Goal: Task Accomplishment & Management: Manage account settings

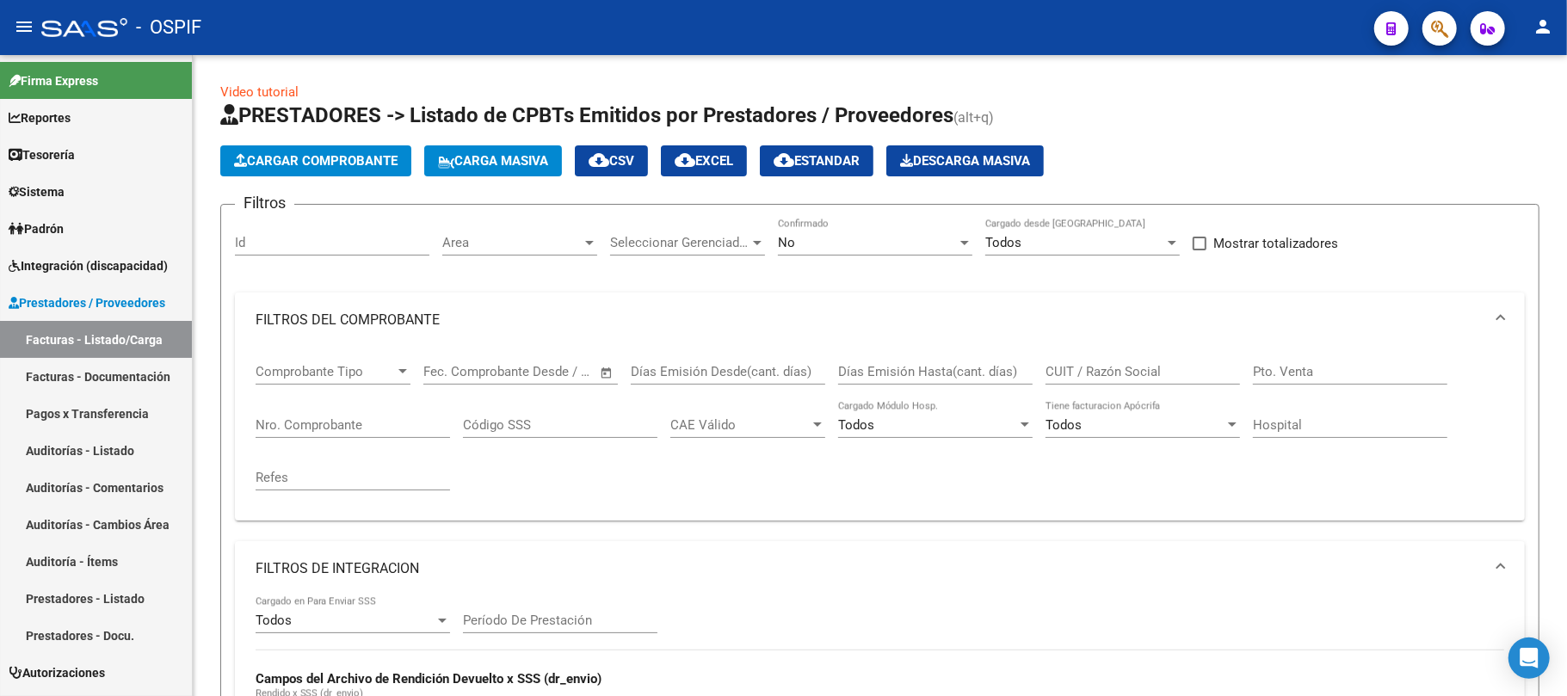
scroll to position [761, 0]
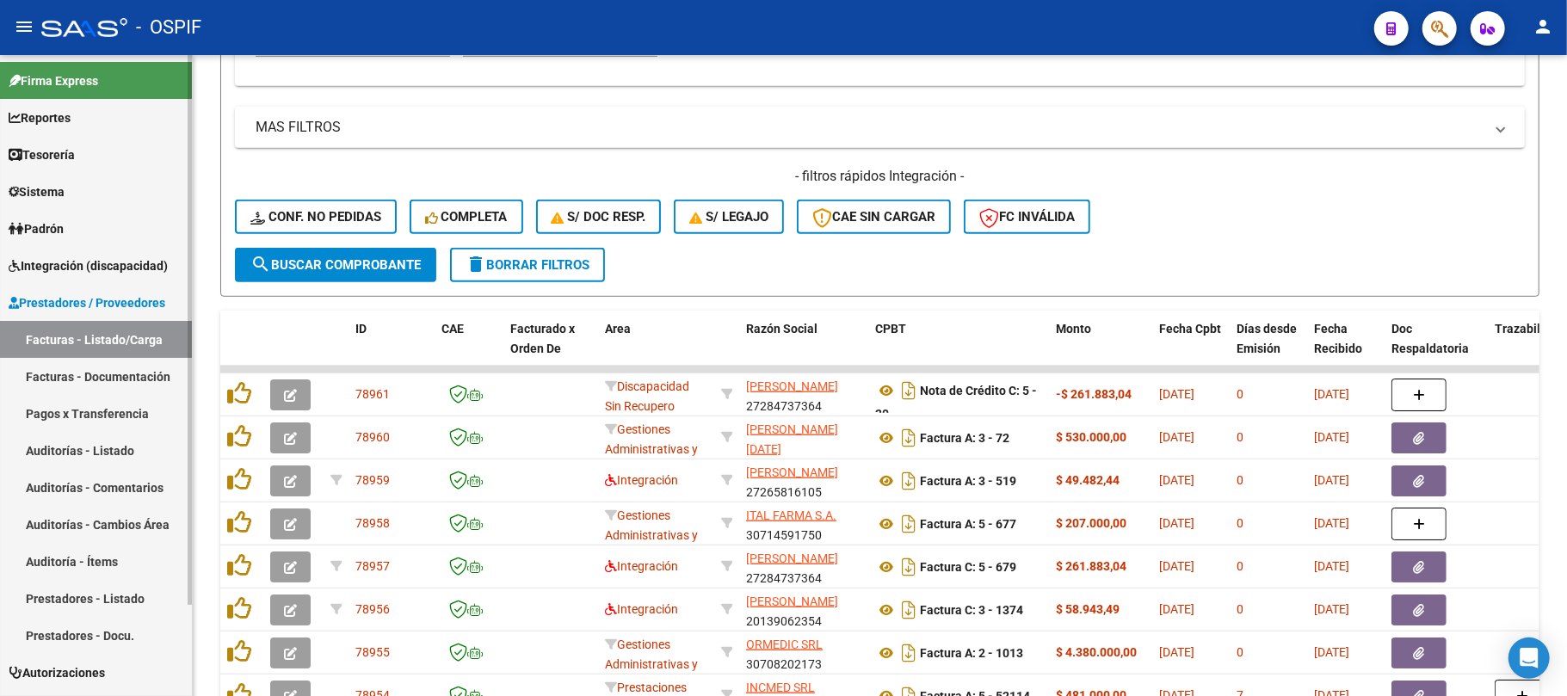
click at [83, 600] on link "Prestadores - Listado" at bounding box center [96, 598] width 192 height 37
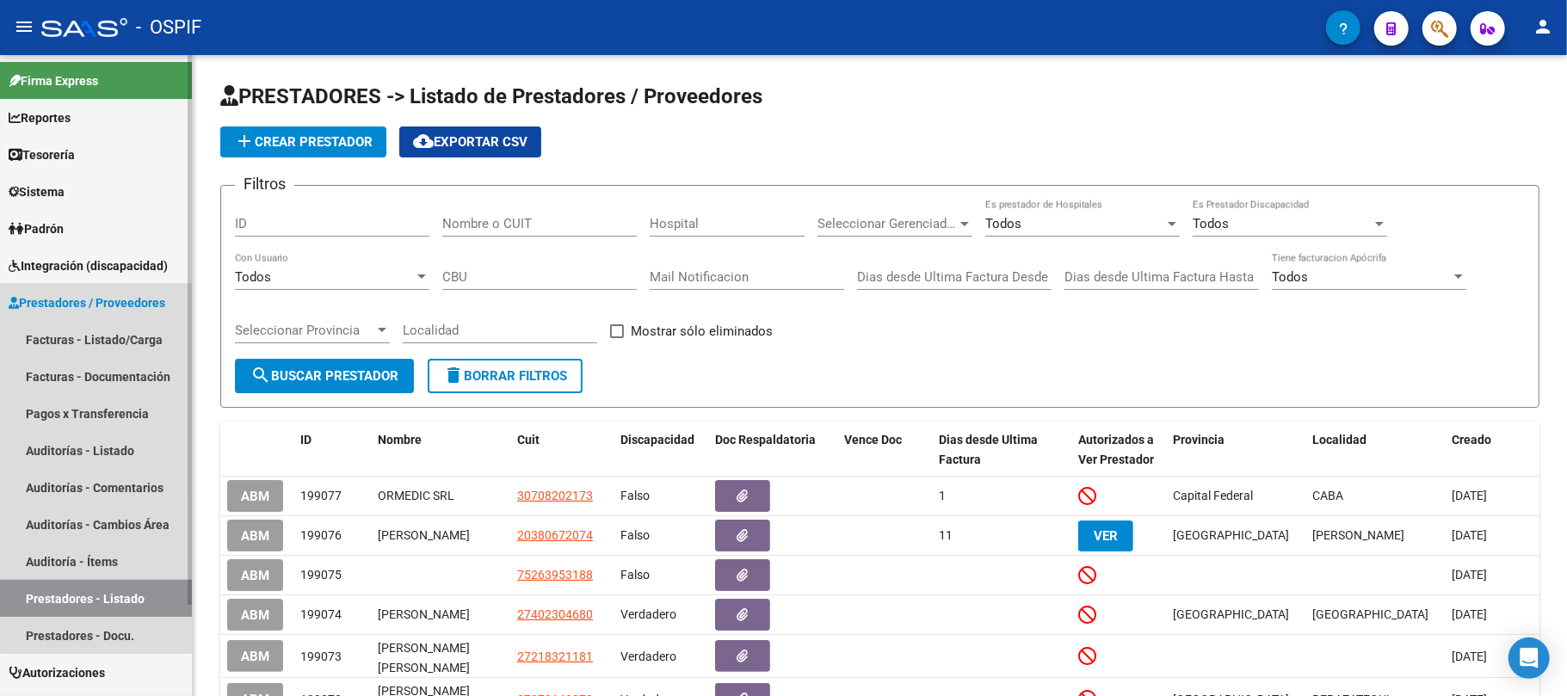
click at [101, 589] on link "Prestadores - Listado" at bounding box center [96, 598] width 192 height 37
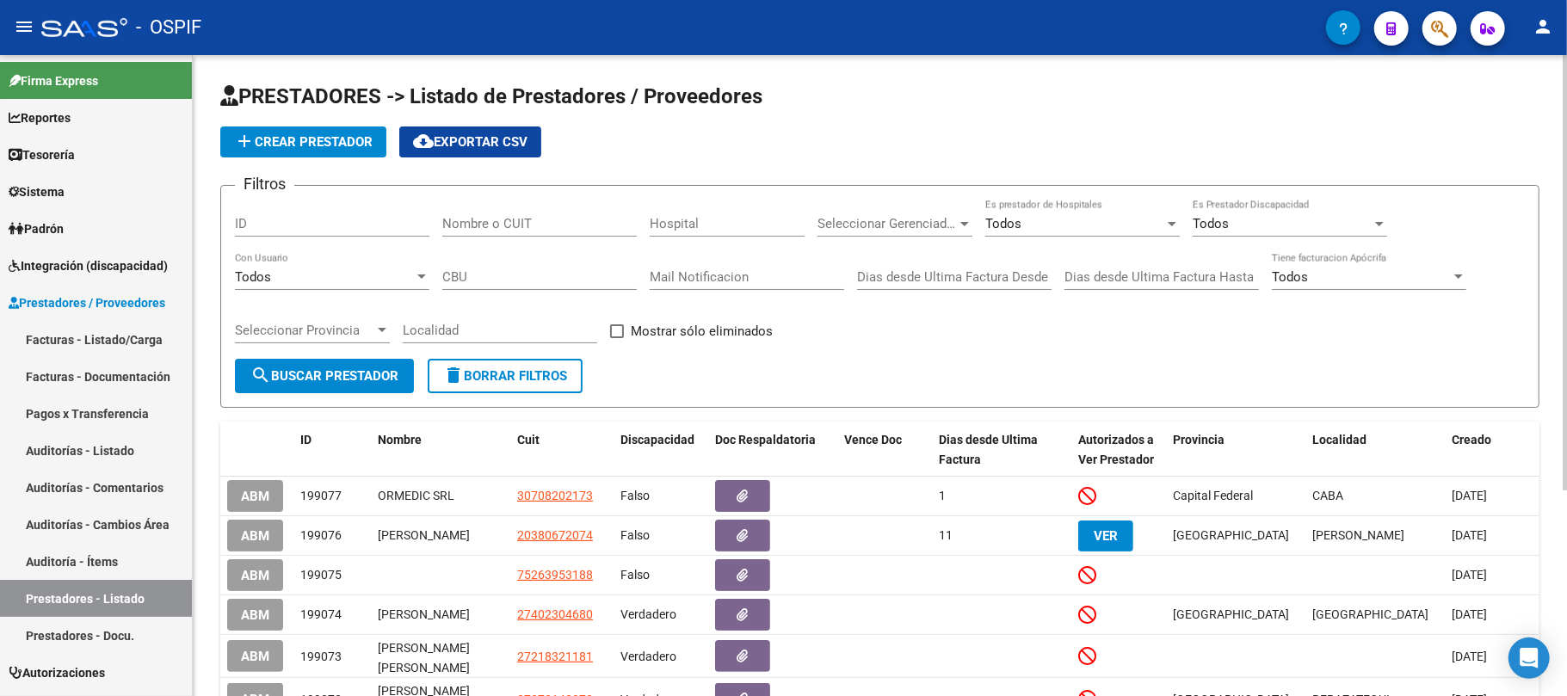
click at [561, 232] on div "Nombre o CUIT" at bounding box center [539, 218] width 194 height 37
click at [562, 218] on input "Nombre o CUIT" at bounding box center [539, 223] width 194 height 15
paste input "27343322432"
type input "27343322432"
click at [379, 398] on form "Filtros ID 27343322432 Nombre o CUIT Hospital Seleccionar Gerenciador Seleccion…" at bounding box center [879, 296] width 1319 height 223
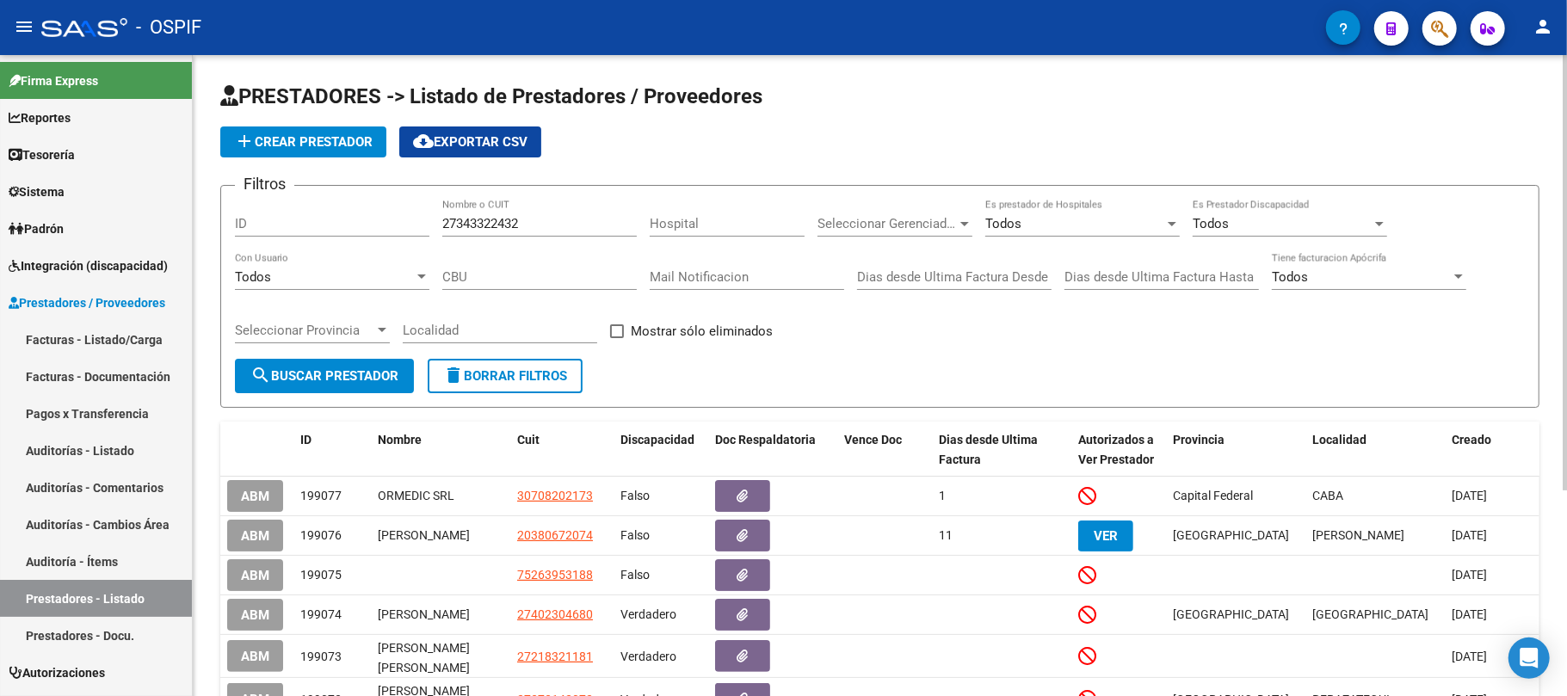
click at [379, 396] on form "Filtros ID 27343322432 Nombre o CUIT Hospital Seleccionar Gerenciador Seleccion…" at bounding box center [879, 296] width 1319 height 223
click at [379, 390] on button "search Buscar Prestador" at bounding box center [324, 376] width 179 height 34
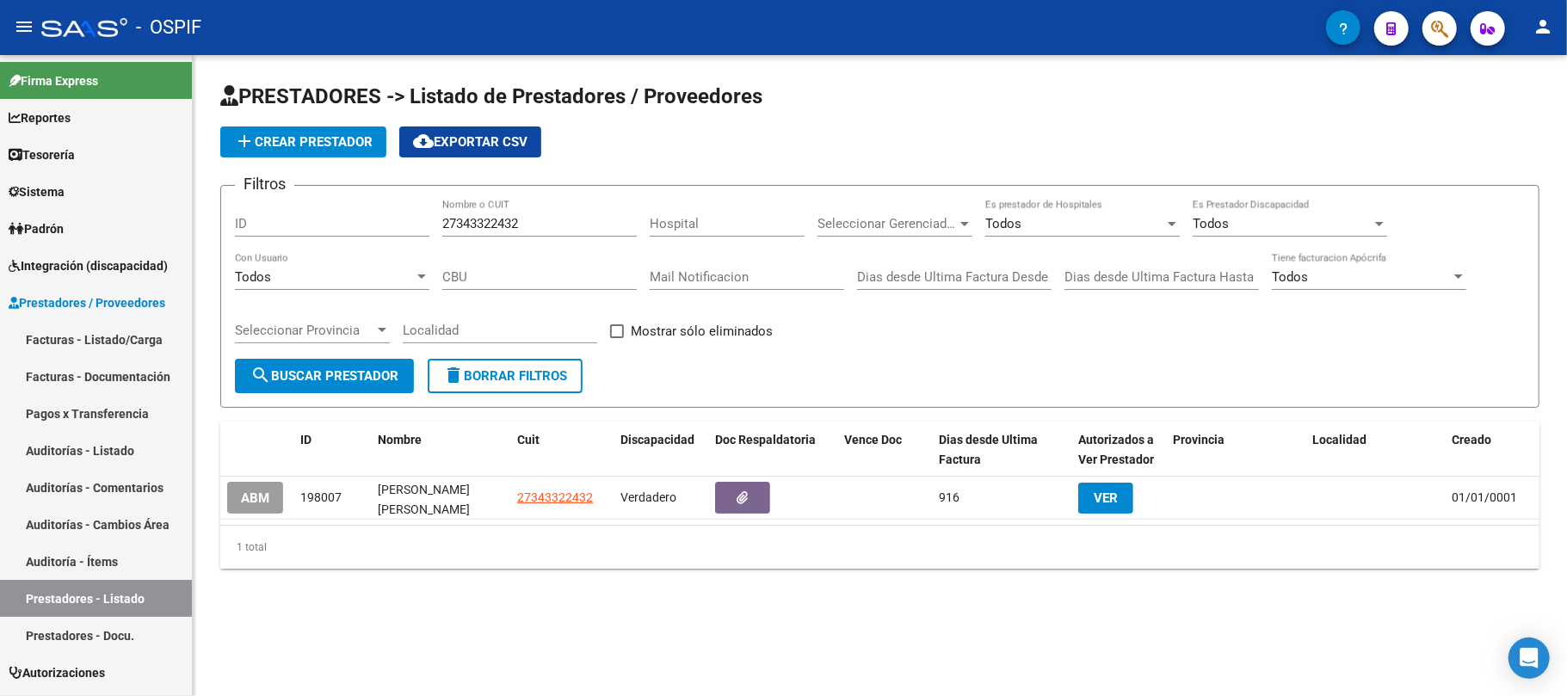
drag, startPoint x: 291, startPoint y: 503, endPoint x: 244, endPoint y: 534, distance: 56.3
click at [287, 504] on div "ABM 198007 [PERSON_NAME][GEOGRAPHIC_DATA][PERSON_NAME] Verdadero 916 VER 01/01/…" at bounding box center [879, 498] width 1319 height 43
click at [208, 561] on div "PRESTADORES -> Listado de Prestadores / Proveedores add Crear Prestador cloud_d…" at bounding box center [880, 339] width 1374 height 569
click at [214, 525] on div "PRESTADORES -> Listado de Prestadores / Proveedores add Crear Prestador cloud_d…" at bounding box center [880, 339] width 1374 height 569
drag, startPoint x: 228, startPoint y: 511, endPoint x: 243, endPoint y: 506, distance: 15.5
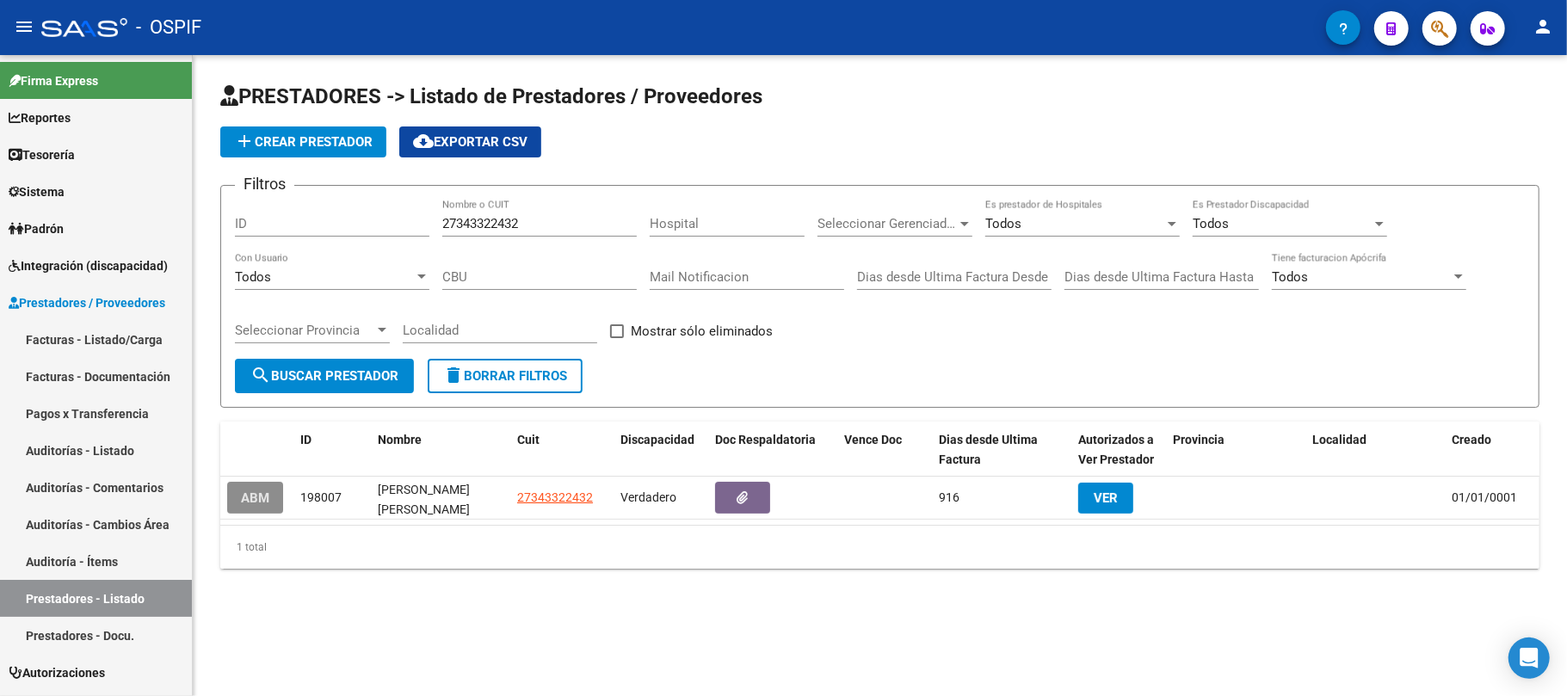
click at [236, 511] on button "ABM" at bounding box center [255, 498] width 56 height 32
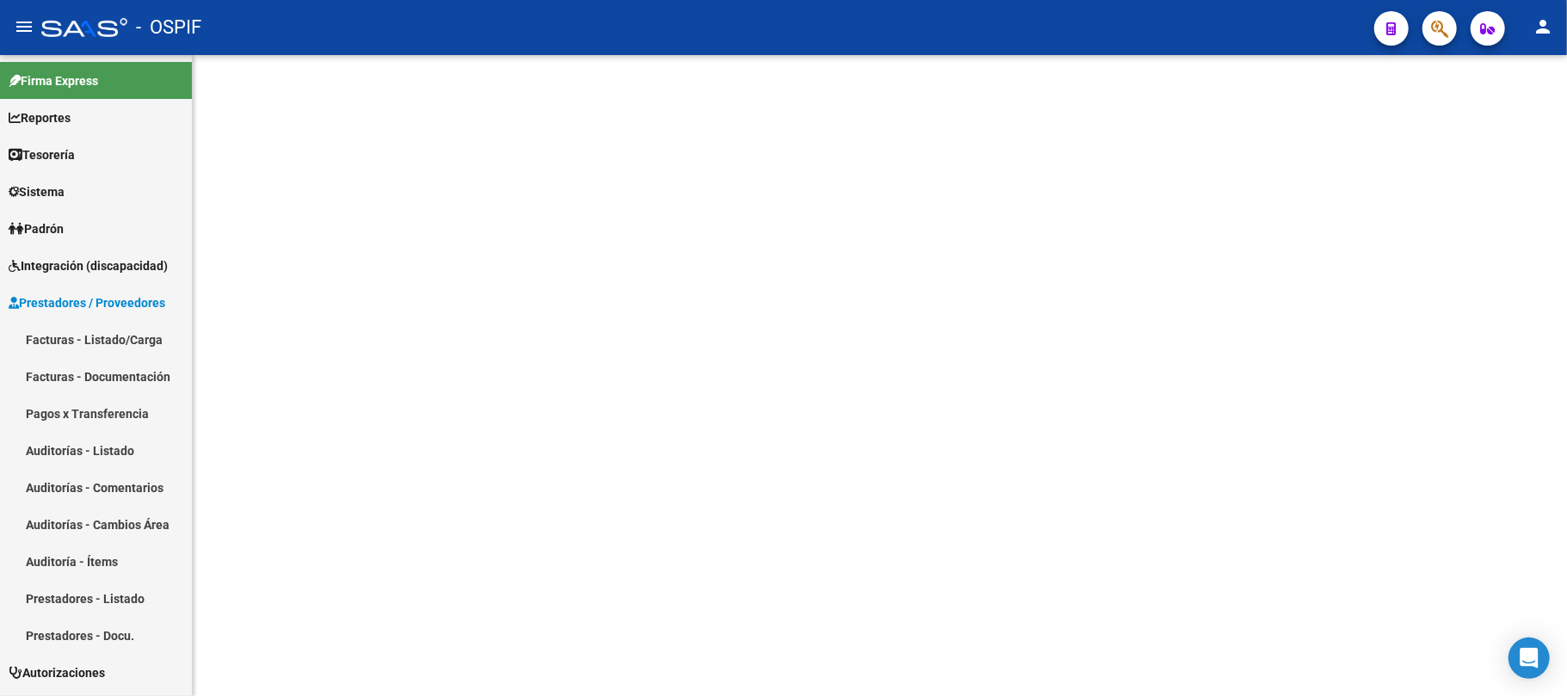
click at [243, 506] on mat-sidenav-content at bounding box center [880, 375] width 1374 height 641
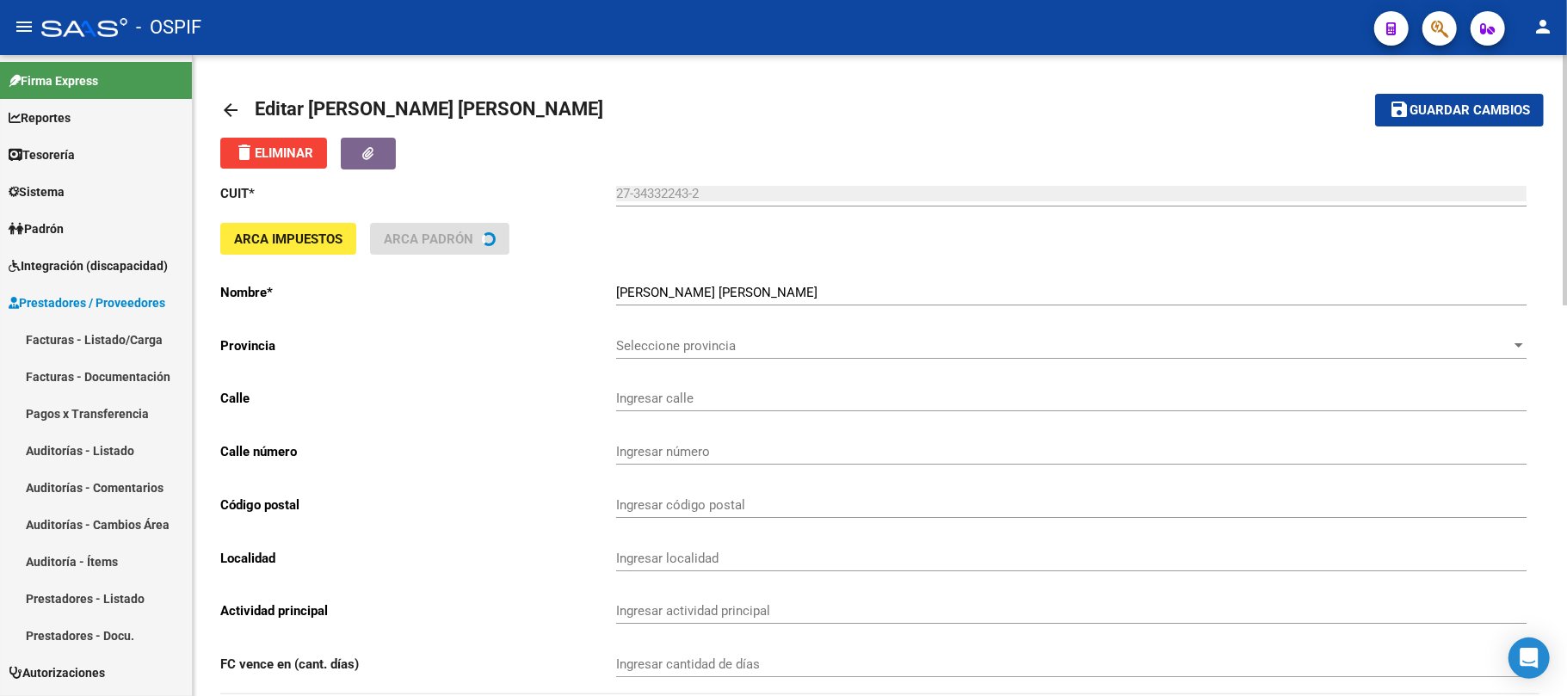
type input "[PERSON_NAME]"
type input "538"
type input "1753"
type input "[GEOGRAPHIC_DATA][PERSON_NAME]"
type input "869010"
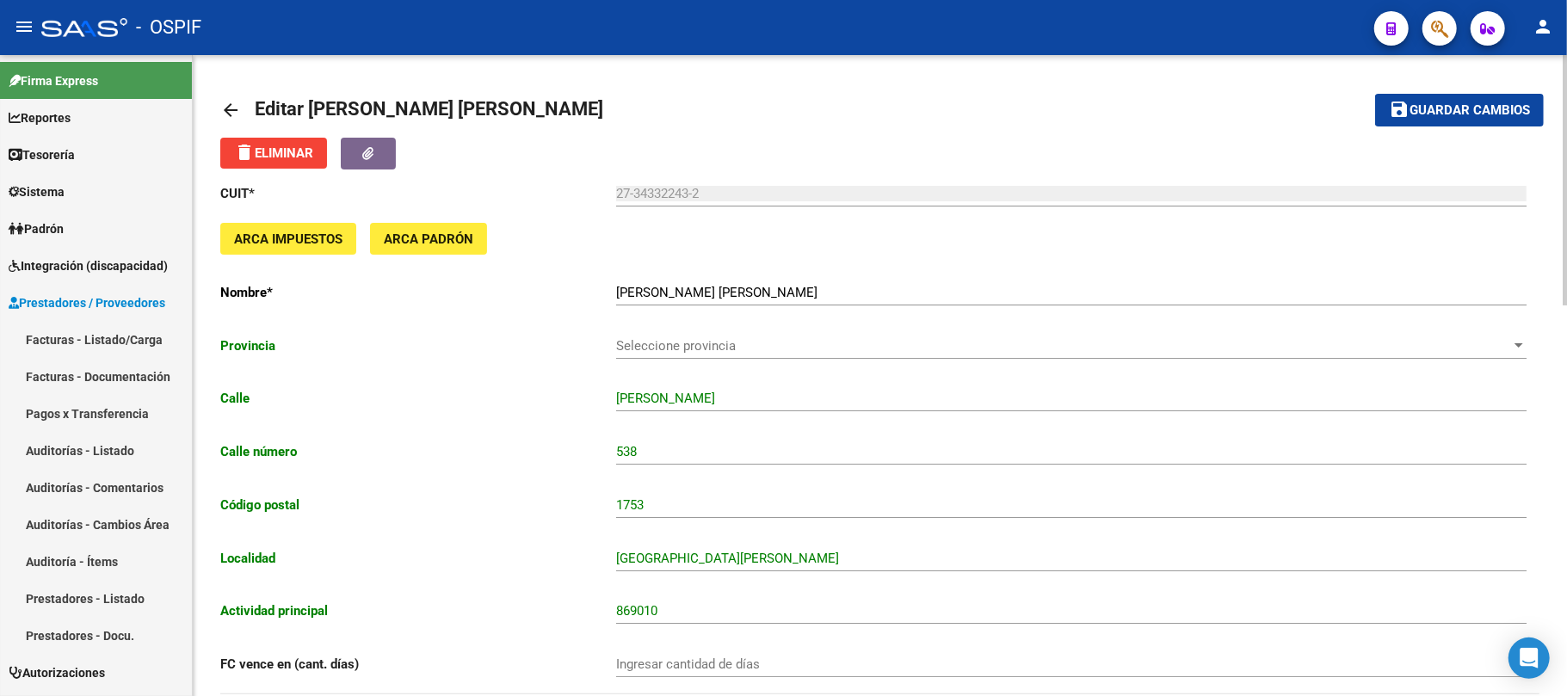
scroll to position [63, 0]
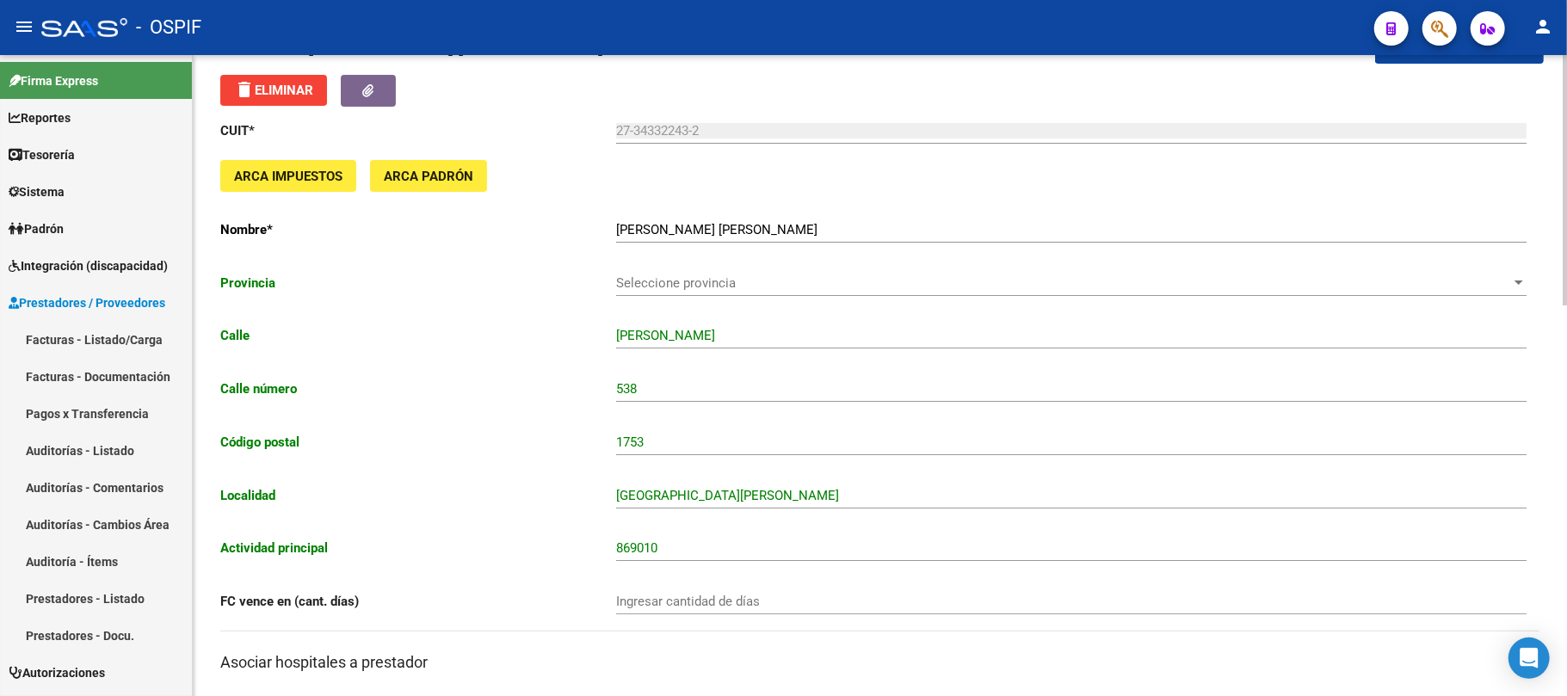
click at [1244, 455] on div "CUIT * 27-34332243-2 Ingresar cuit ARCA Impuestos ARCA Padrón Nombre * [PERSON_…" at bounding box center [879, 694] width 1319 height 1174
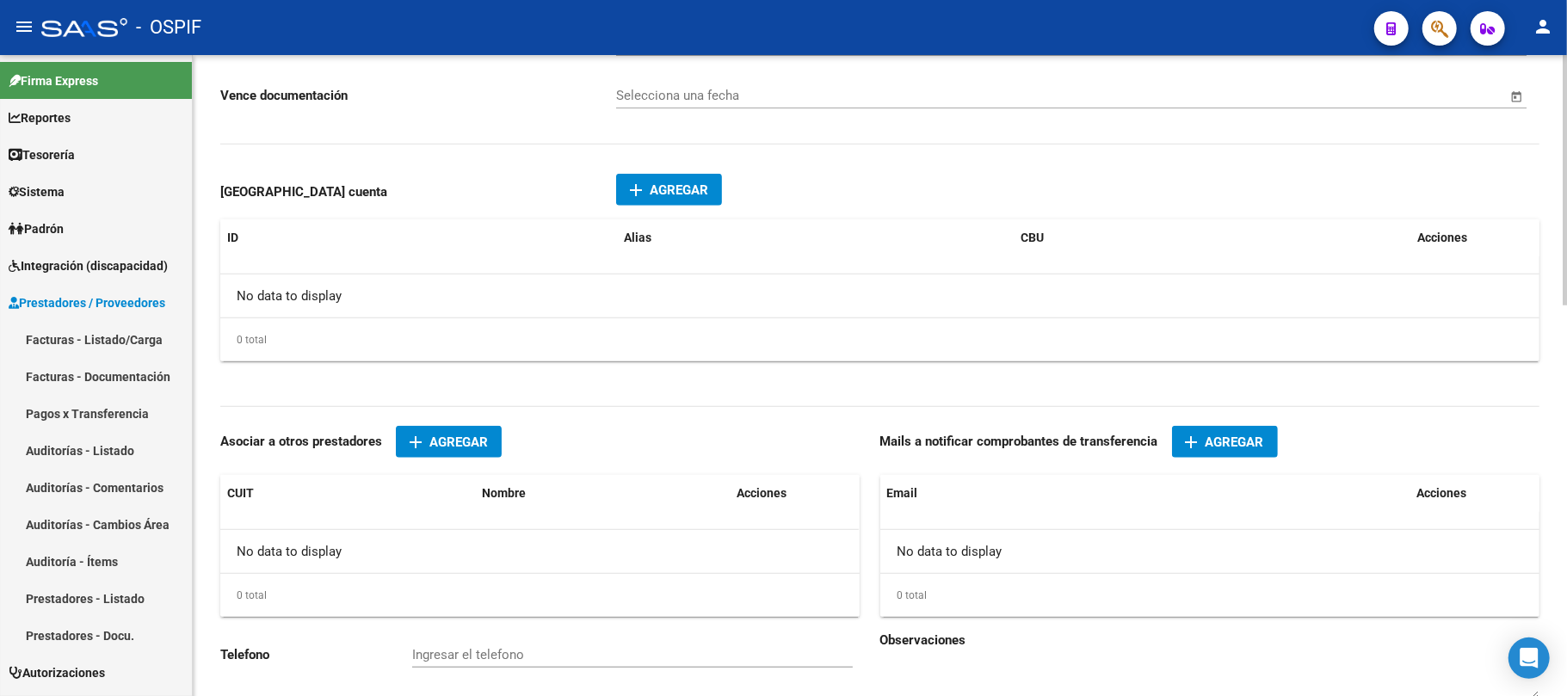
click at [1225, 458] on button "add Agregar" at bounding box center [1225, 442] width 106 height 32
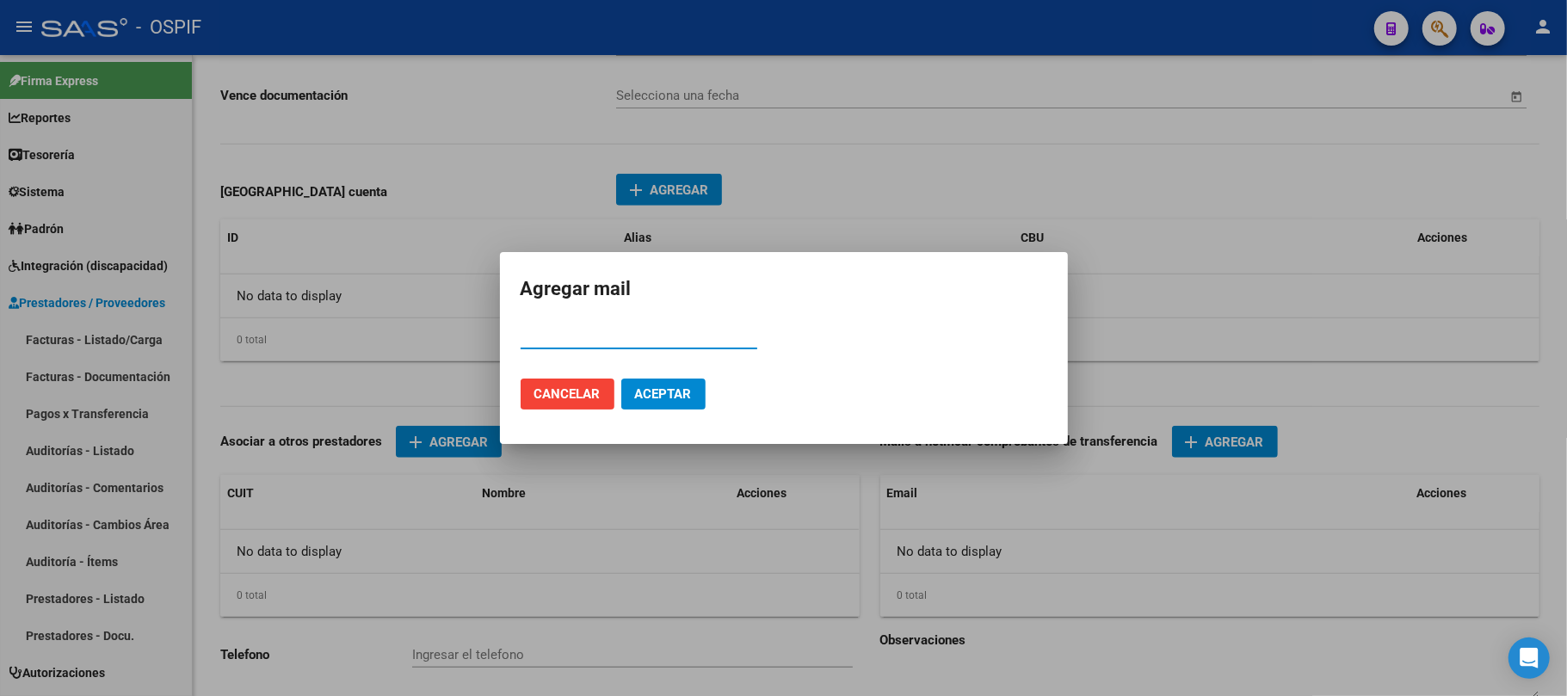
paste input "[EMAIL_ADDRESS][DOMAIN_NAME]"
type input "[EMAIL_ADDRESS][DOMAIN_NAME]"
click at [695, 404] on button "Aceptar" at bounding box center [663, 394] width 84 height 31
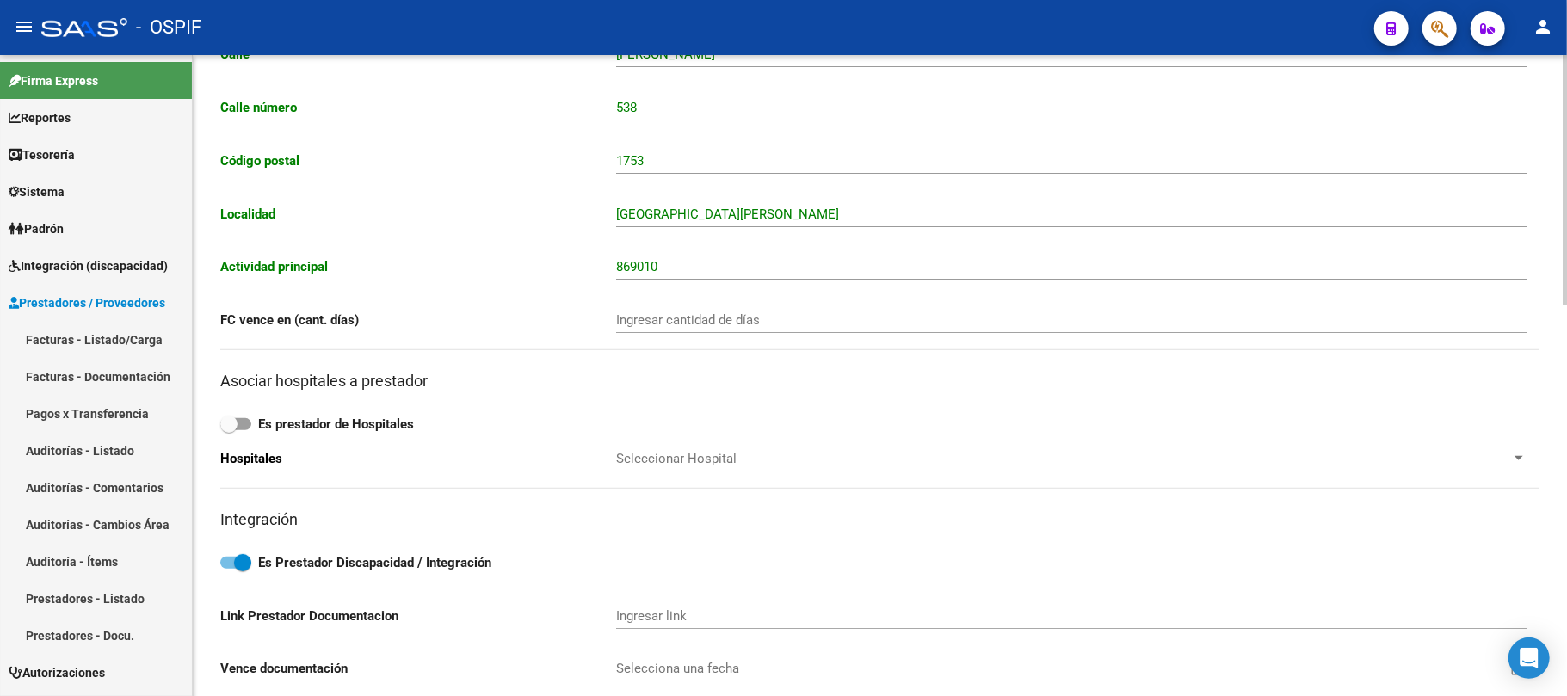
scroll to position [0, 0]
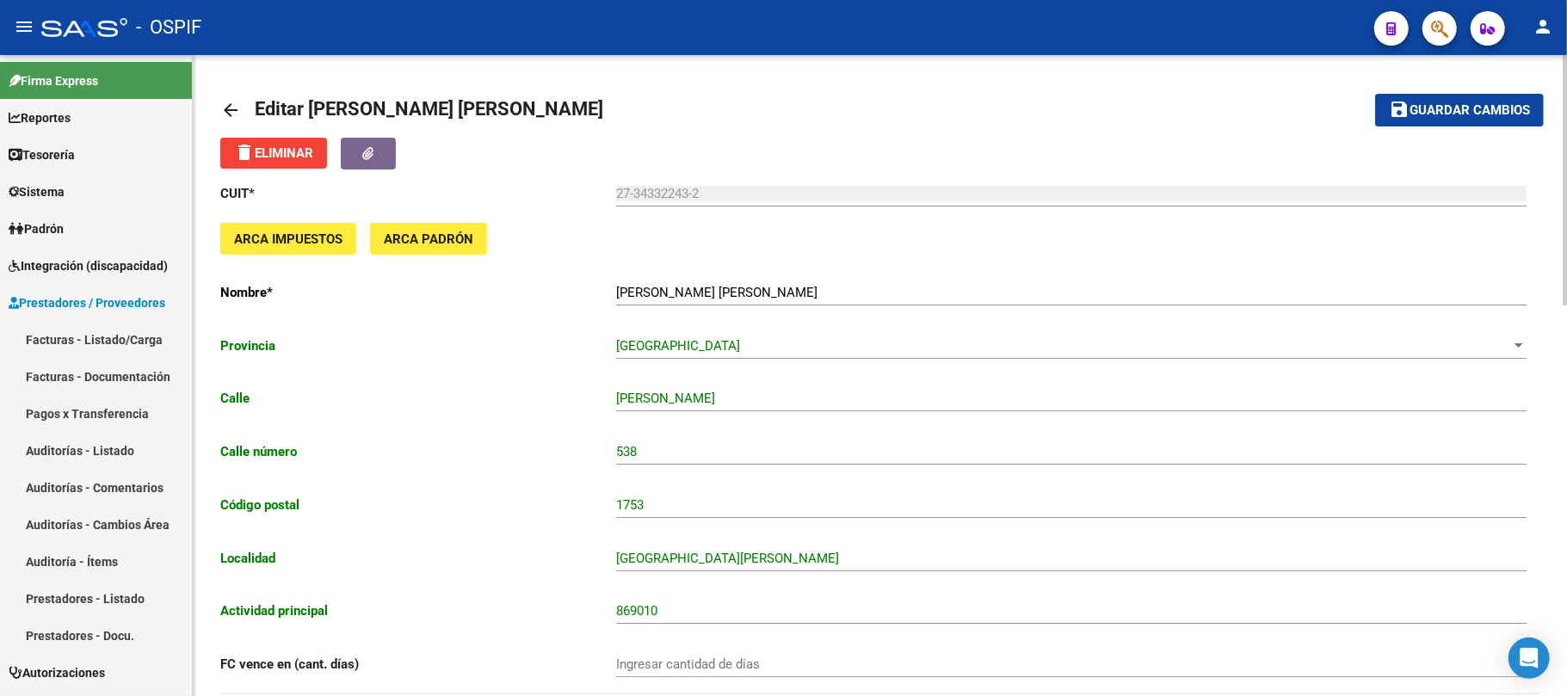
click at [1456, 112] on span "Guardar cambios" at bounding box center [1470, 110] width 120 height 15
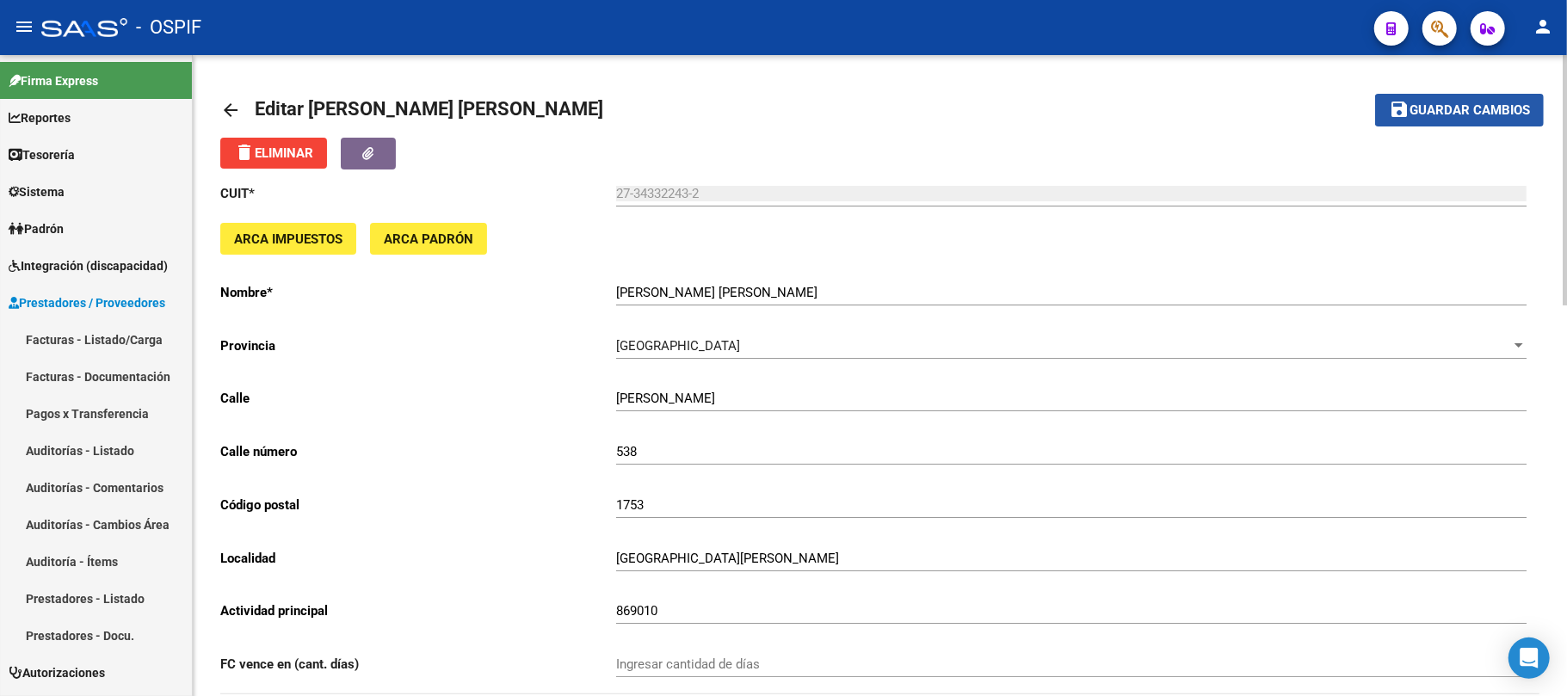
click at [1454, 120] on button "save Guardar cambios" at bounding box center [1459, 110] width 169 height 32
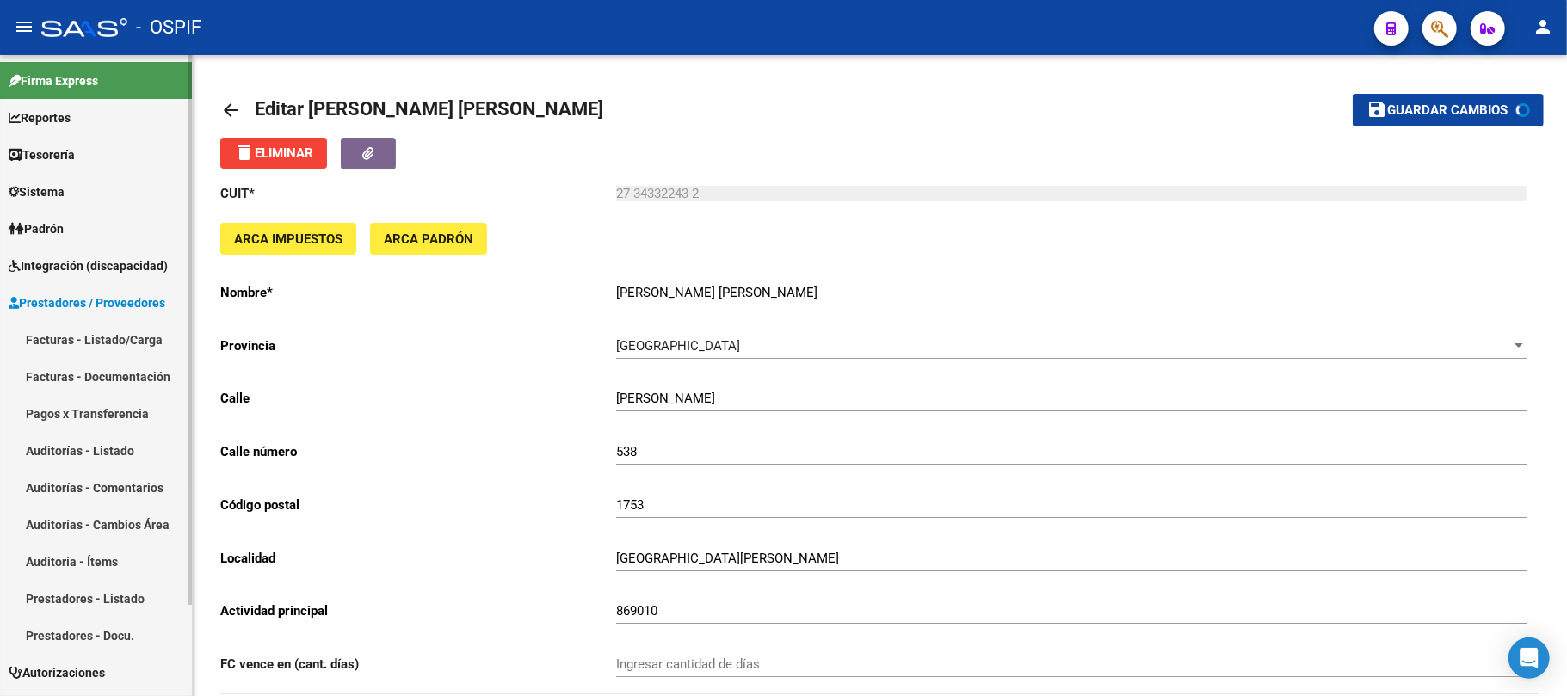
click at [115, 194] on link "Sistema" at bounding box center [96, 191] width 192 height 37
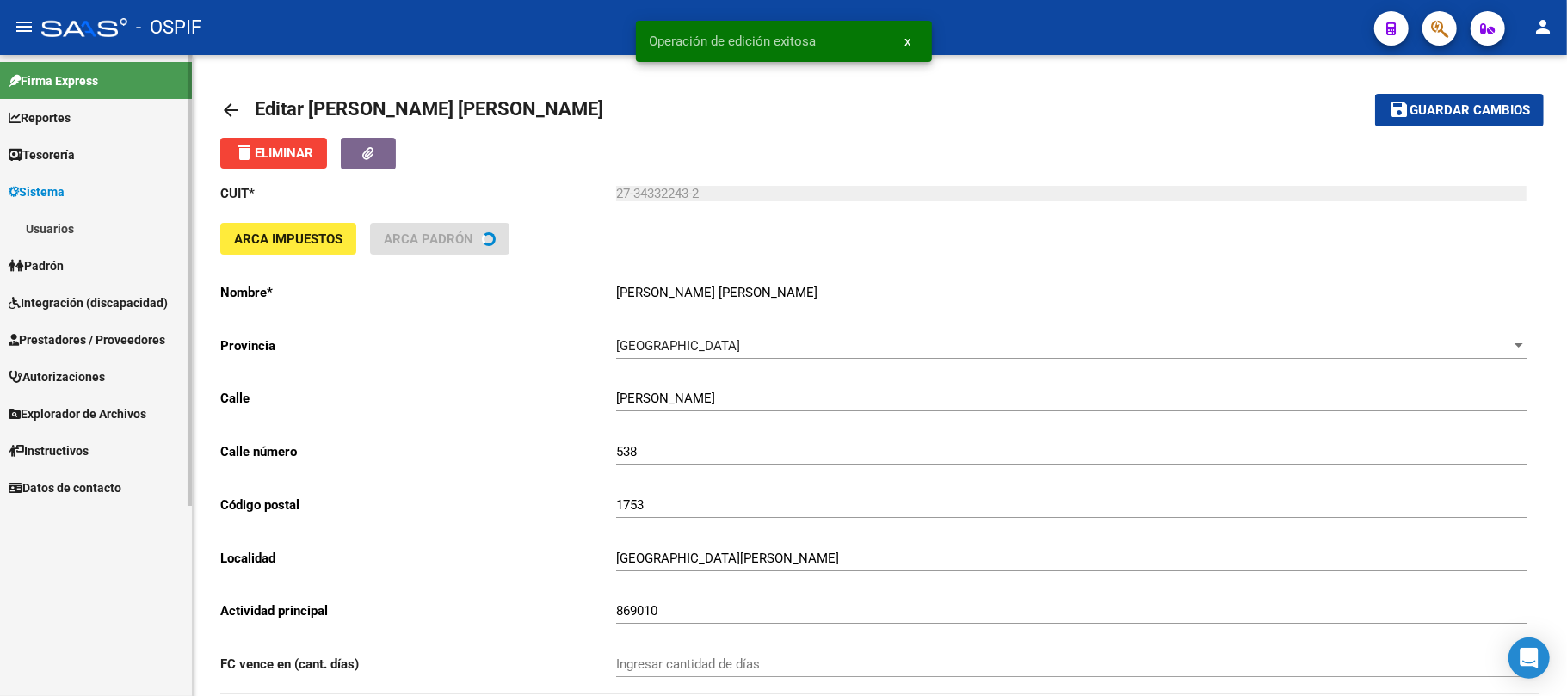
click at [66, 224] on link "Usuarios" at bounding box center [96, 228] width 192 height 37
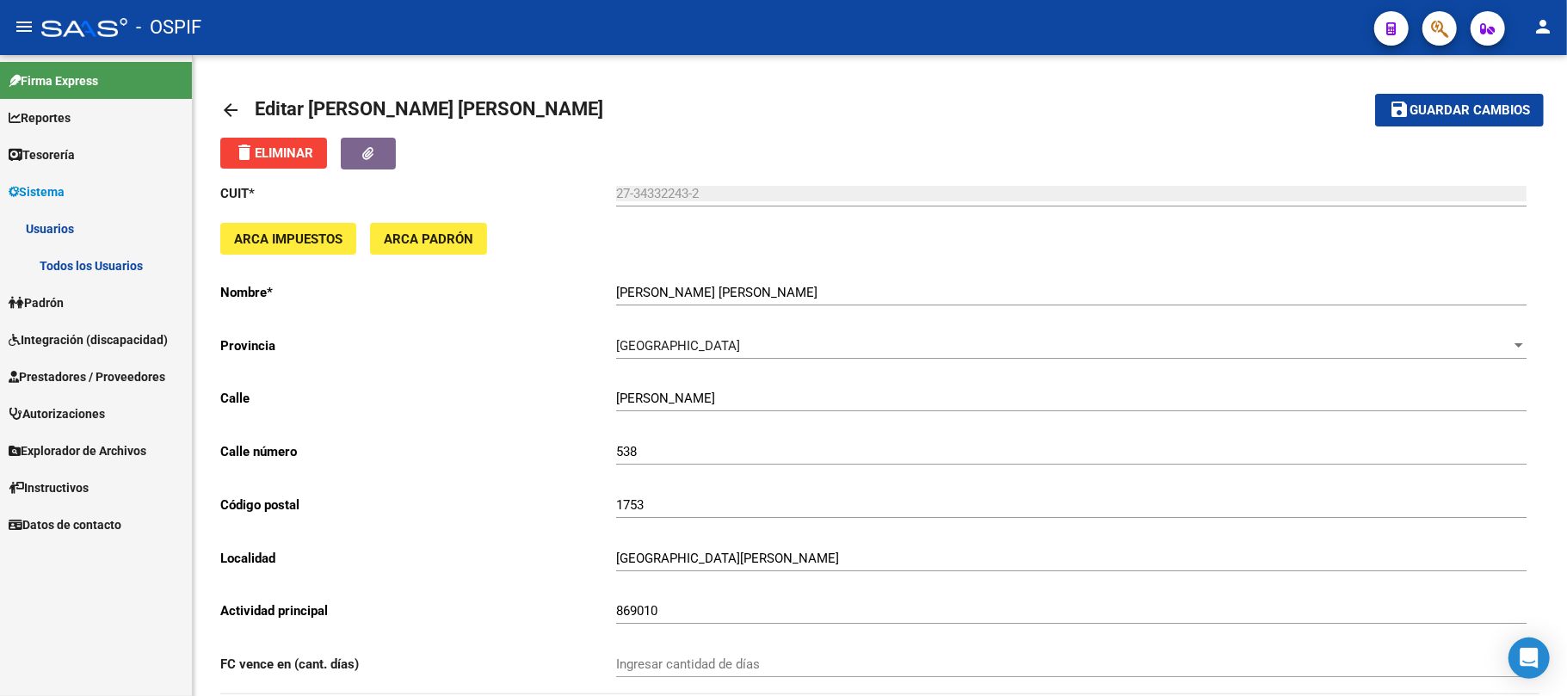
click at [118, 589] on div "Firma Express Reportes Egresos Devengados Comprobantes Recibidos Facturación Ap…" at bounding box center [96, 375] width 192 height 641
click at [59, 262] on link "Todos los Usuarios" at bounding box center [96, 265] width 192 height 37
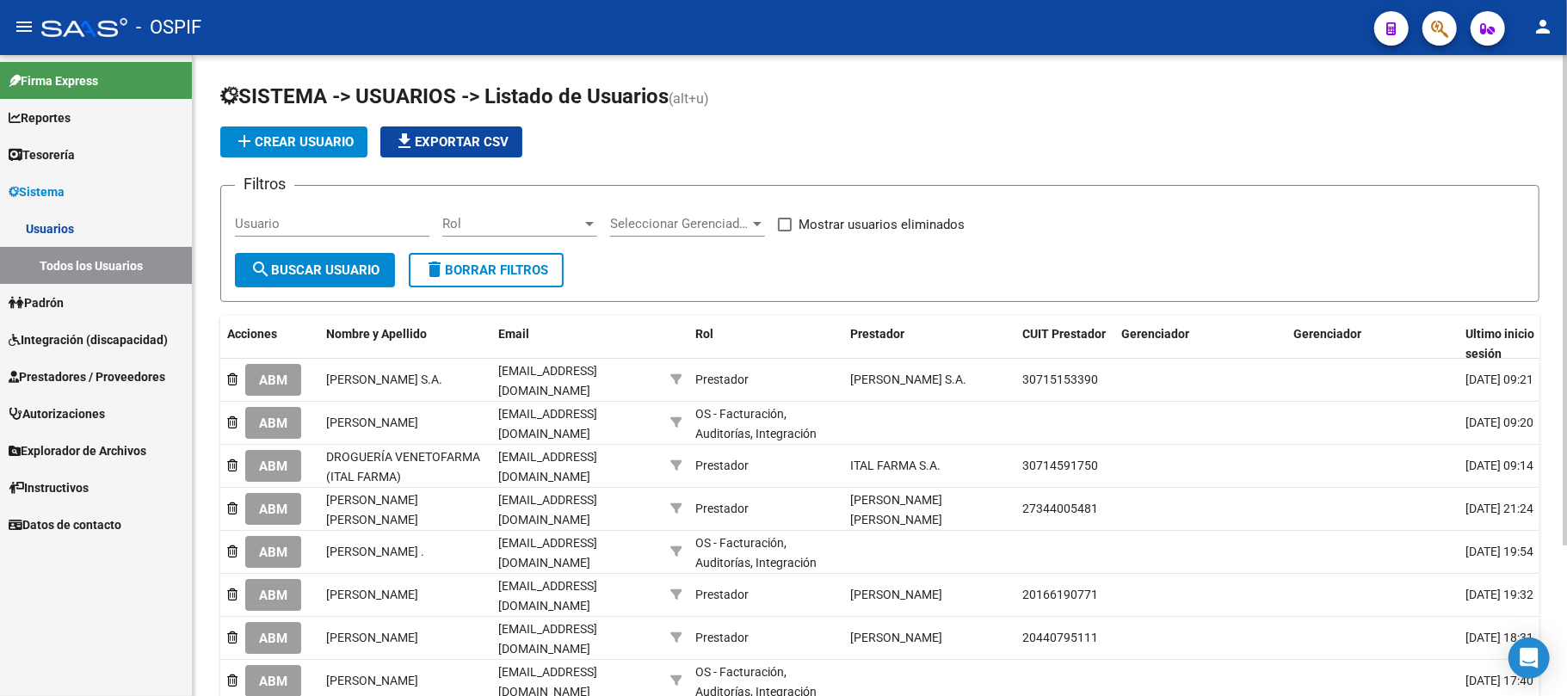
click at [349, 248] on div "Usuario" at bounding box center [332, 226] width 194 height 53
click at [349, 259] on button "search Buscar Usuario" at bounding box center [315, 270] width 160 height 34
click at [241, 284] on button "search Buscar Usuario" at bounding box center [315, 270] width 160 height 34
click at [275, 132] on button "add Crear Usuario" at bounding box center [293, 141] width 147 height 31
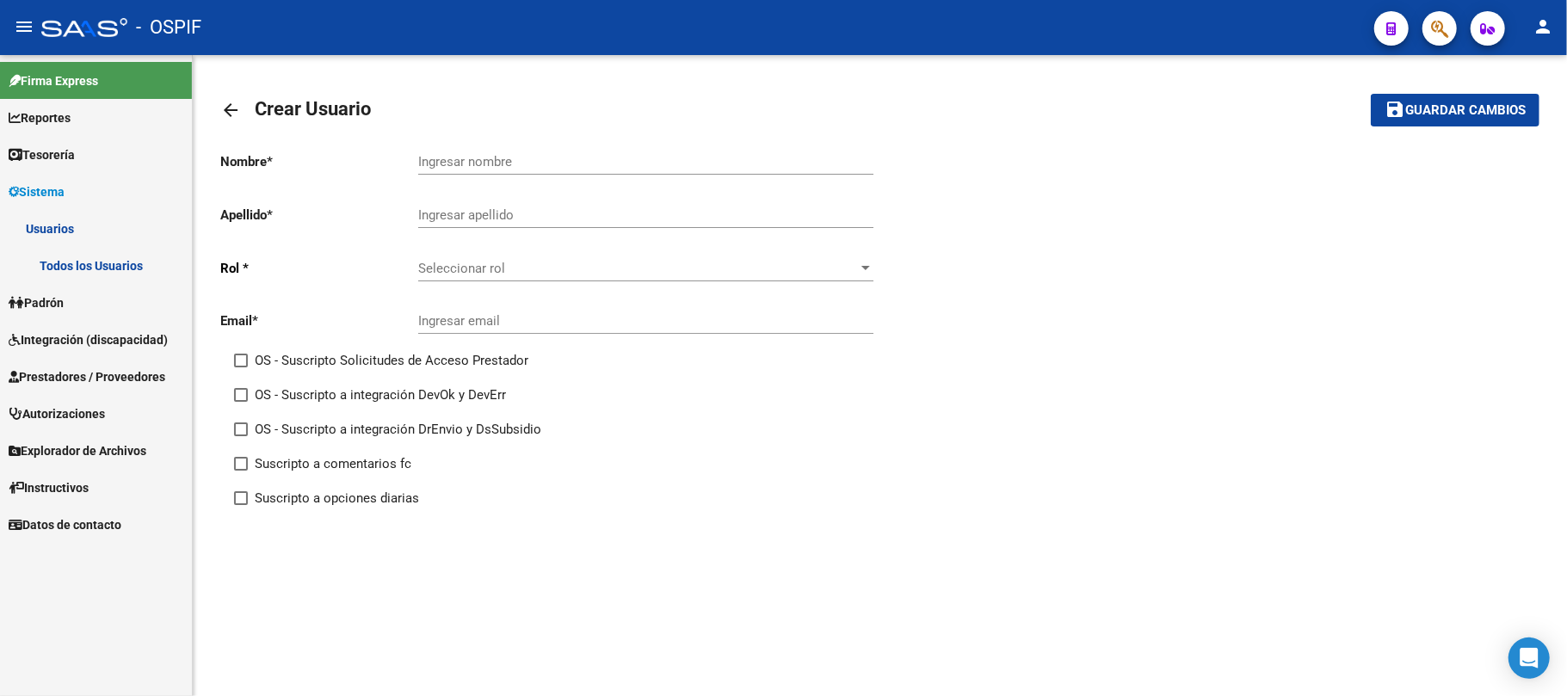
click at [521, 334] on div "Ingresar email" at bounding box center [645, 315] width 455 height 37
click at [518, 327] on input "Ingresar email" at bounding box center [645, 320] width 455 height 15
paste input "[EMAIL_ADDRESS][DOMAIN_NAME]"
click at [604, 324] on input "[EMAIL_ADDRESS][DOMAIN_NAME]" at bounding box center [645, 320] width 455 height 15
type input "[EMAIL_ADDRESS][DOMAIN_NAME]"
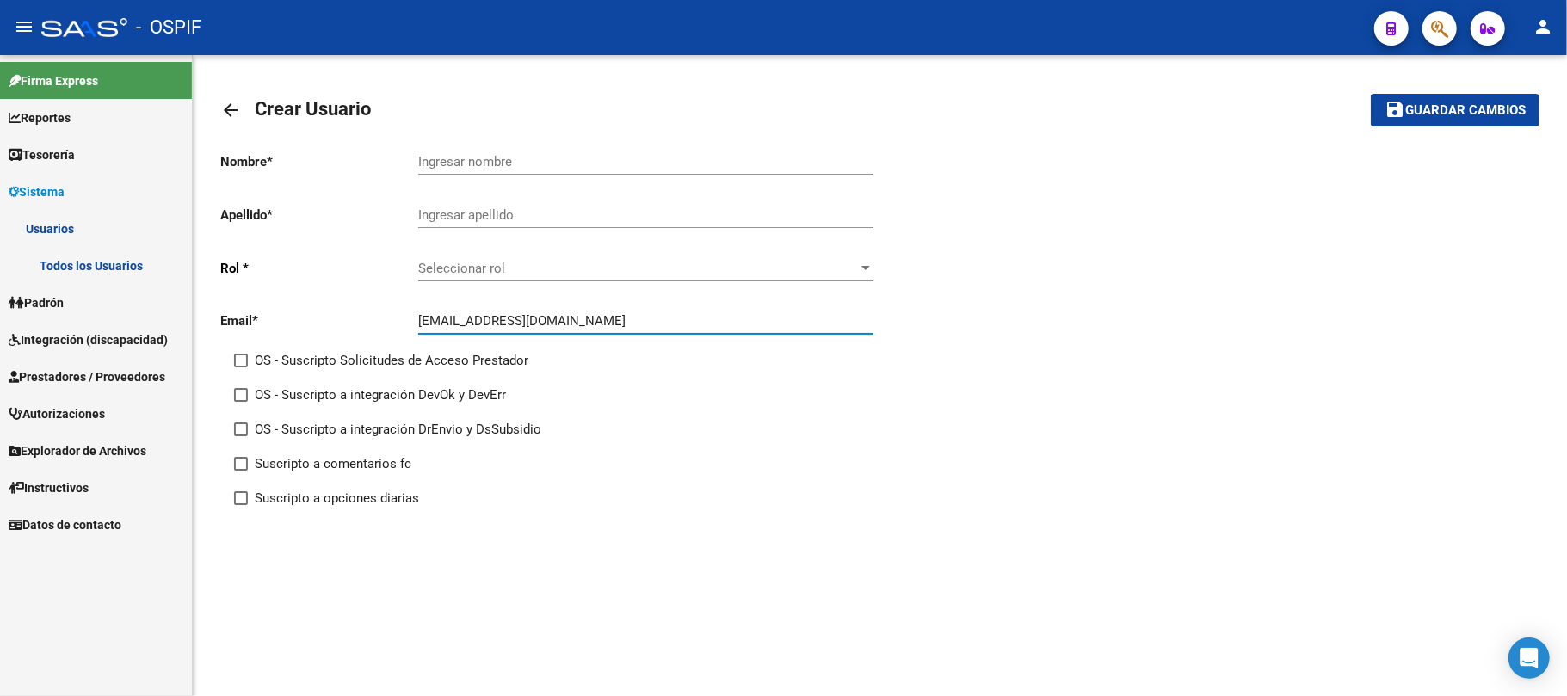
drag, startPoint x: 610, startPoint y: 308, endPoint x: 623, endPoint y: 276, distance: 34.4
click at [610, 307] on div "[EMAIL_ADDRESS][DOMAIN_NAME] Ingresar email" at bounding box center [645, 315] width 455 height 37
click at [623, 277] on div "Seleccionar rol Seleccionar rol" at bounding box center [645, 262] width 455 height 37
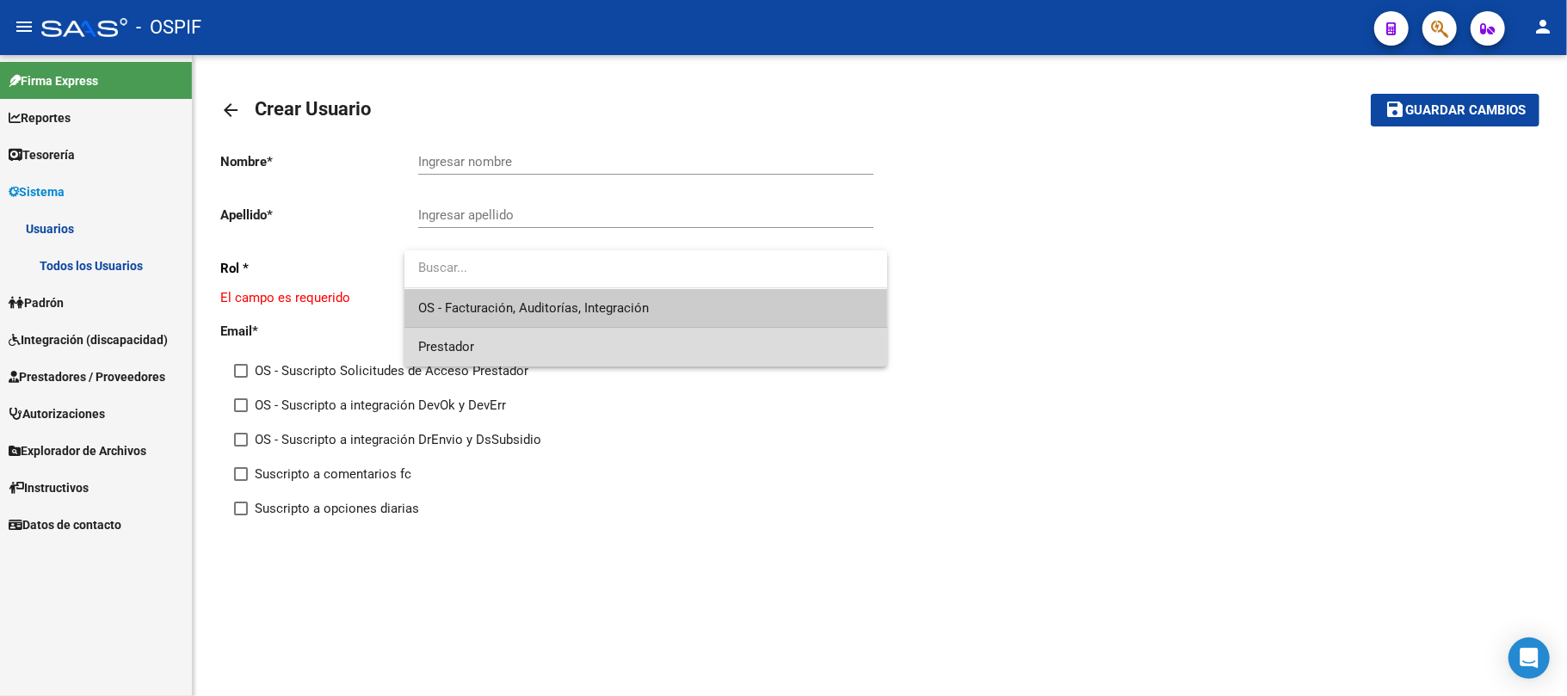
click at [620, 335] on span "Prestador" at bounding box center [645, 347] width 455 height 39
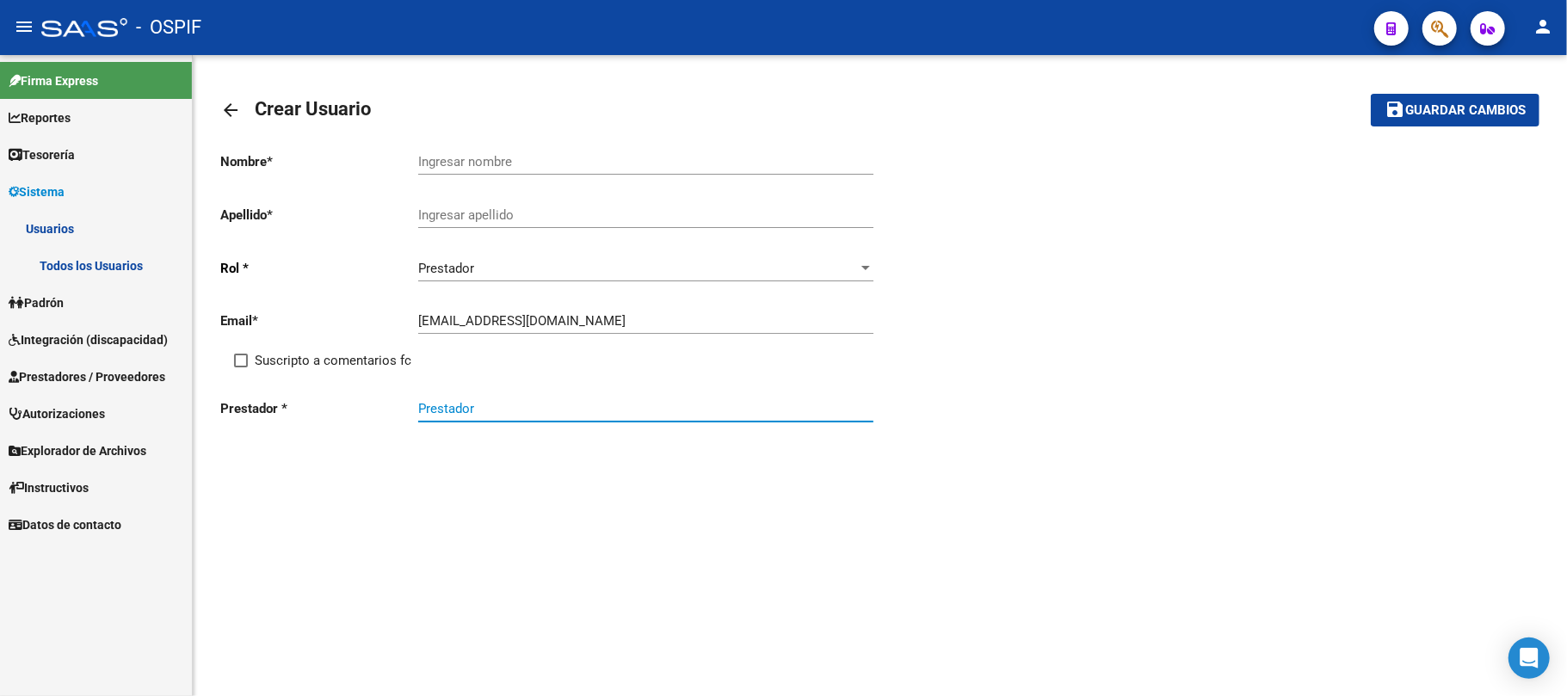
click at [506, 413] on input "Prestador" at bounding box center [645, 408] width 455 height 15
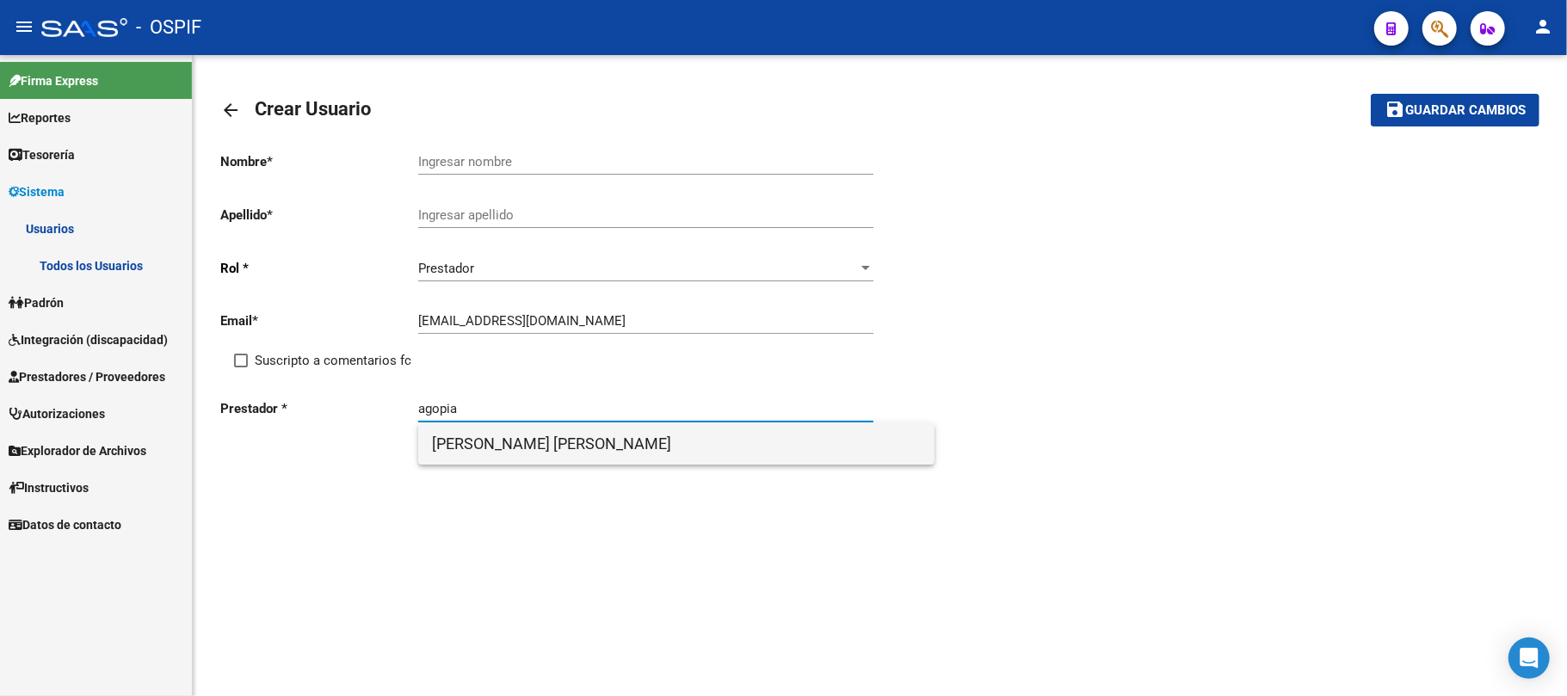
drag, startPoint x: 613, startPoint y: 454, endPoint x: 618, endPoint y: 463, distance: 10.0
click at [614, 454] on span "[PERSON_NAME] [PERSON_NAME]" at bounding box center [676, 443] width 489 height 41
type input "[PERSON_NAME] [PERSON_NAME]"
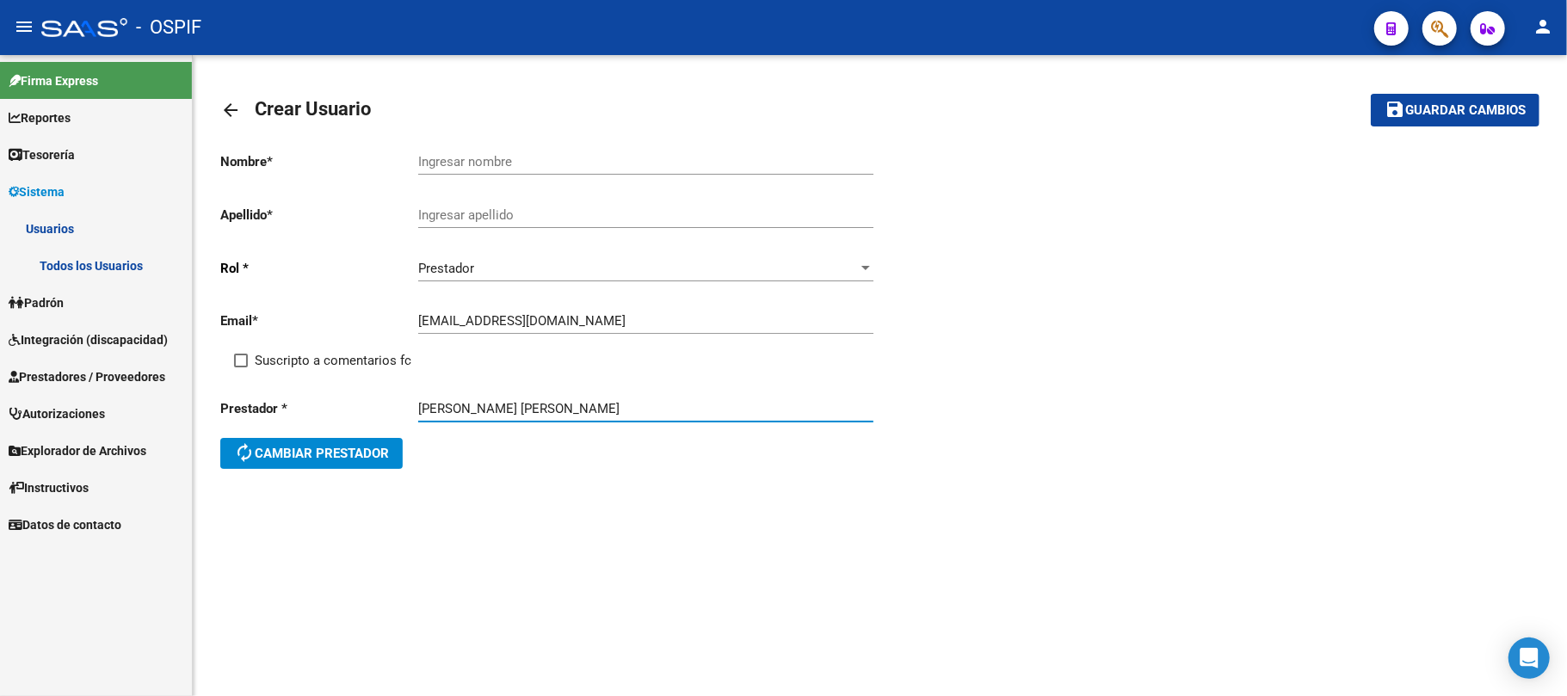
click at [570, 152] on div "Ingresar nombre" at bounding box center [645, 156] width 455 height 37
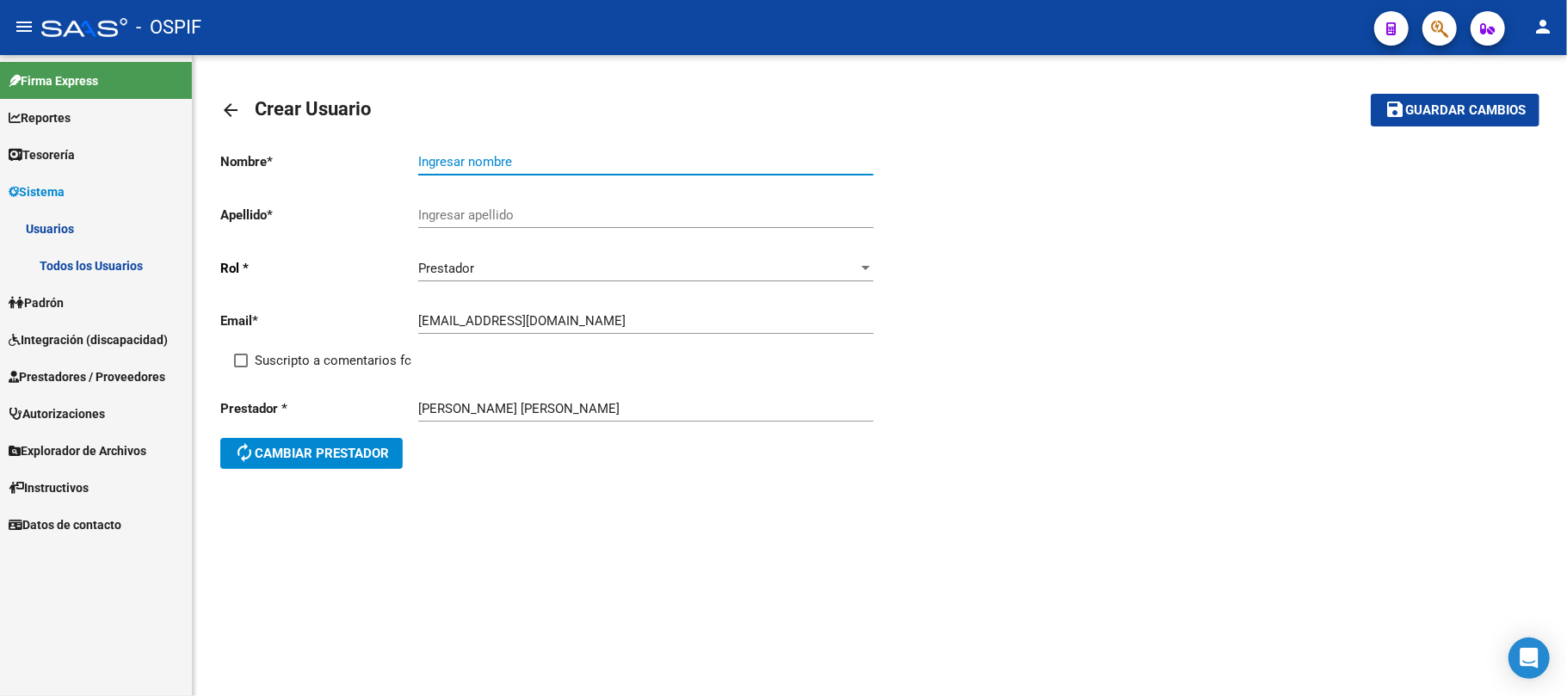
click at [386, 355] on span "Suscripto a comentarios fc" at bounding box center [333, 360] width 157 height 21
click at [241, 367] on input "Suscripto a comentarios fc" at bounding box center [240, 367] width 1 height 1
checkbox input "true"
click at [513, 188] on div "Ingresar nombre" at bounding box center [645, 164] width 455 height 53
click at [530, 170] on div "Ingresar nombre" at bounding box center [645, 156] width 455 height 37
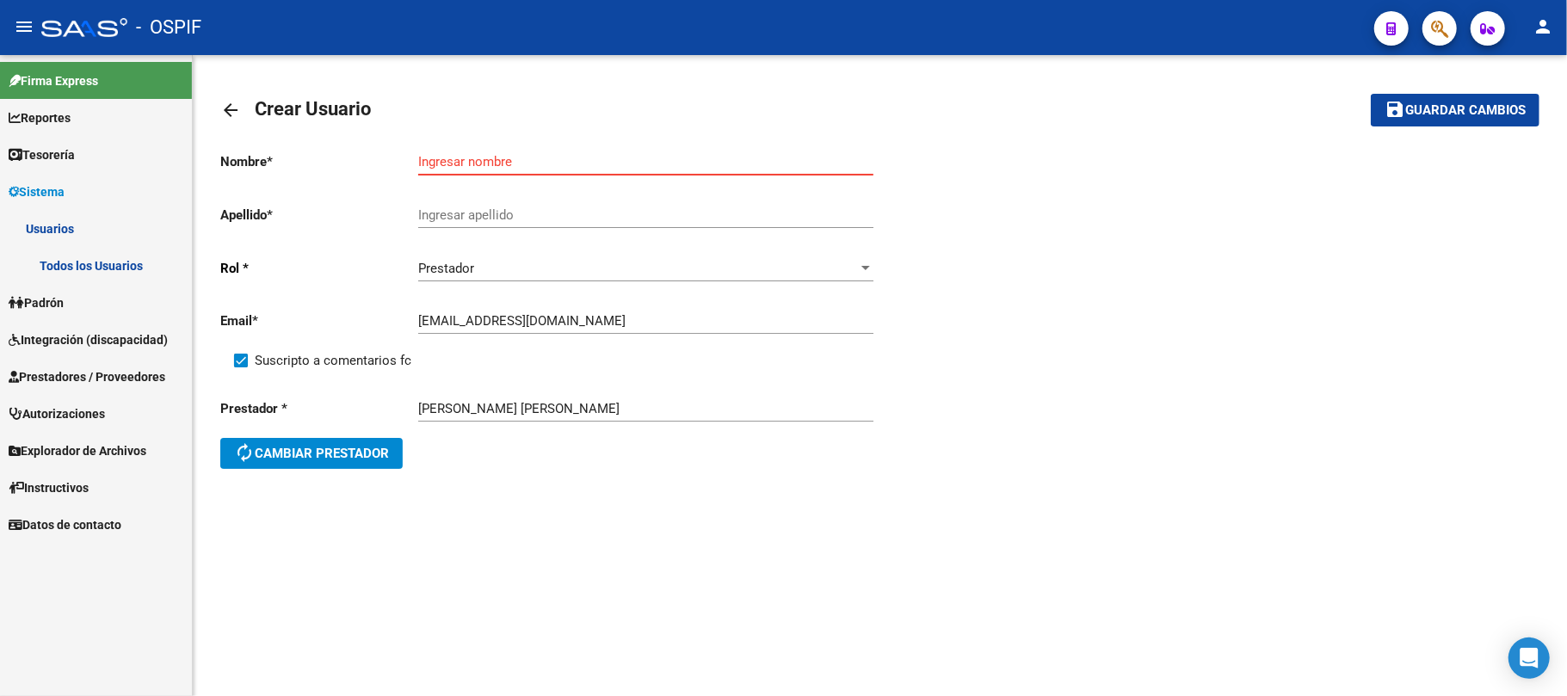
click at [551, 155] on input "Ingresar nombre" at bounding box center [645, 161] width 455 height 15
type input "[PERSON_NAME]"
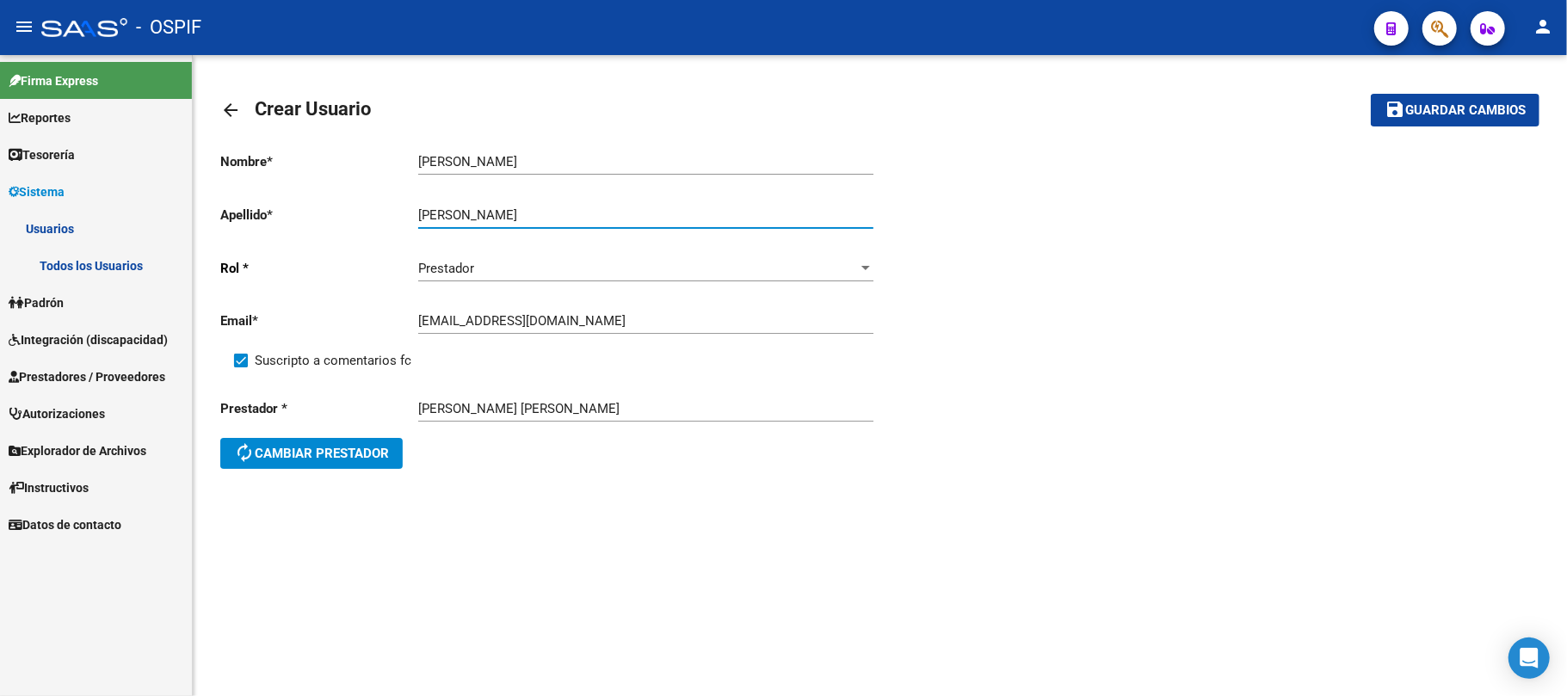
type input "[PERSON_NAME]"
click at [1423, 114] on span "Guardar cambios" at bounding box center [1465, 110] width 120 height 15
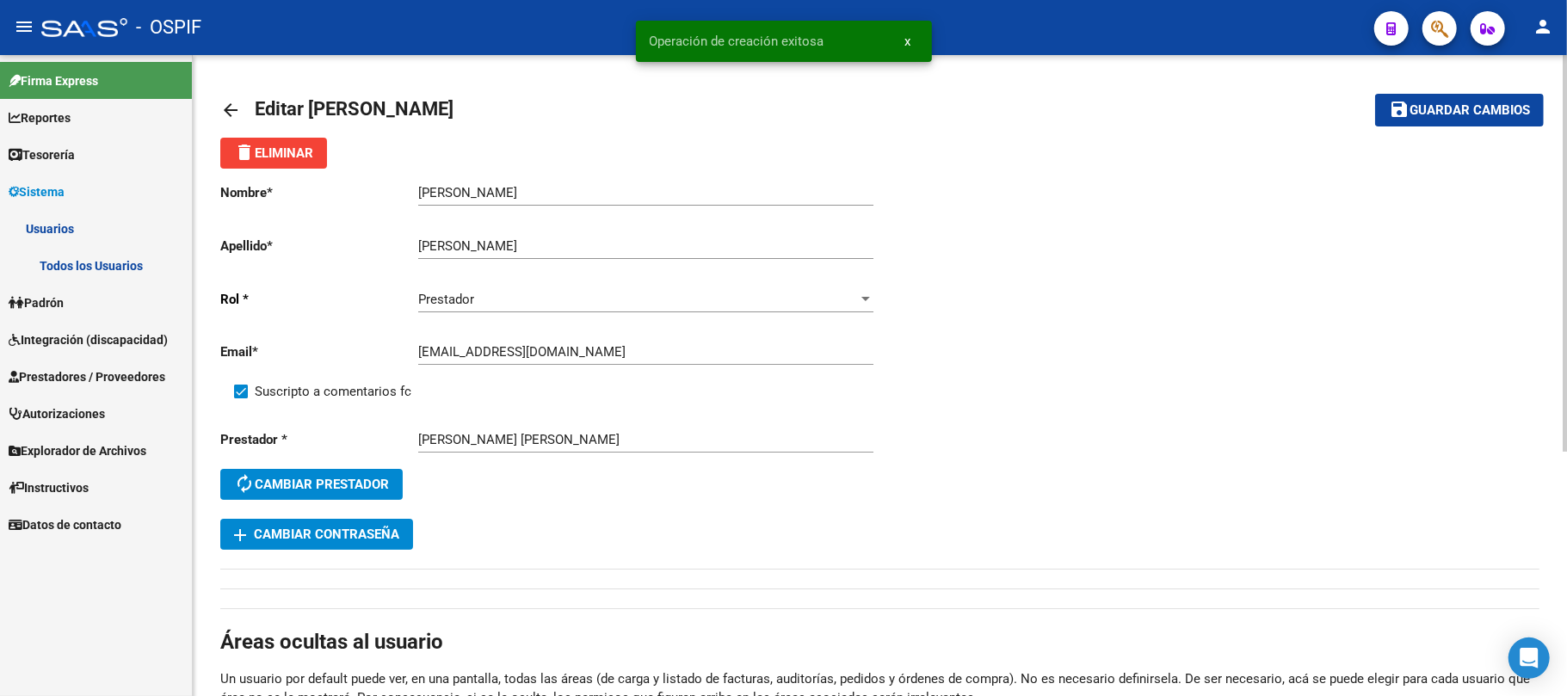
click at [375, 537] on span "add Cambiar Contraseña" at bounding box center [316, 534] width 165 height 15
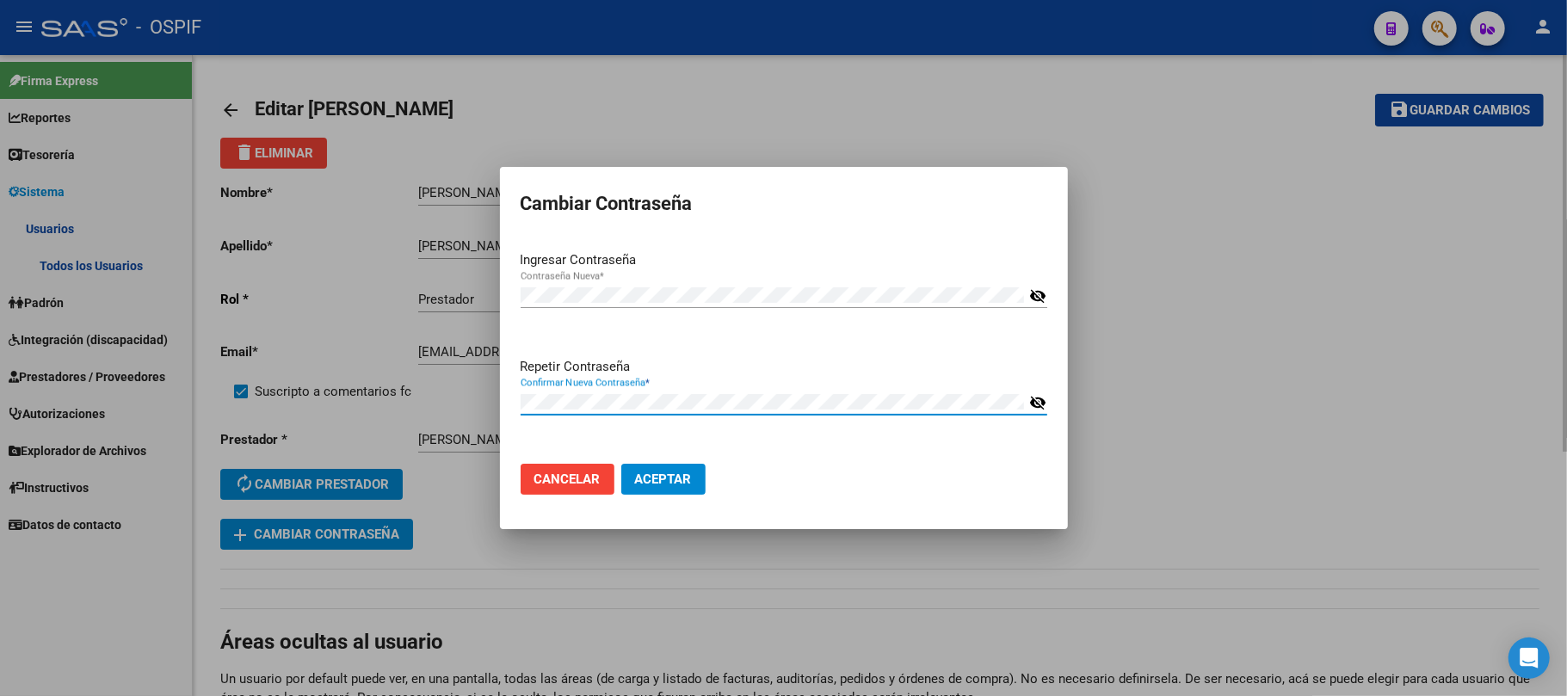
click at [621, 464] on button "Aceptar" at bounding box center [663, 479] width 84 height 31
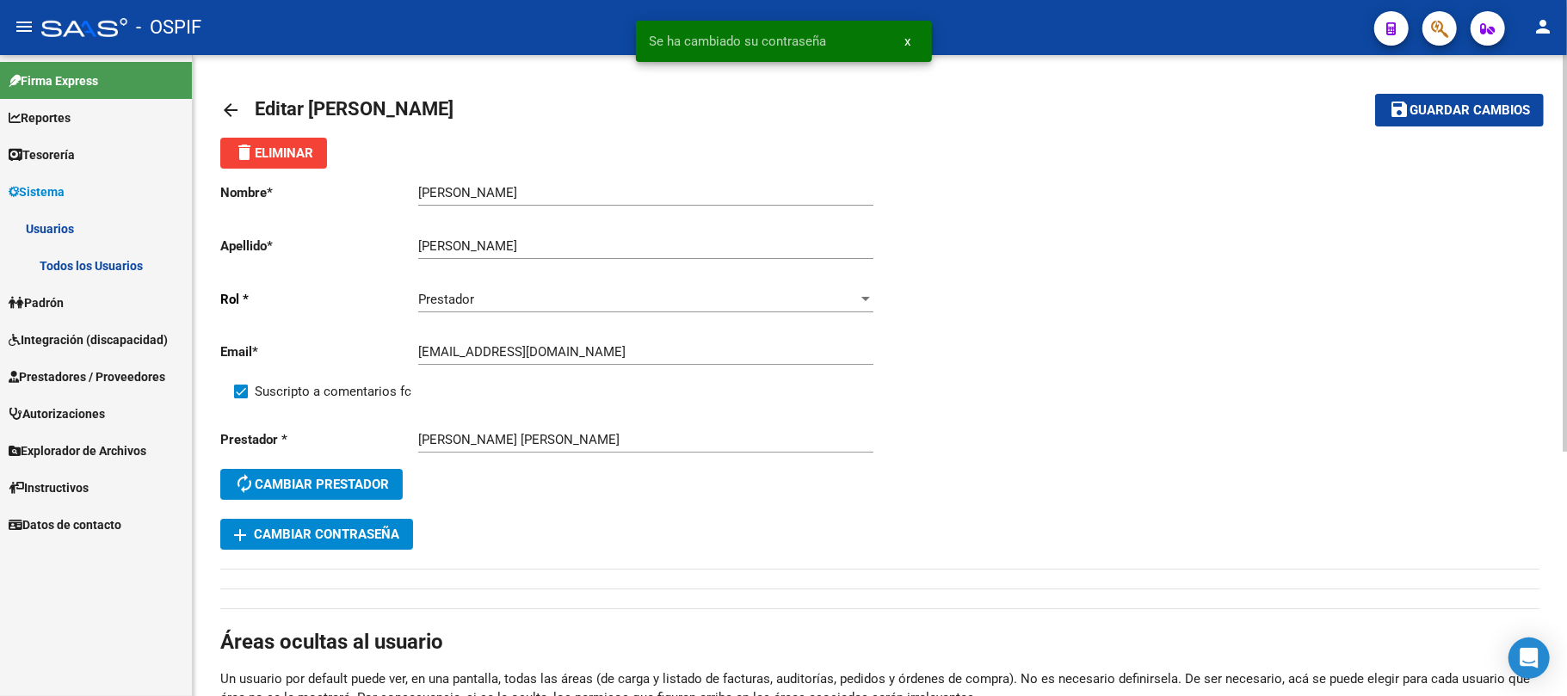
click at [1453, 89] on mat-toolbar-row "save Guardar cambios" at bounding box center [1405, 110] width 275 height 55
click at [1453, 114] on span "Guardar cambios" at bounding box center [1470, 110] width 120 height 15
click at [1408, 117] on mat-icon "save" at bounding box center [1399, 109] width 21 height 21
click at [111, 360] on link "Prestadores / Proveedores" at bounding box center [96, 376] width 192 height 37
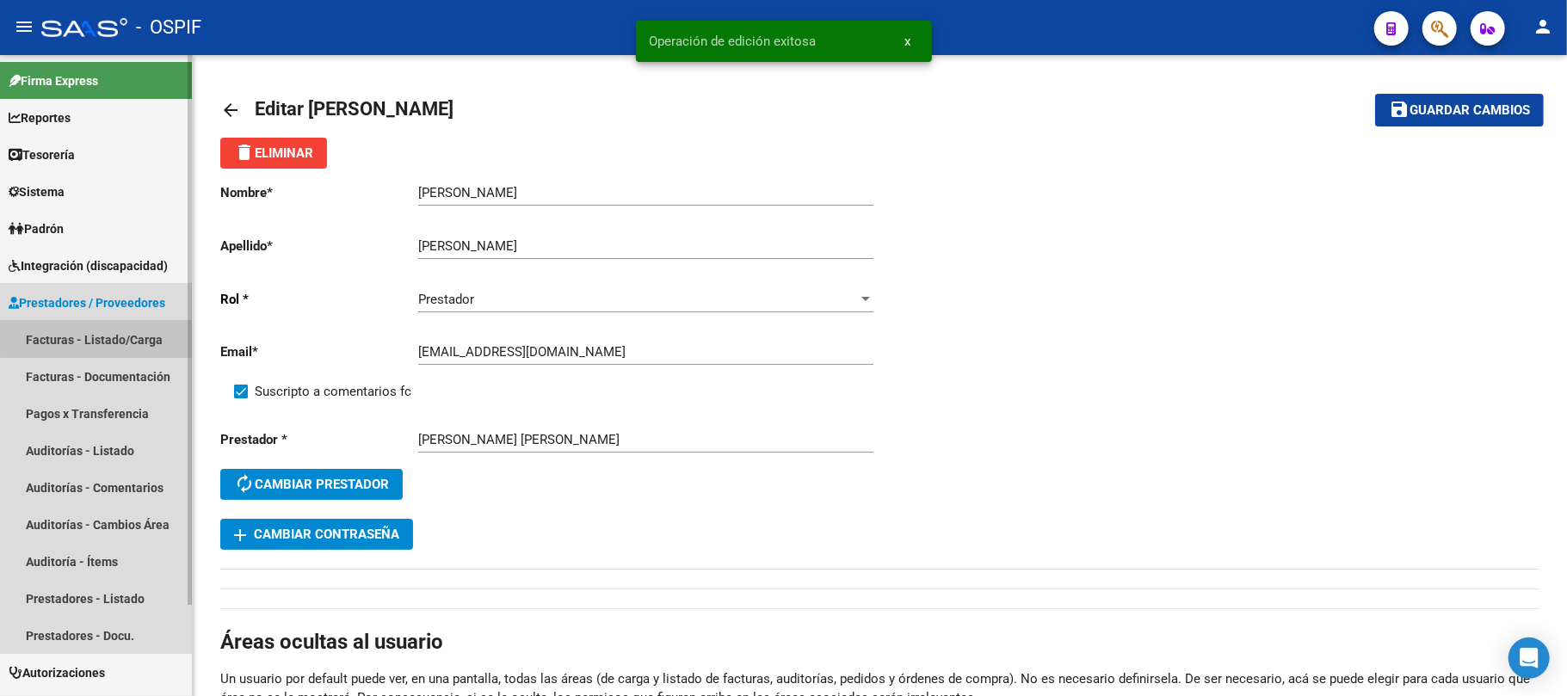
click at [97, 338] on link "Facturas - Listado/Carga" at bounding box center [96, 339] width 192 height 37
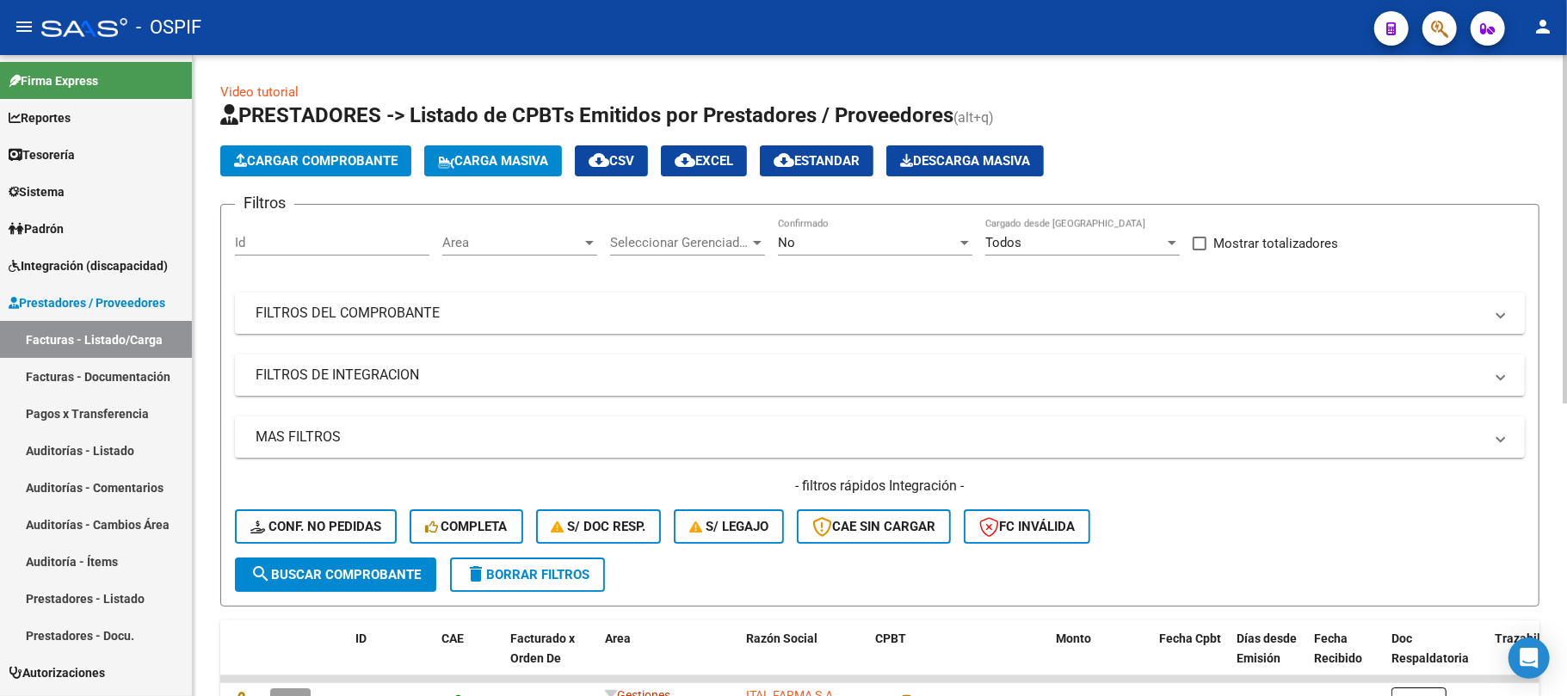
click at [472, 318] on mat-panel-title "FILTROS DEL COMPROBANTE" at bounding box center [870, 313] width 1228 height 19
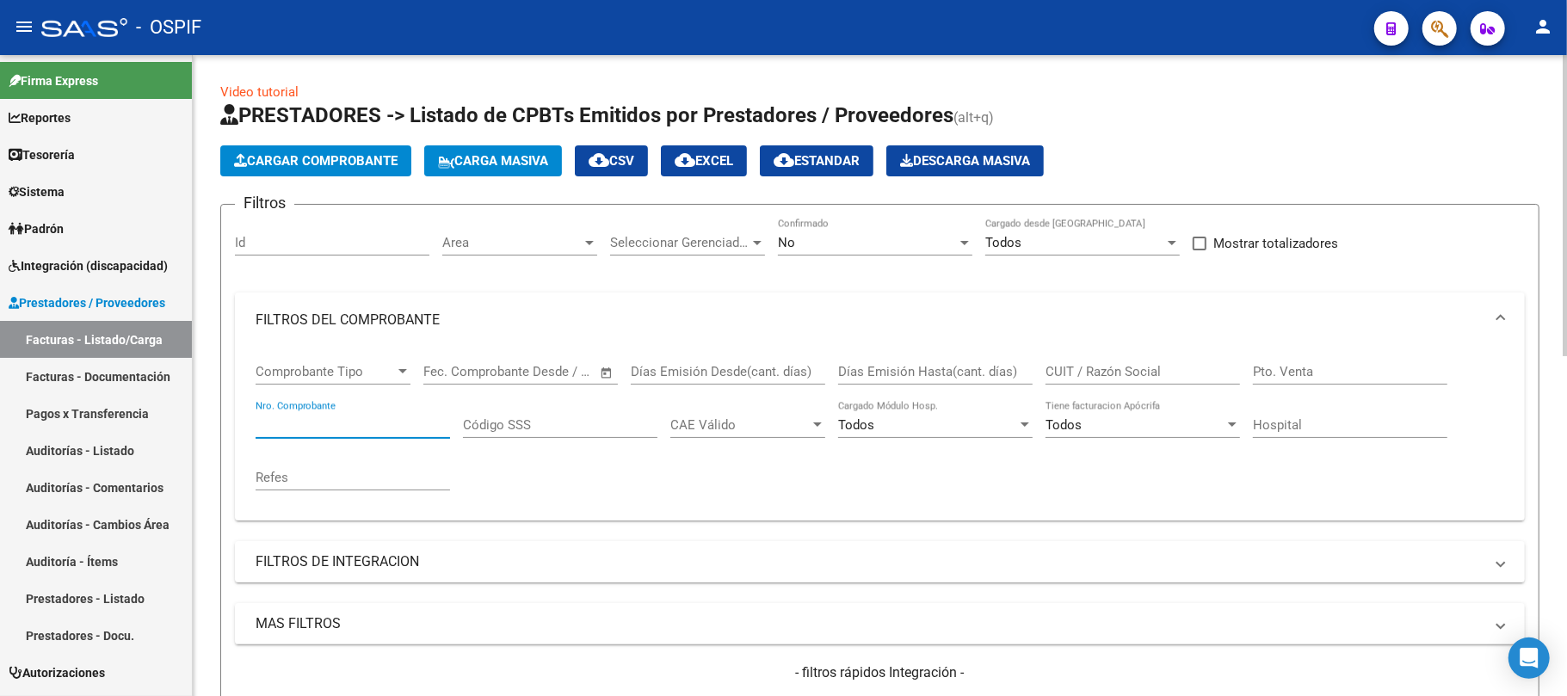
drag, startPoint x: 362, startPoint y: 427, endPoint x: 386, endPoint y: 420, distance: 25.1
click at [367, 427] on input "Nro. Comprobante" at bounding box center [353, 424] width 194 height 15
type input "213"
click at [809, 231] on div "No Confirmado" at bounding box center [875, 237] width 194 height 37
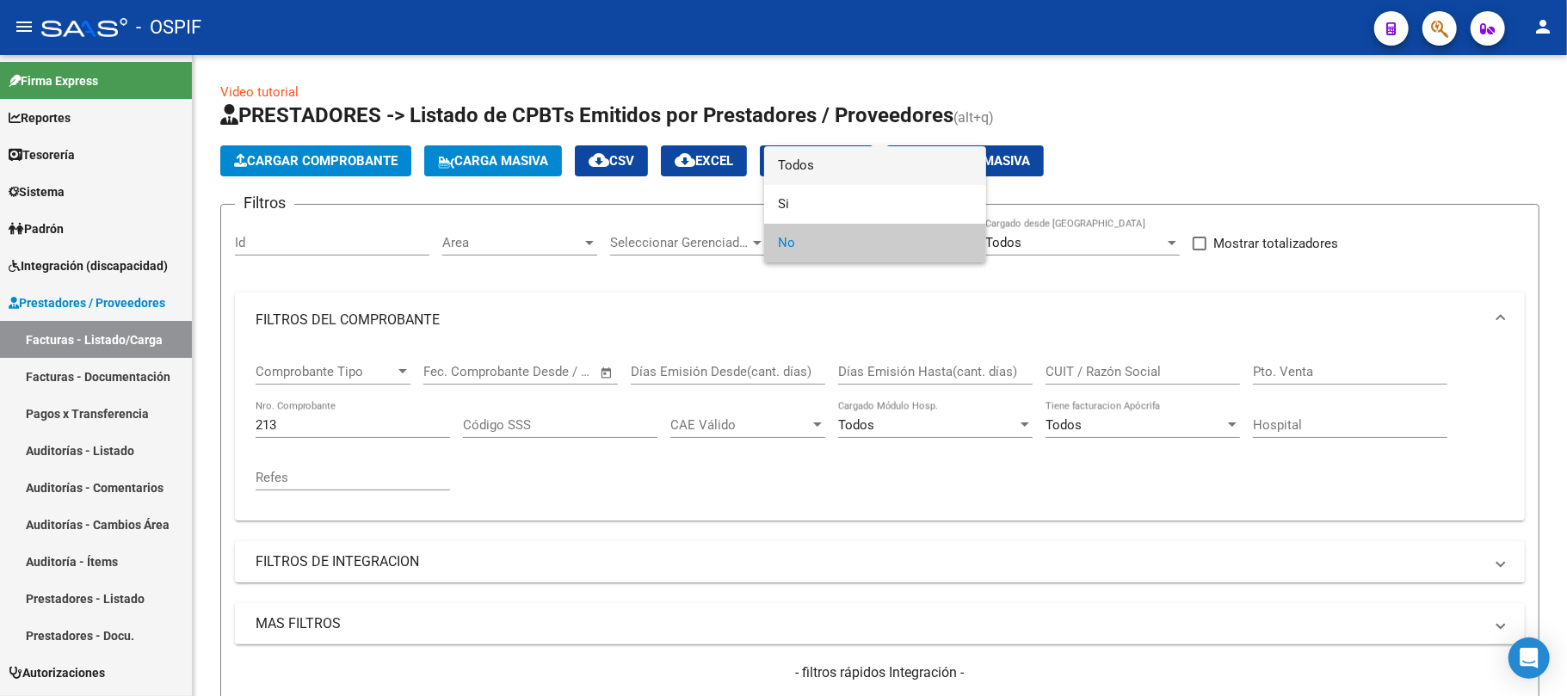
click at [809, 165] on span "Todos" at bounding box center [875, 165] width 194 height 39
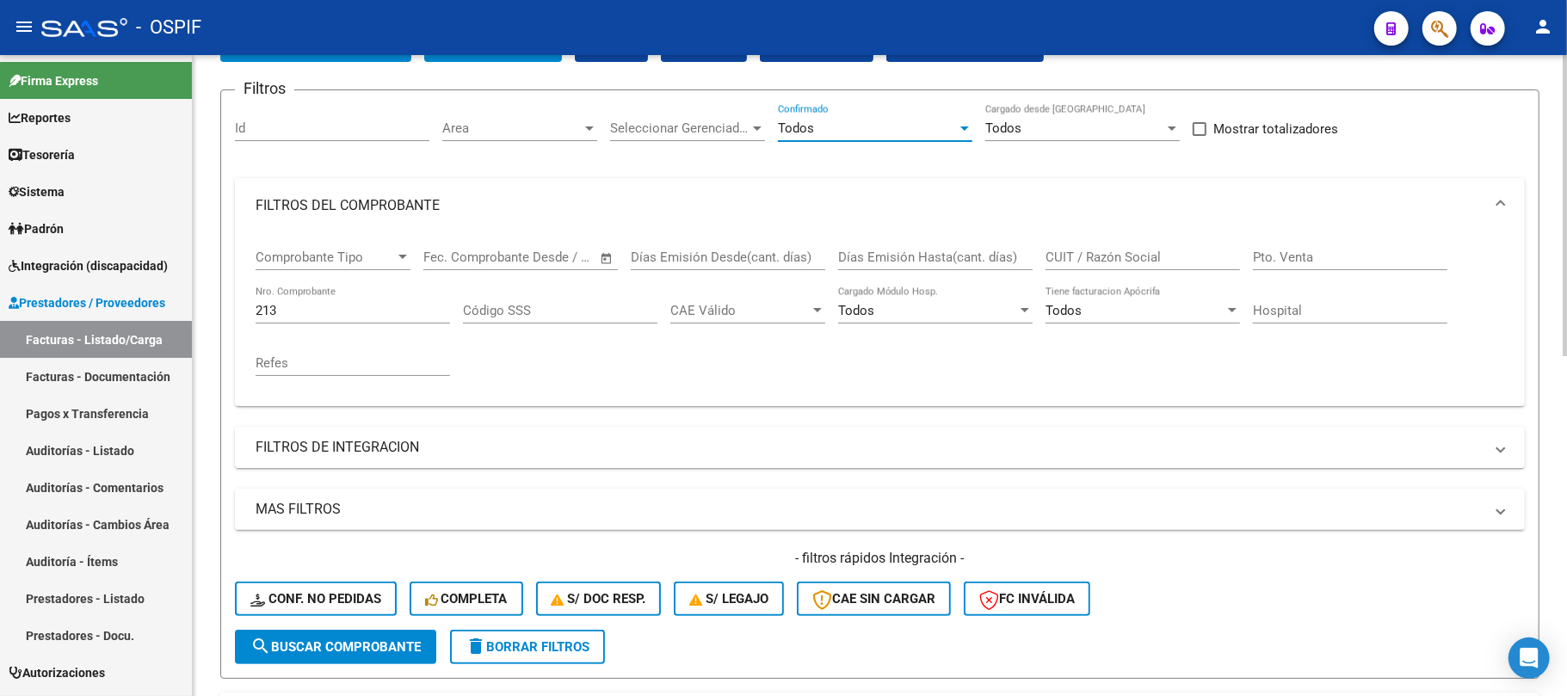
click at [345, 651] on span "search Buscar Comprobante" at bounding box center [335, 646] width 170 height 15
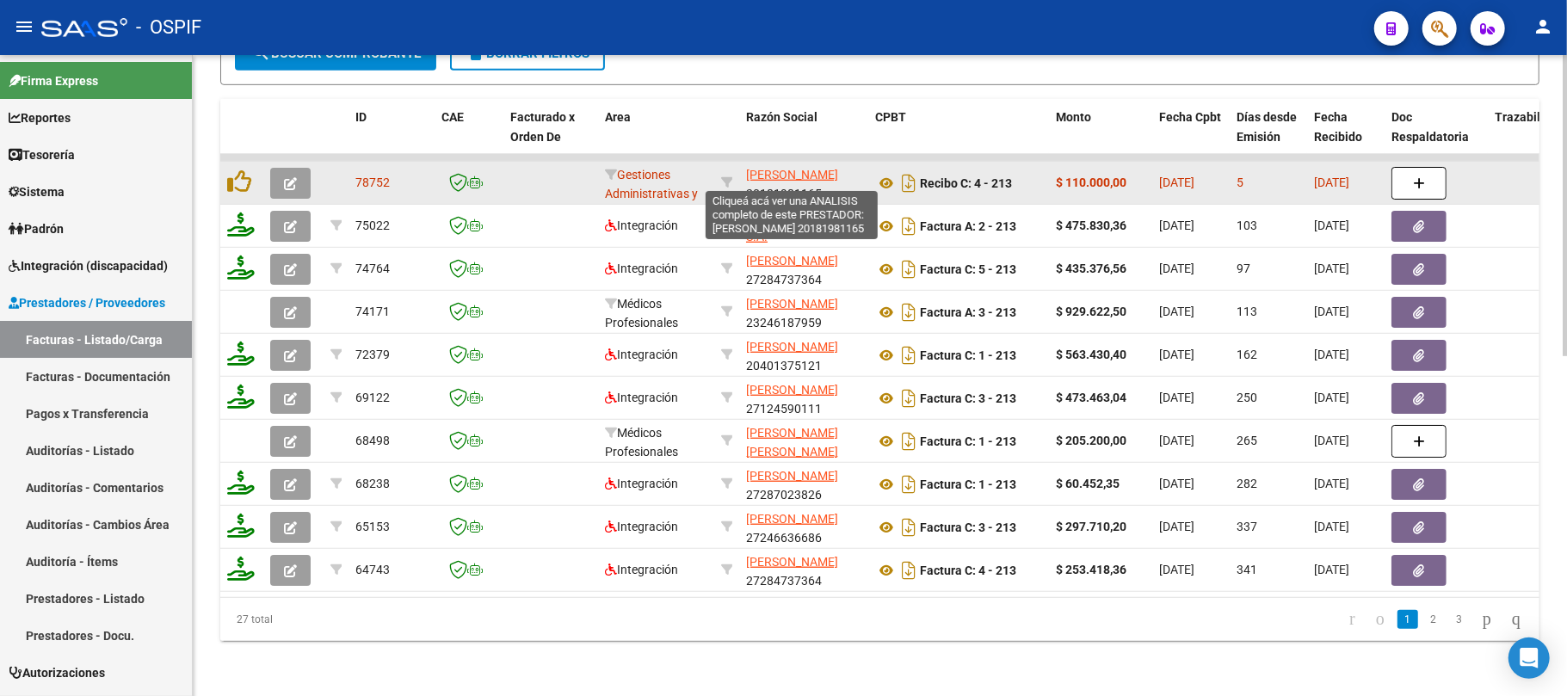
click at [746, 165] on app-link-go-to "[PERSON_NAME]" at bounding box center [792, 175] width 92 height 20
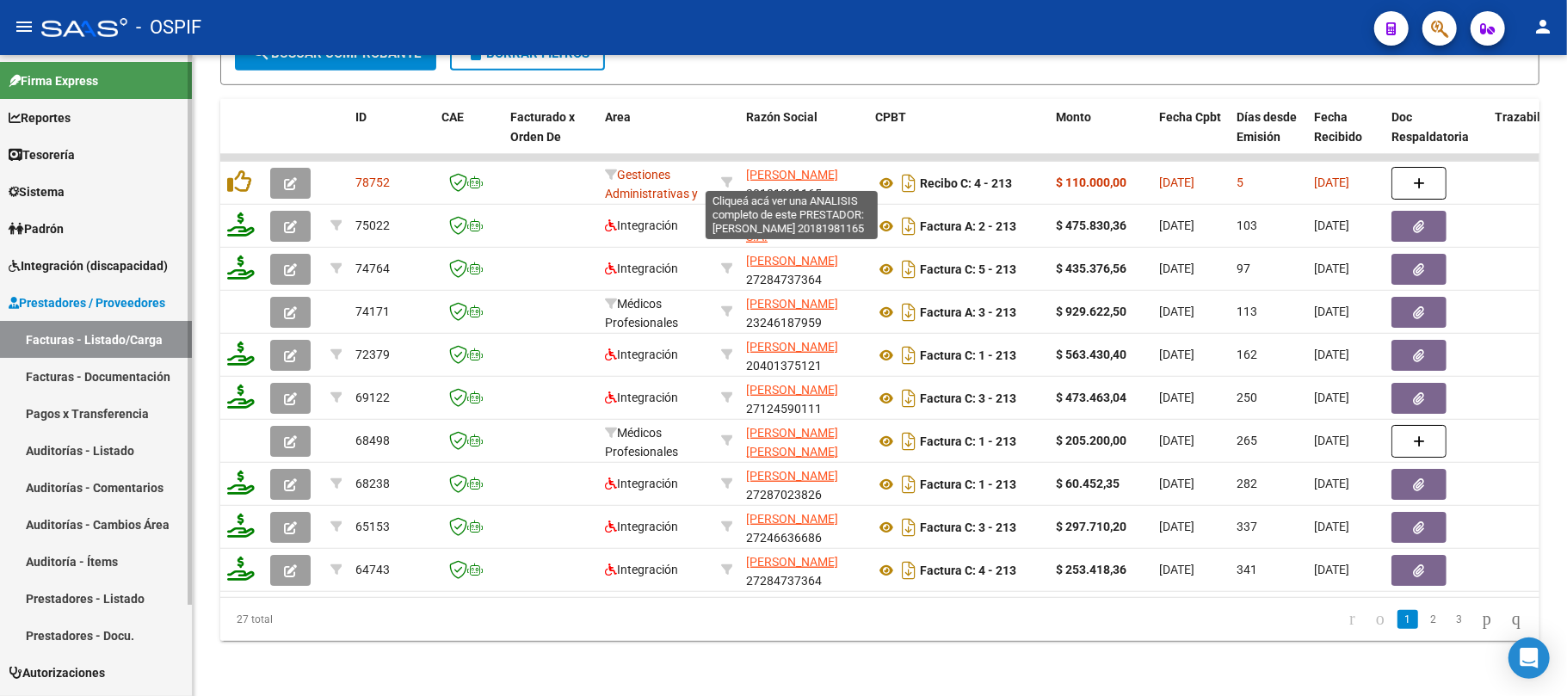
copy span "[PERSON_NAME]"
click at [59, 188] on span "Sistema" at bounding box center [37, 191] width 56 height 19
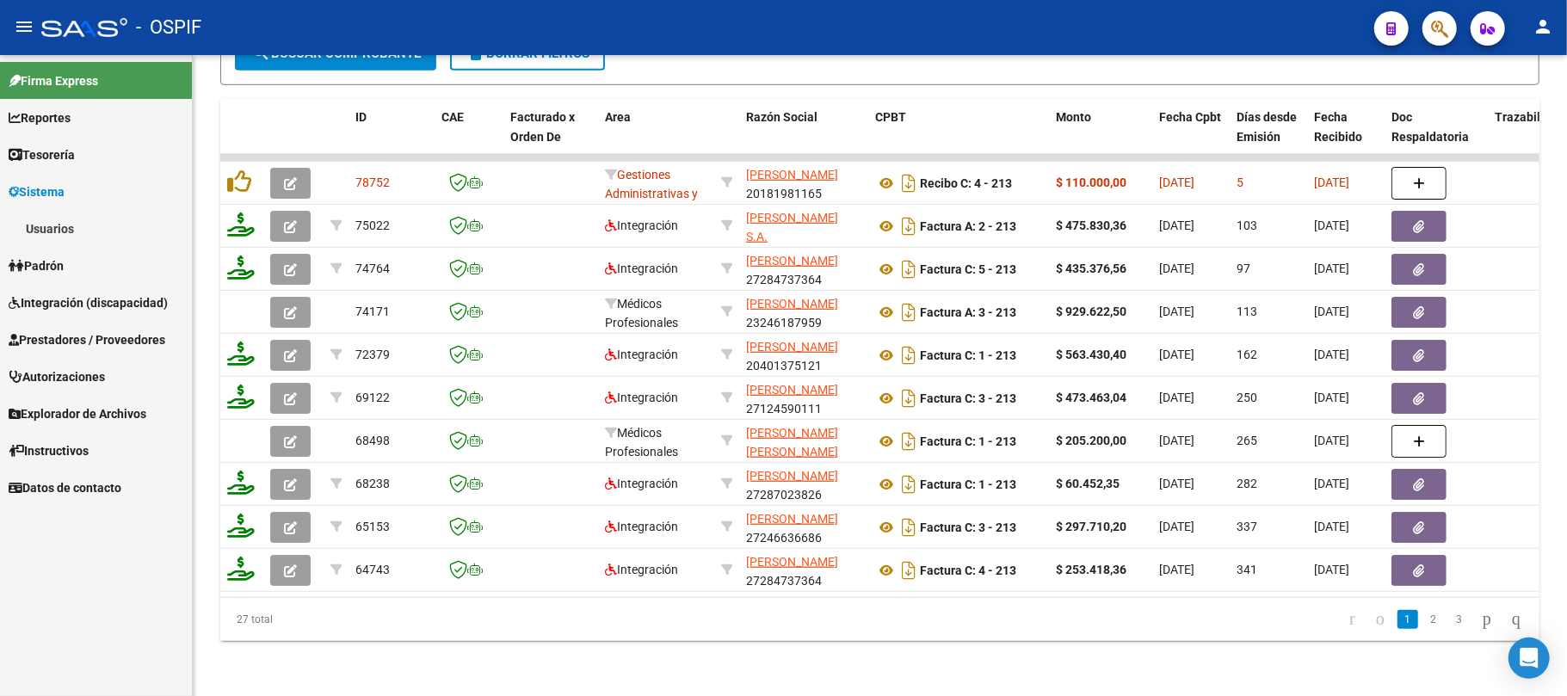
click at [48, 231] on link "Usuarios" at bounding box center [96, 228] width 192 height 37
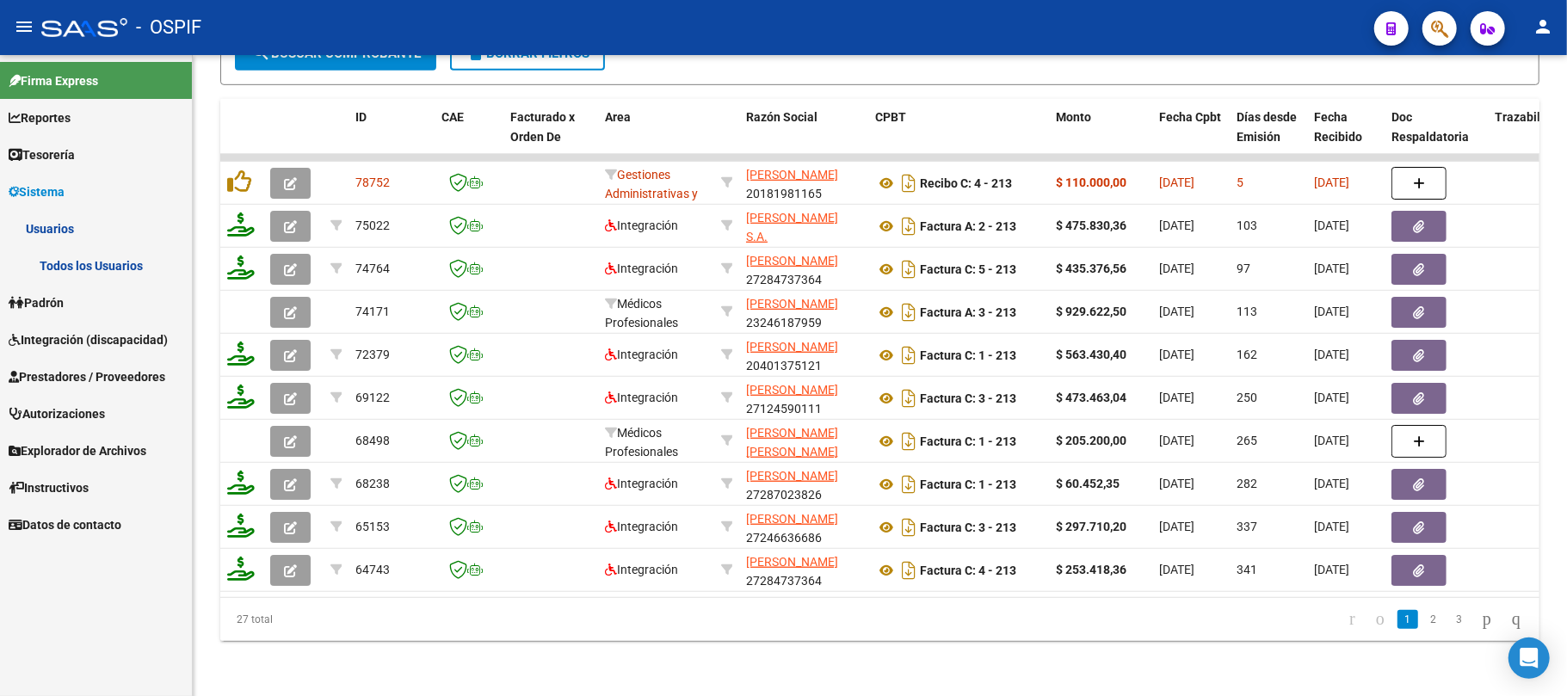
click at [89, 247] on link "Todos los Usuarios" at bounding box center [96, 265] width 192 height 37
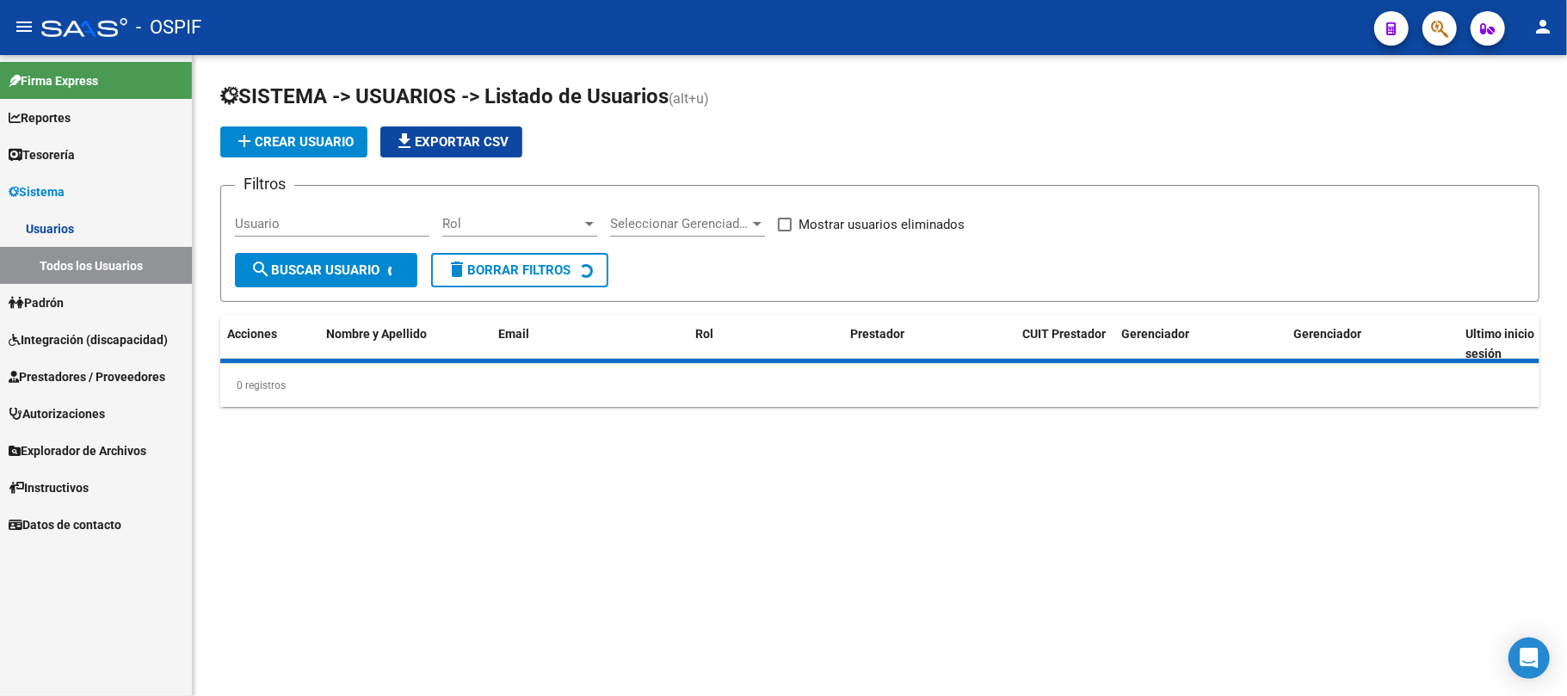
click at [380, 220] on input "Usuario" at bounding box center [332, 223] width 194 height 15
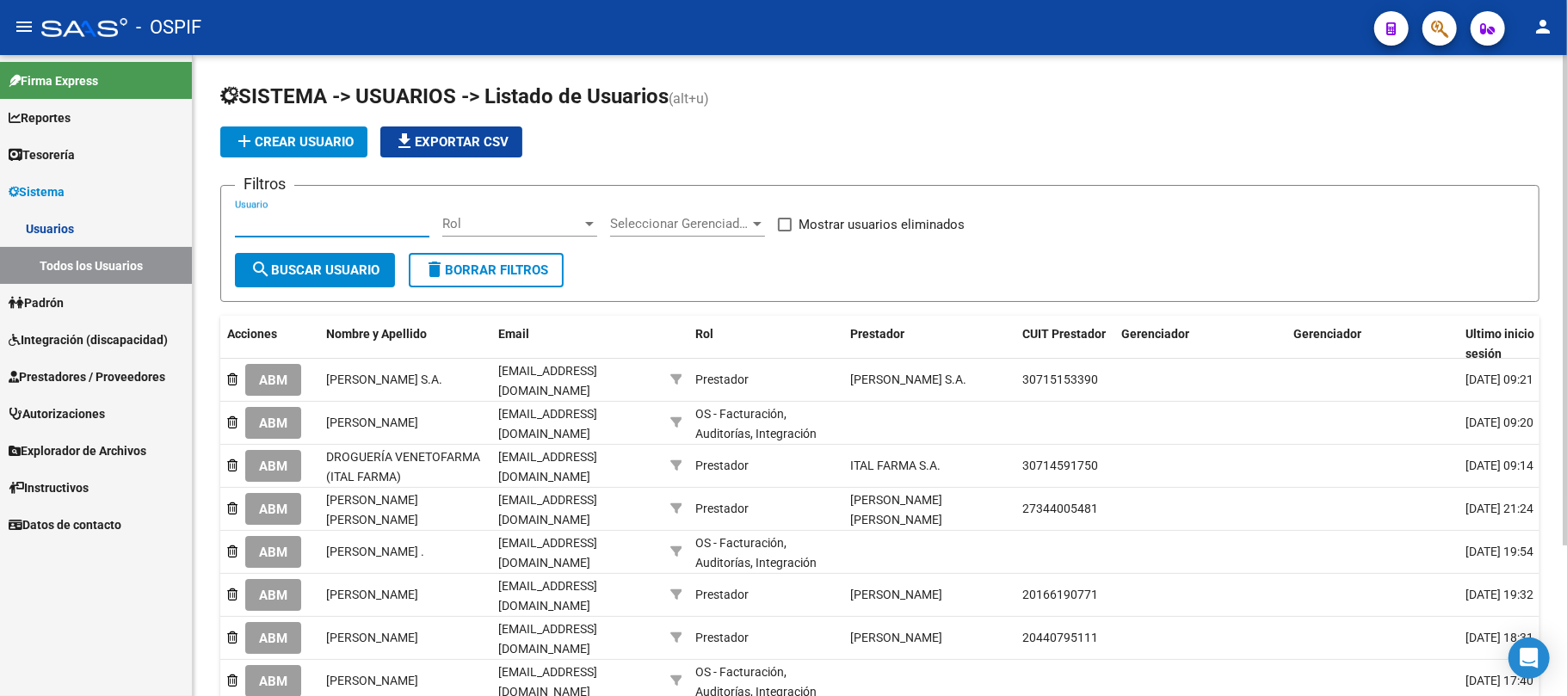
paste input "[PERSON_NAME]"
type input "[PERSON_NAME]"
click at [296, 275] on span "search Buscar Usuario" at bounding box center [314, 269] width 129 height 15
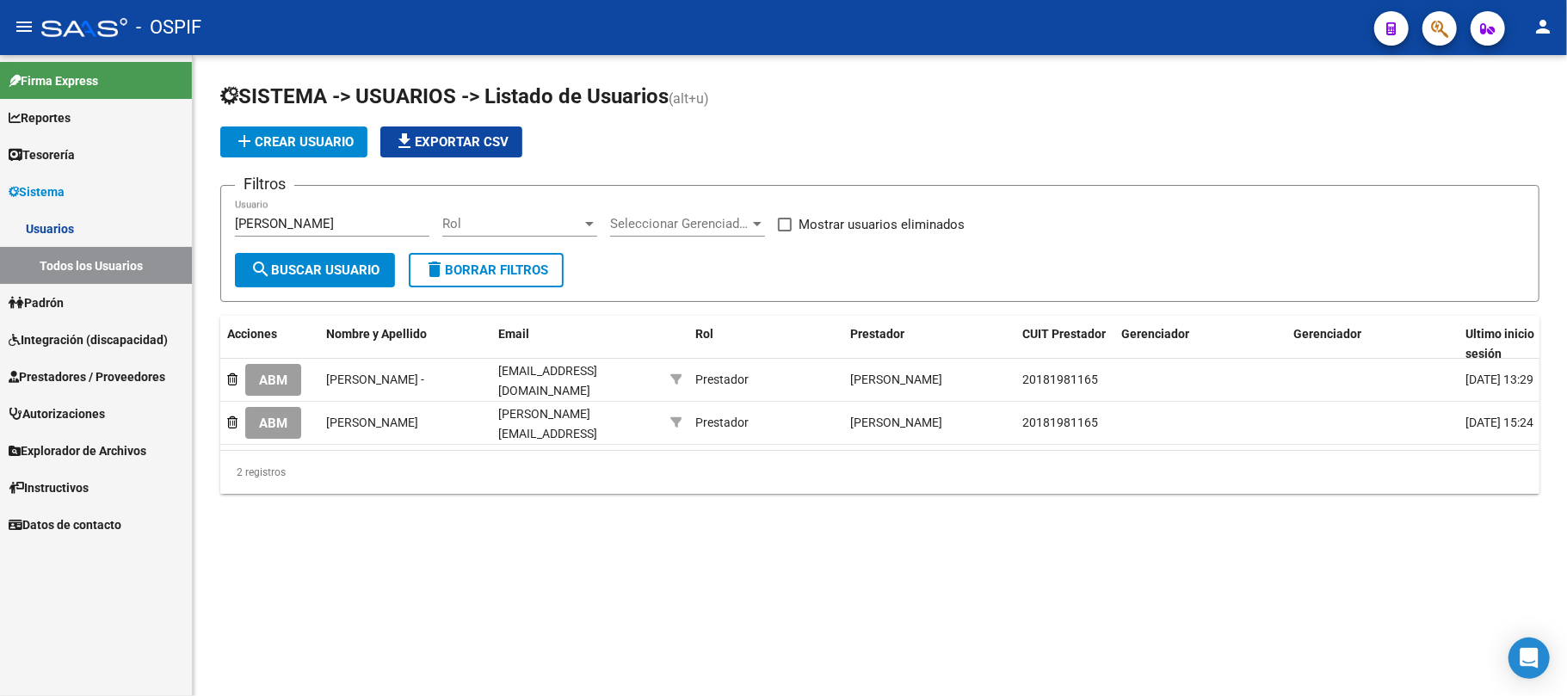
drag, startPoint x: 1170, startPoint y: 645, endPoint x: 1041, endPoint y: 600, distance: 136.9
click at [1170, 645] on mat-sidenav-content "SISTEMA -> USUARIOS -> Listado de Usuarios (alt+u) add Crear Usuario file_downl…" at bounding box center [880, 375] width 1374 height 641
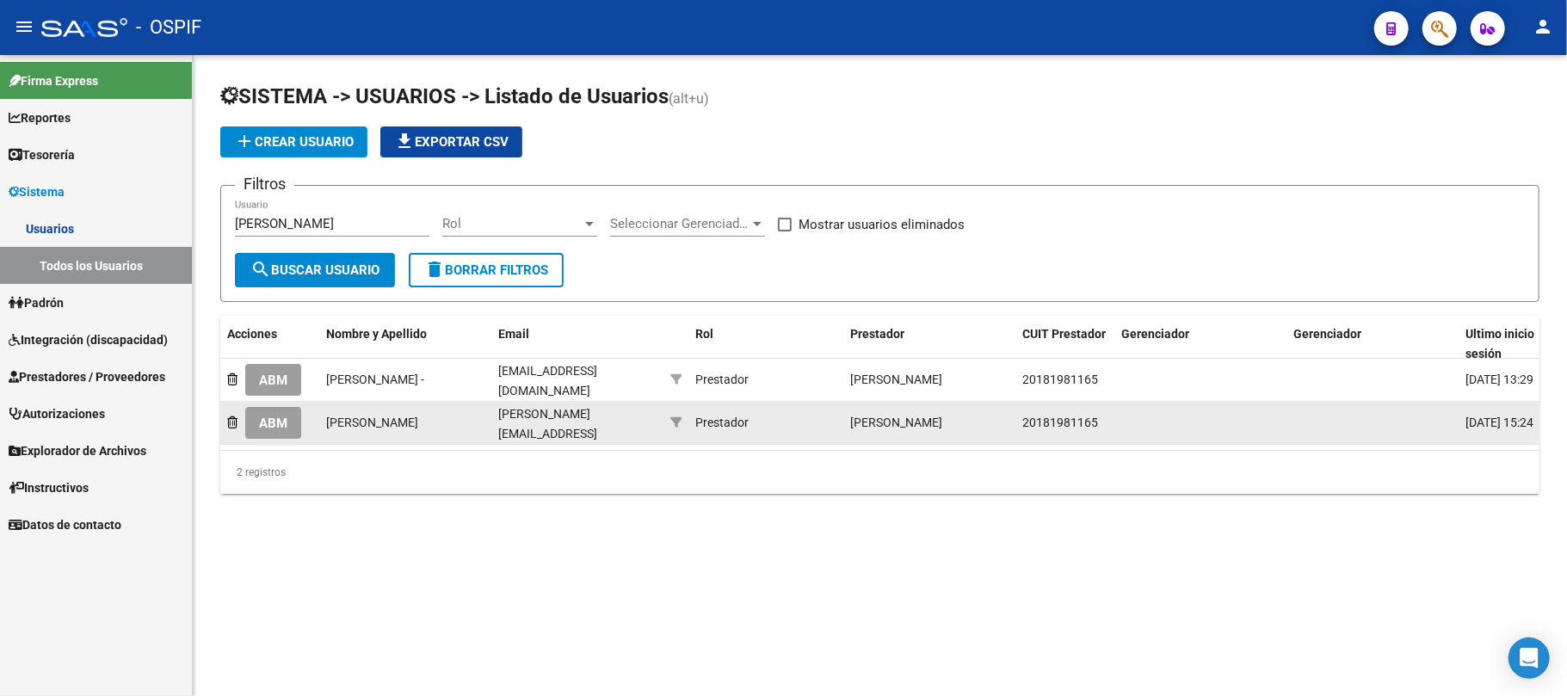
drag, startPoint x: 758, startPoint y: 445, endPoint x: 772, endPoint y: 437, distance: 15.8
click at [772, 437] on datatable-body "ABM [PERSON_NAME] - [EMAIL_ADDRESS][DOMAIN_NAME] Prestador [PERSON_NAME] 201819…" at bounding box center [879, 404] width 1319 height 91
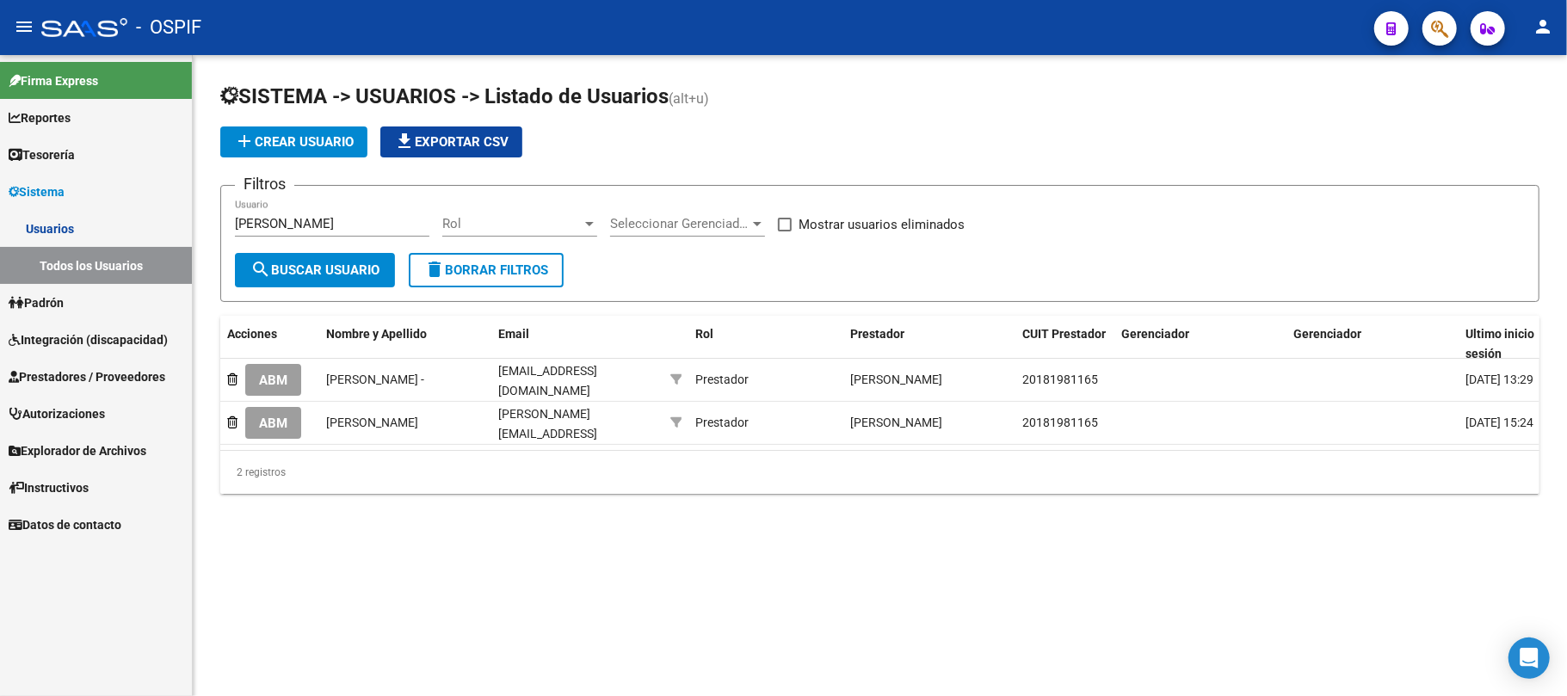
click at [709, 494] on div "2 registros" at bounding box center [879, 472] width 1319 height 43
click at [392, 514] on div "SISTEMA -> USUARIOS -> Listado de Usuarios (alt+u) add Crear Usuario file_downl…" at bounding box center [880, 302] width 1374 height 494
drag, startPoint x: 634, startPoint y: 445, endPoint x: 707, endPoint y: 445, distance: 73.1
click at [707, 445] on datatable-body "ABM [PERSON_NAME] - [EMAIL_ADDRESS][DOMAIN_NAME] Prestador [PERSON_NAME] 201819…" at bounding box center [879, 404] width 1319 height 91
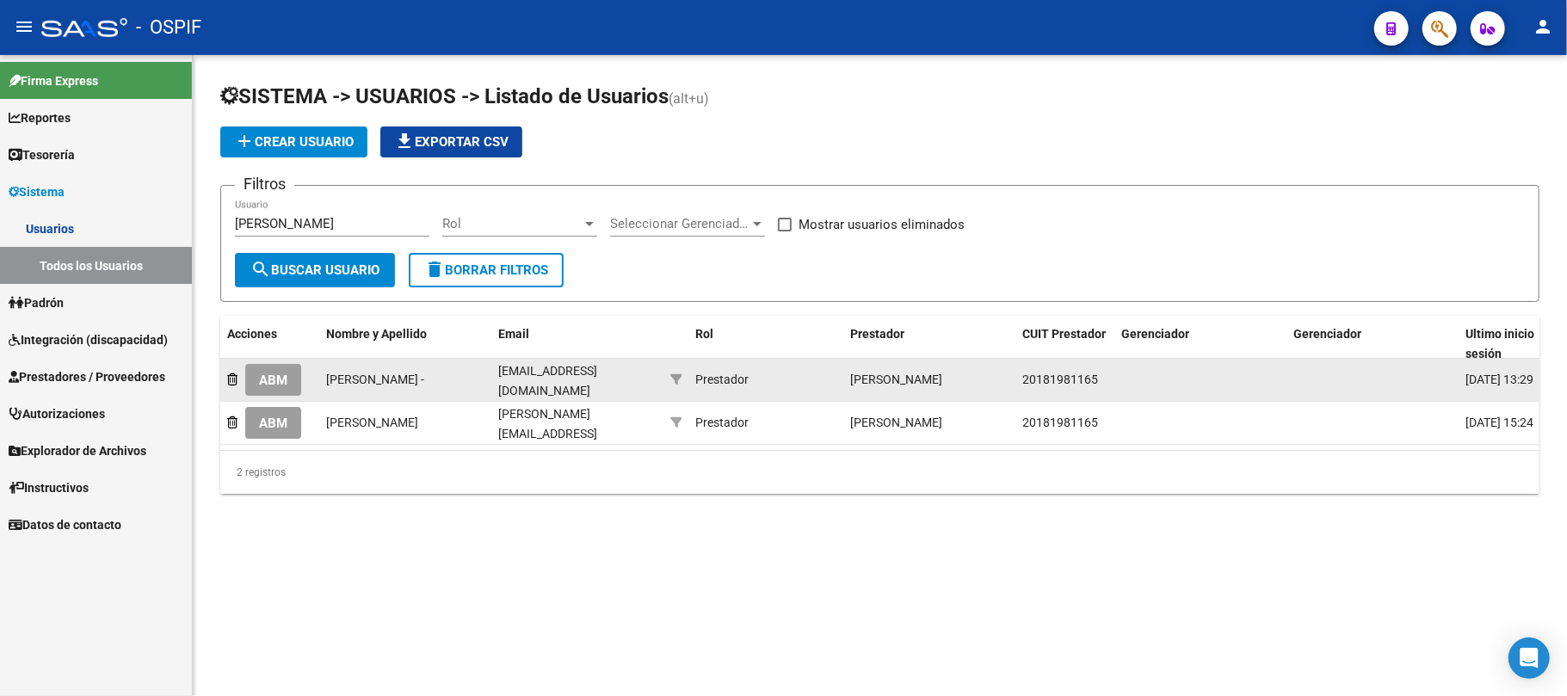
click at [267, 386] on button "ABM" at bounding box center [273, 380] width 56 height 32
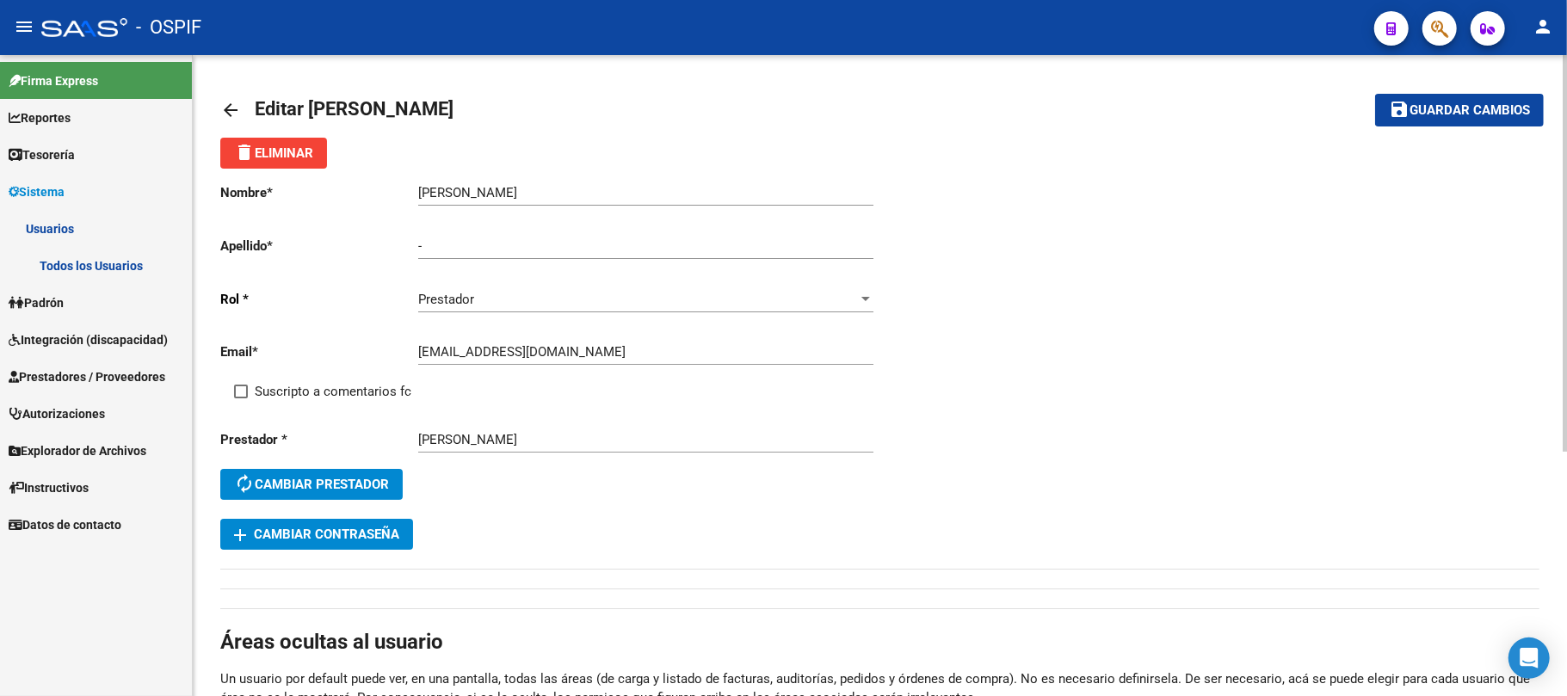
click at [225, 108] on mat-icon "arrow_back" at bounding box center [230, 110] width 21 height 21
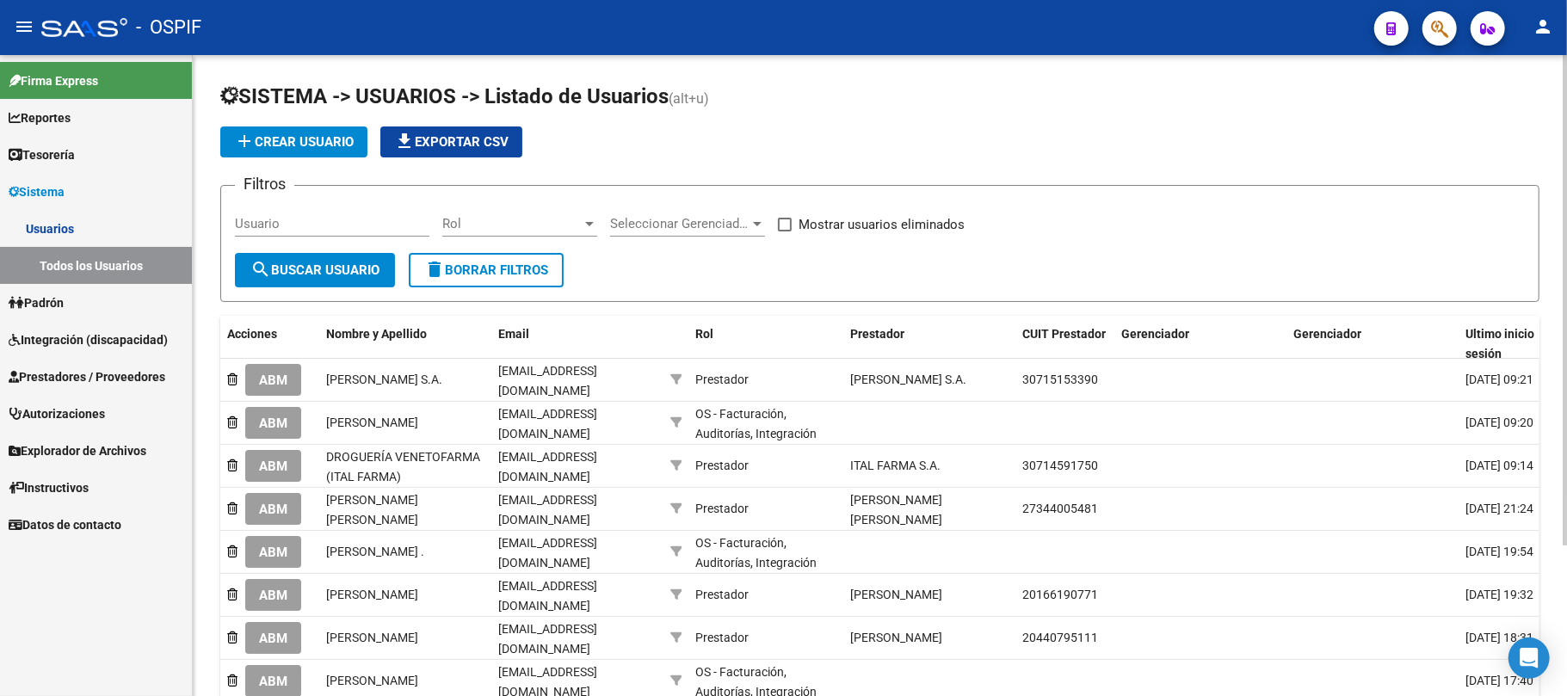
click at [325, 219] on input "Usuario" at bounding box center [332, 223] width 194 height 15
paste input "[PERSON_NAME]"
type input "[PERSON_NAME]"
click at [353, 283] on button "search Buscar Usuario" at bounding box center [315, 270] width 160 height 34
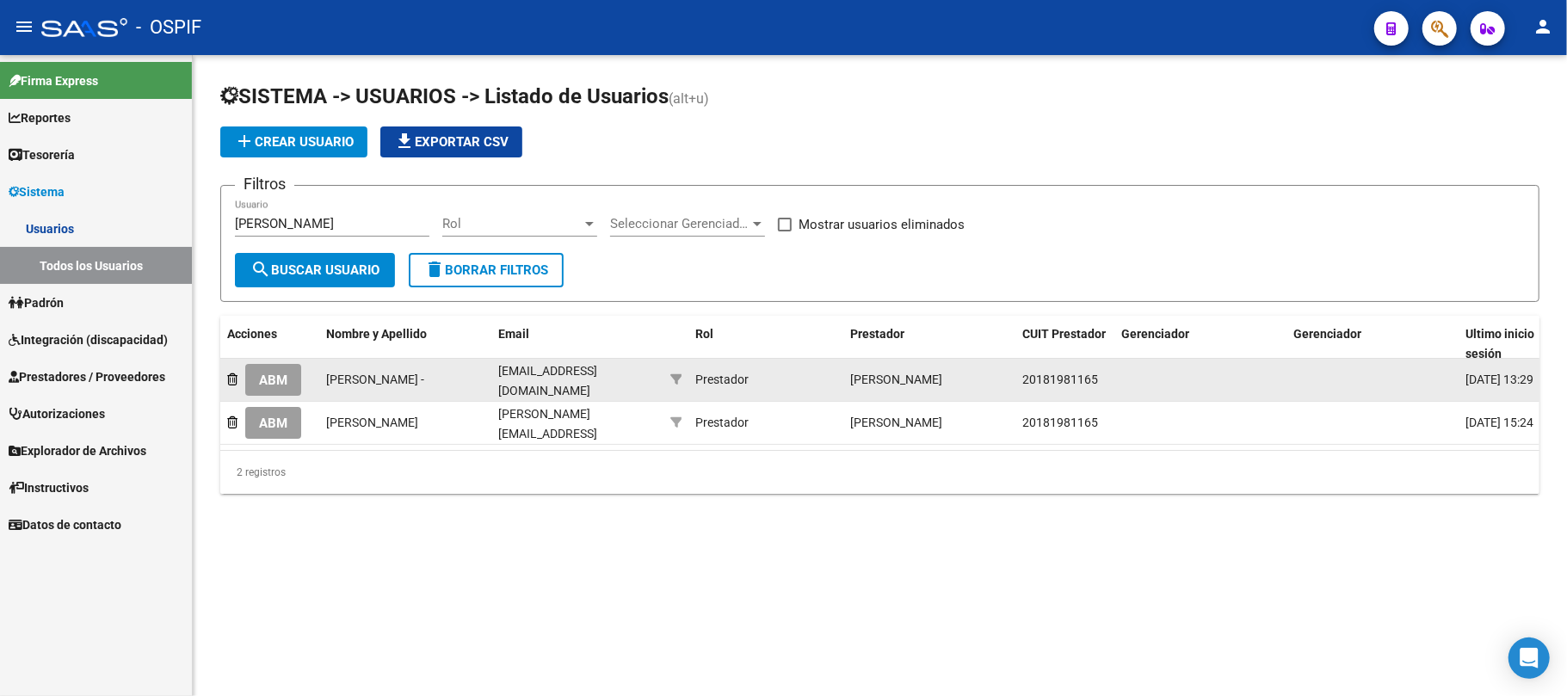
click at [286, 375] on span "ABM" at bounding box center [273, 380] width 28 height 15
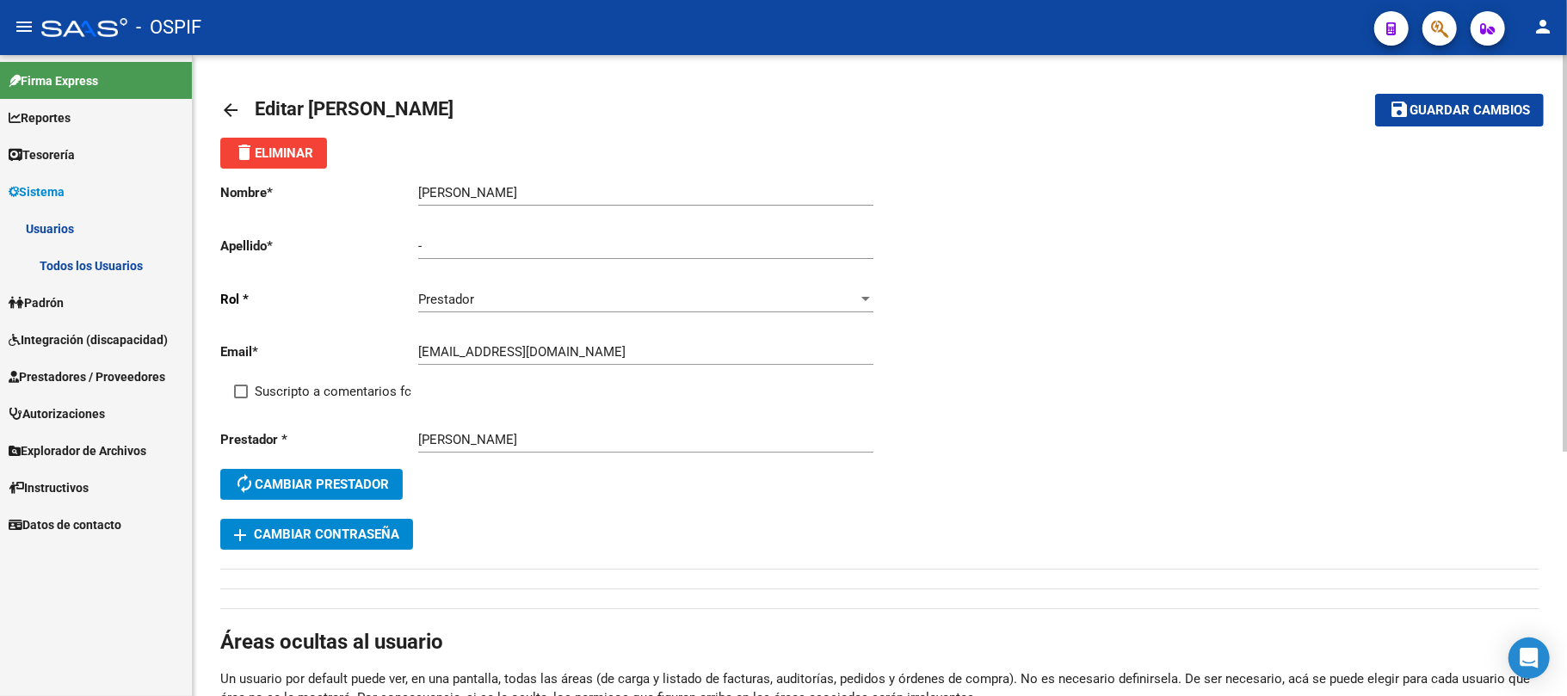
drag, startPoint x: 269, startPoint y: 390, endPoint x: 321, endPoint y: 379, distance: 52.7
click at [269, 391] on span "Suscripto a comentarios fc" at bounding box center [333, 391] width 157 height 21
click at [241, 398] on input "Suscripto a comentarios fc" at bounding box center [240, 398] width 1 height 1
checkbox input "true"
click at [531, 349] on input "[EMAIL_ADDRESS][DOMAIN_NAME]" at bounding box center [645, 351] width 455 height 15
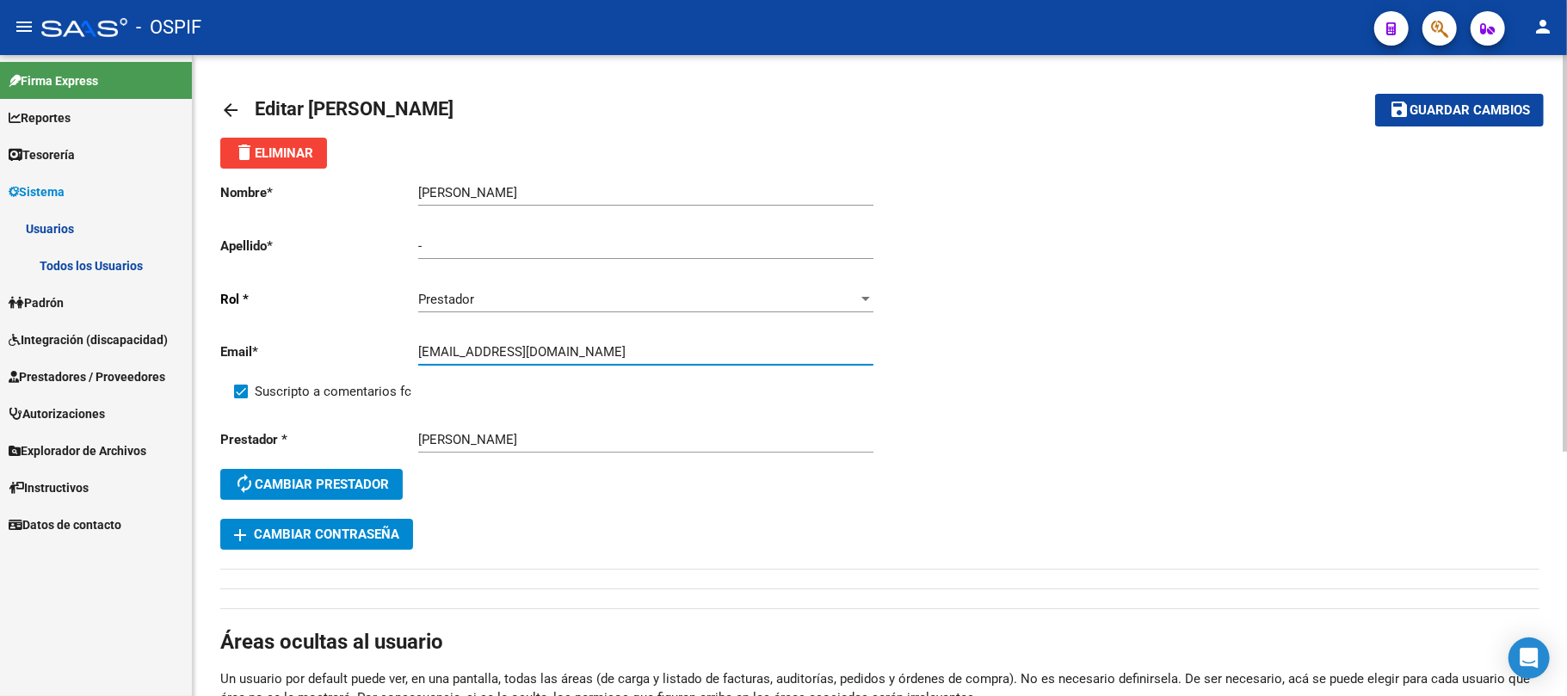
click at [531, 349] on input "[EMAIL_ADDRESS][DOMAIN_NAME]" at bounding box center [645, 351] width 455 height 15
click at [534, 349] on input "[EMAIL_ADDRESS][DOMAIN_NAME]" at bounding box center [645, 351] width 455 height 15
paste input "[EMAIL_ADDRESS][DOMAIN_NAME]"
type input "[EMAIL_ADDRESS][DOMAIN_NAME]"
click at [266, 545] on button "add Cambiar Contraseña" at bounding box center [316, 534] width 193 height 31
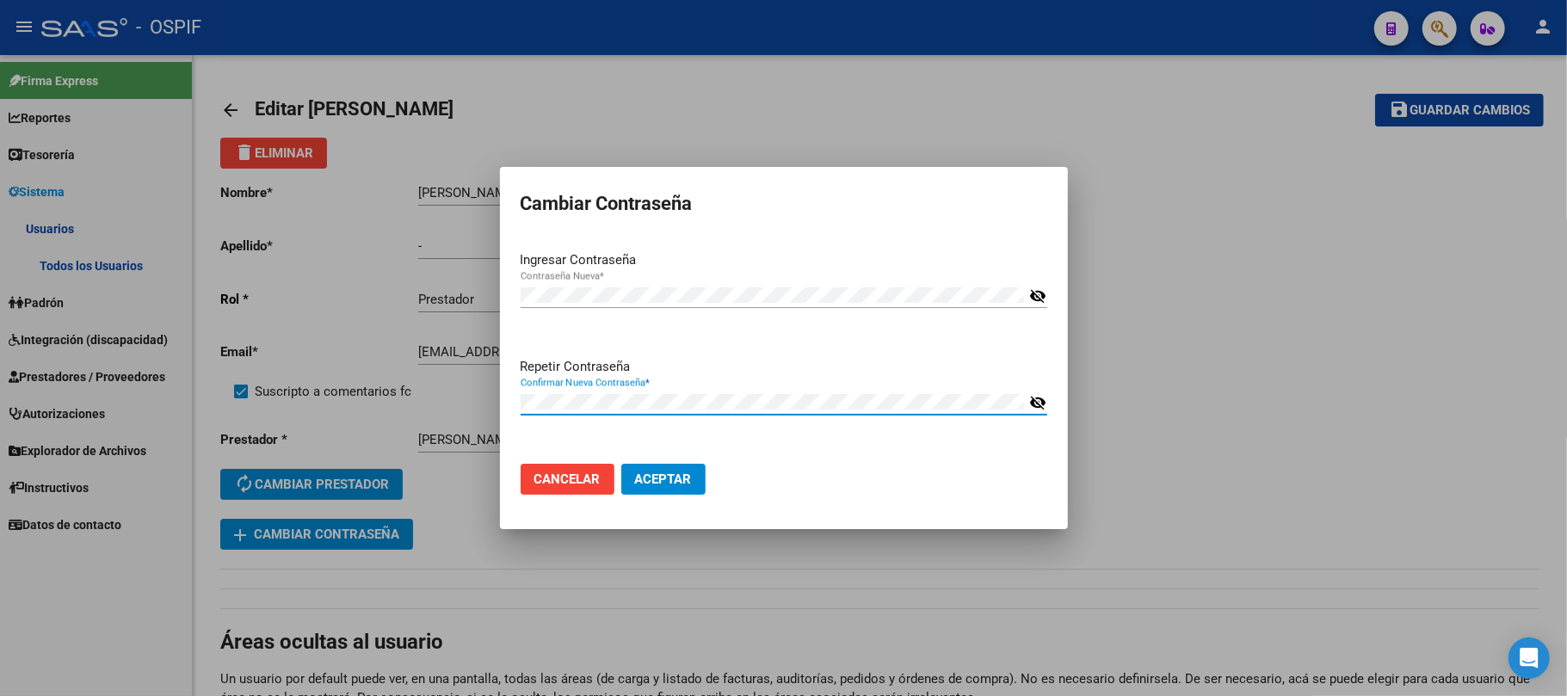
click at [621, 464] on button "Aceptar" at bounding box center [663, 479] width 84 height 31
drag, startPoint x: 1336, startPoint y: 497, endPoint x: 749, endPoint y: 493, distance: 587.8
click at [757, 493] on mat-dialog-actions "Cancelar Aceptar" at bounding box center [784, 479] width 527 height 59
click at [693, 486] on button "Aceptar" at bounding box center [663, 479] width 84 height 31
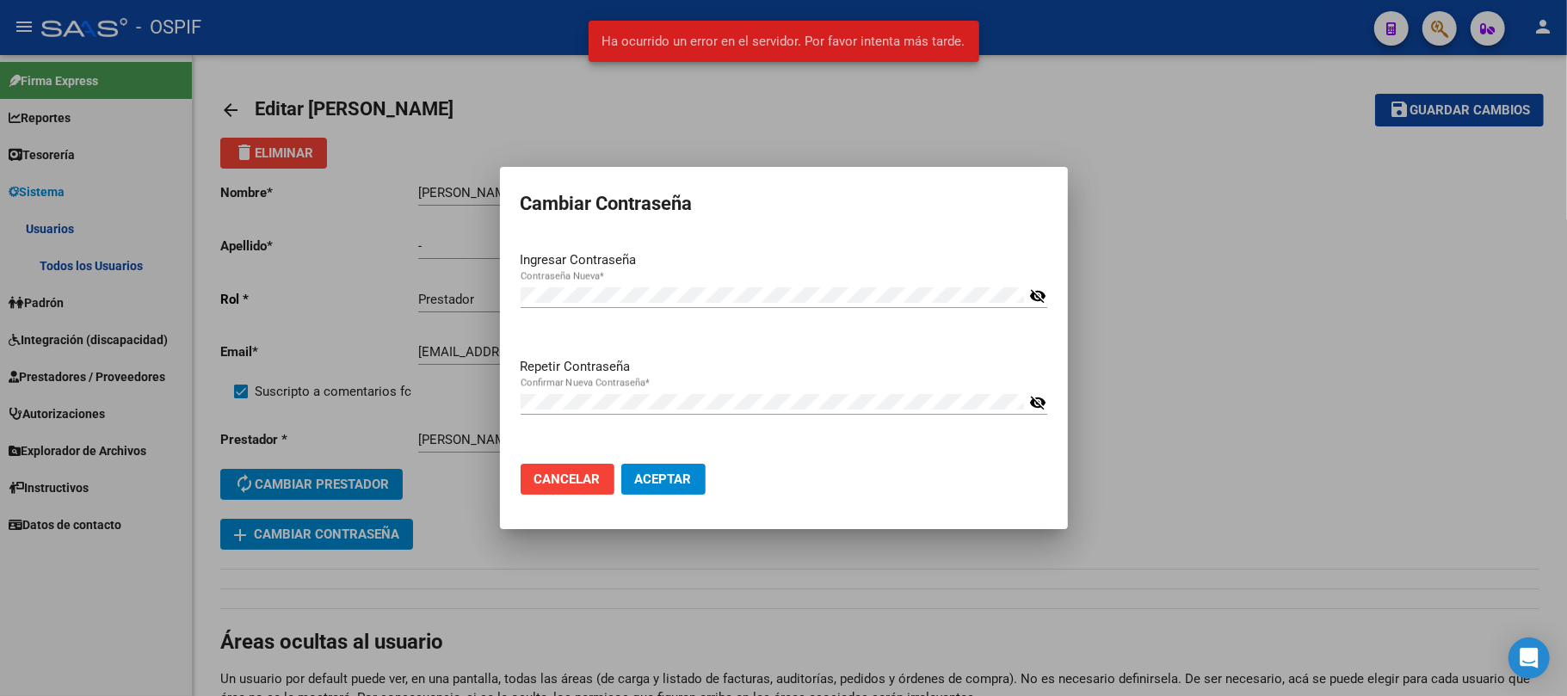
click at [1033, 397] on mat-icon "visibility_off" at bounding box center [1037, 402] width 17 height 21
click at [1034, 283] on div "Contraseña Nueva * visibility_off" at bounding box center [784, 295] width 527 height 26
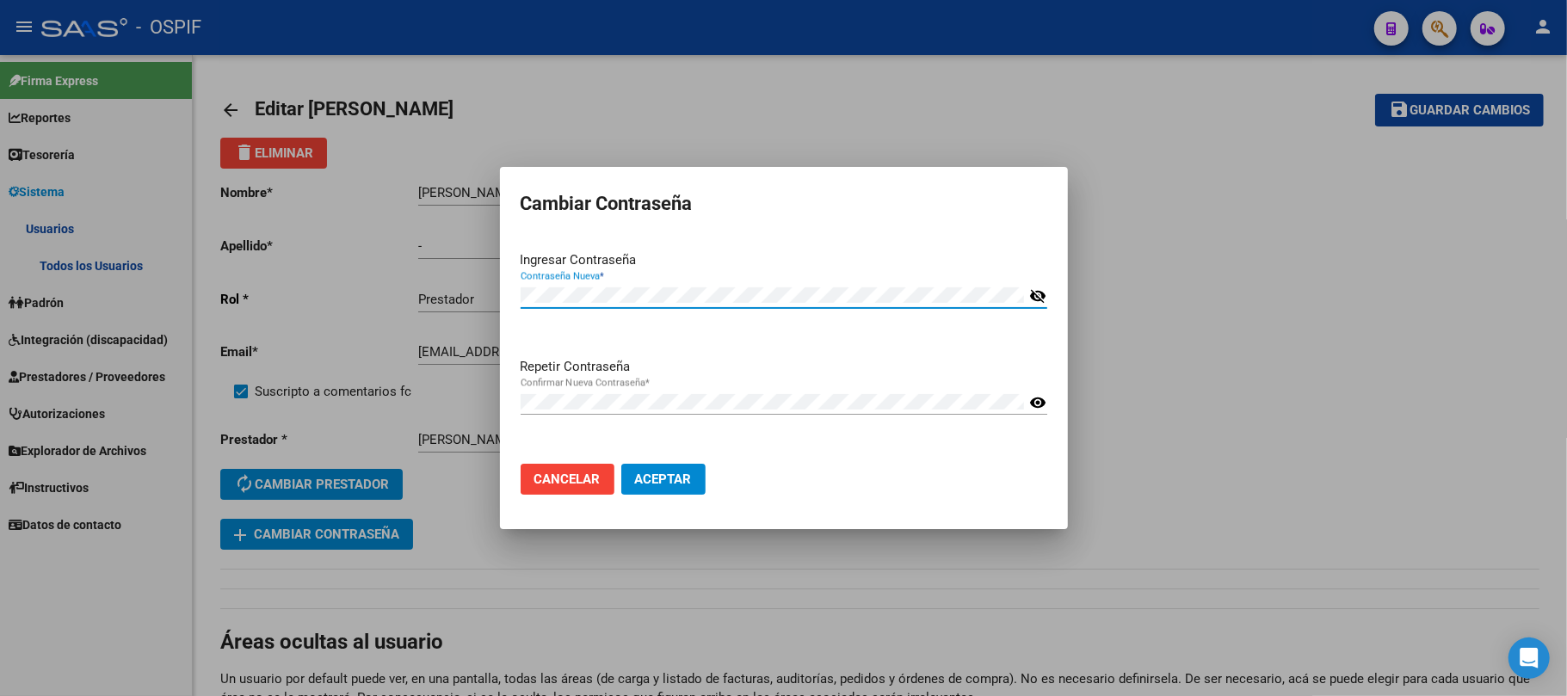
click at [1031, 296] on mat-icon "visibility_off" at bounding box center [1037, 296] width 17 height 21
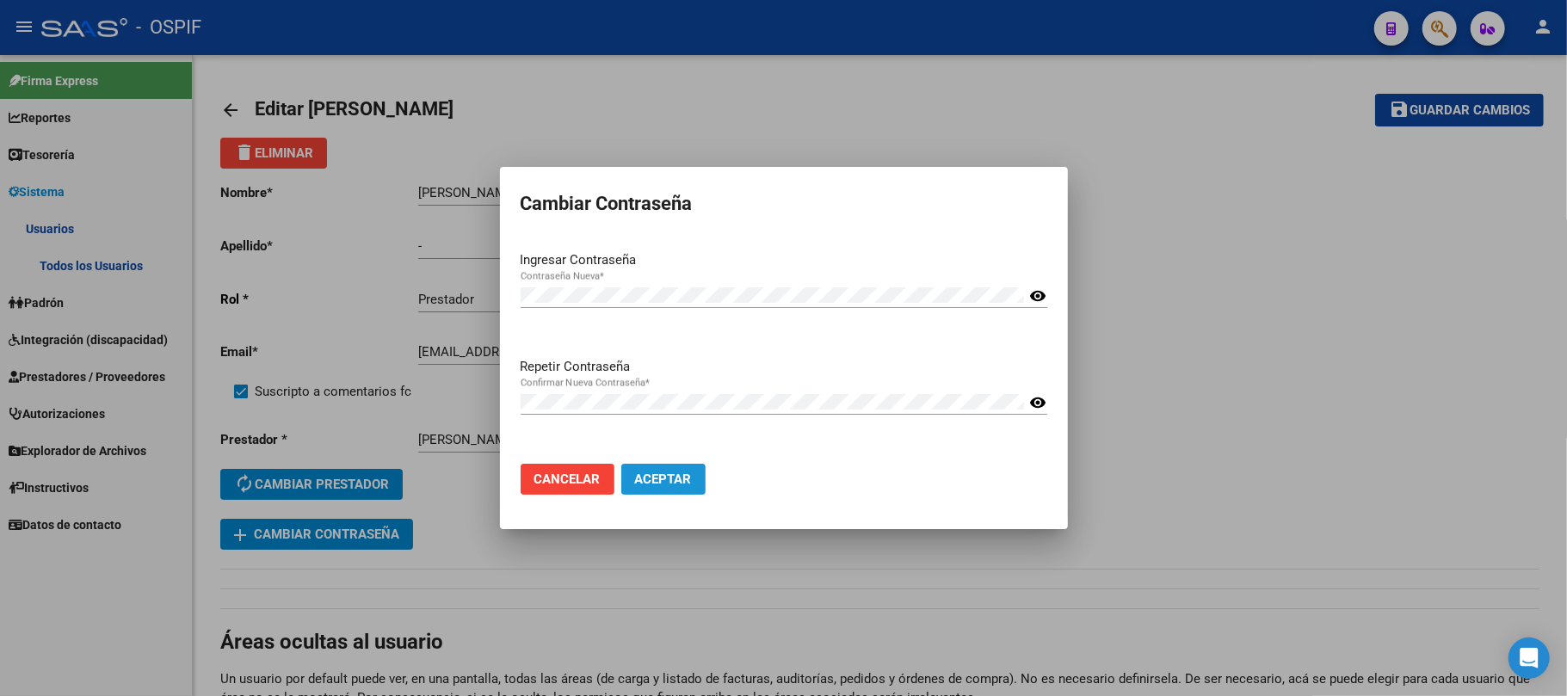
click at [686, 483] on span "Aceptar" at bounding box center [663, 479] width 57 height 15
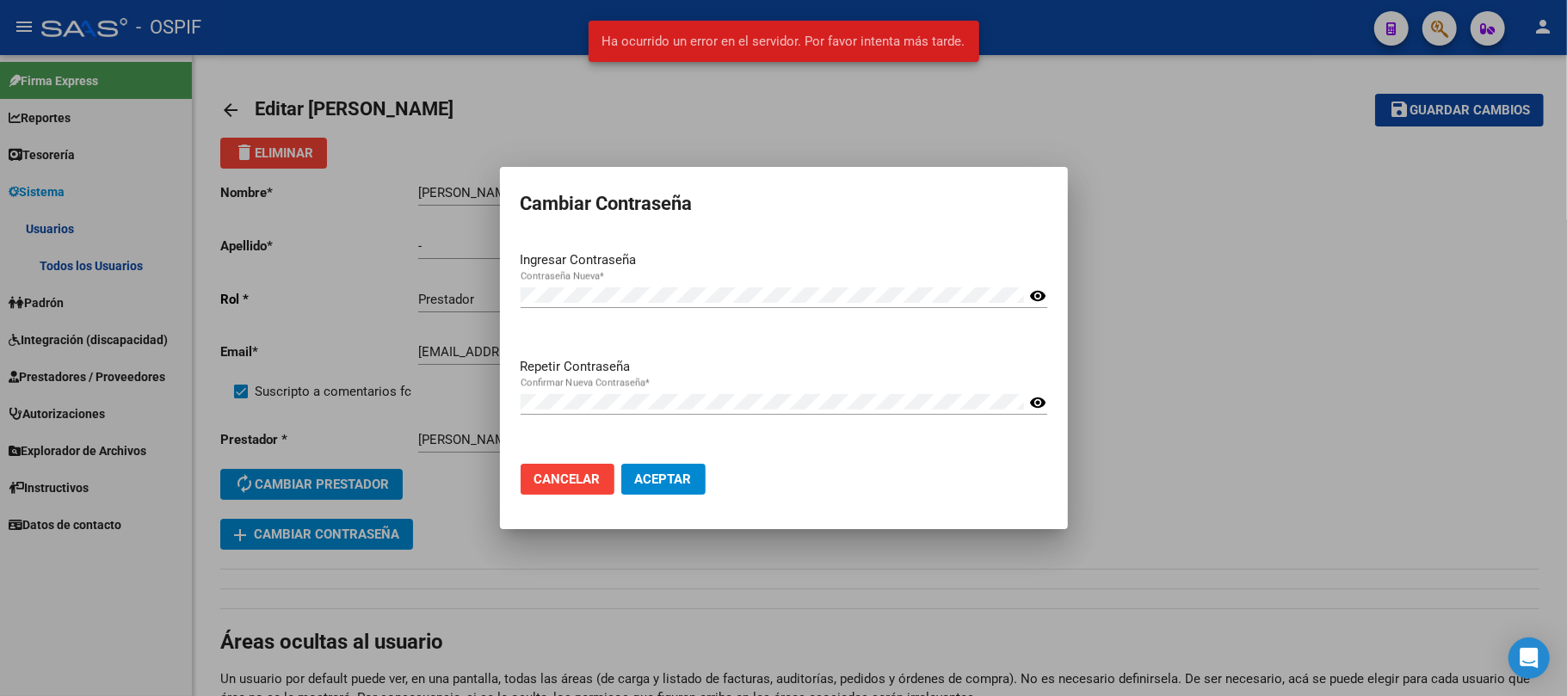
click at [1174, 417] on div at bounding box center [783, 348] width 1567 height 696
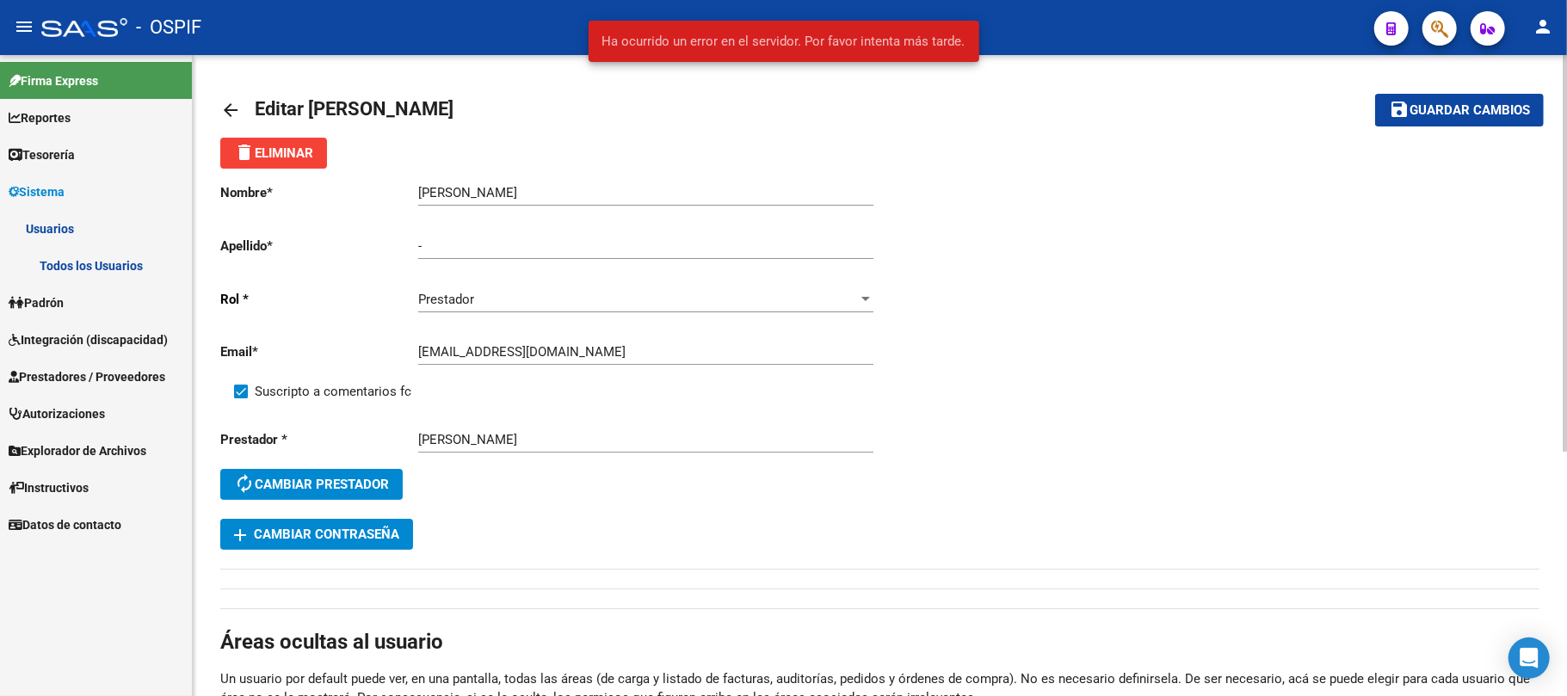
click at [1473, 97] on button "save Guardar cambios" at bounding box center [1459, 110] width 169 height 32
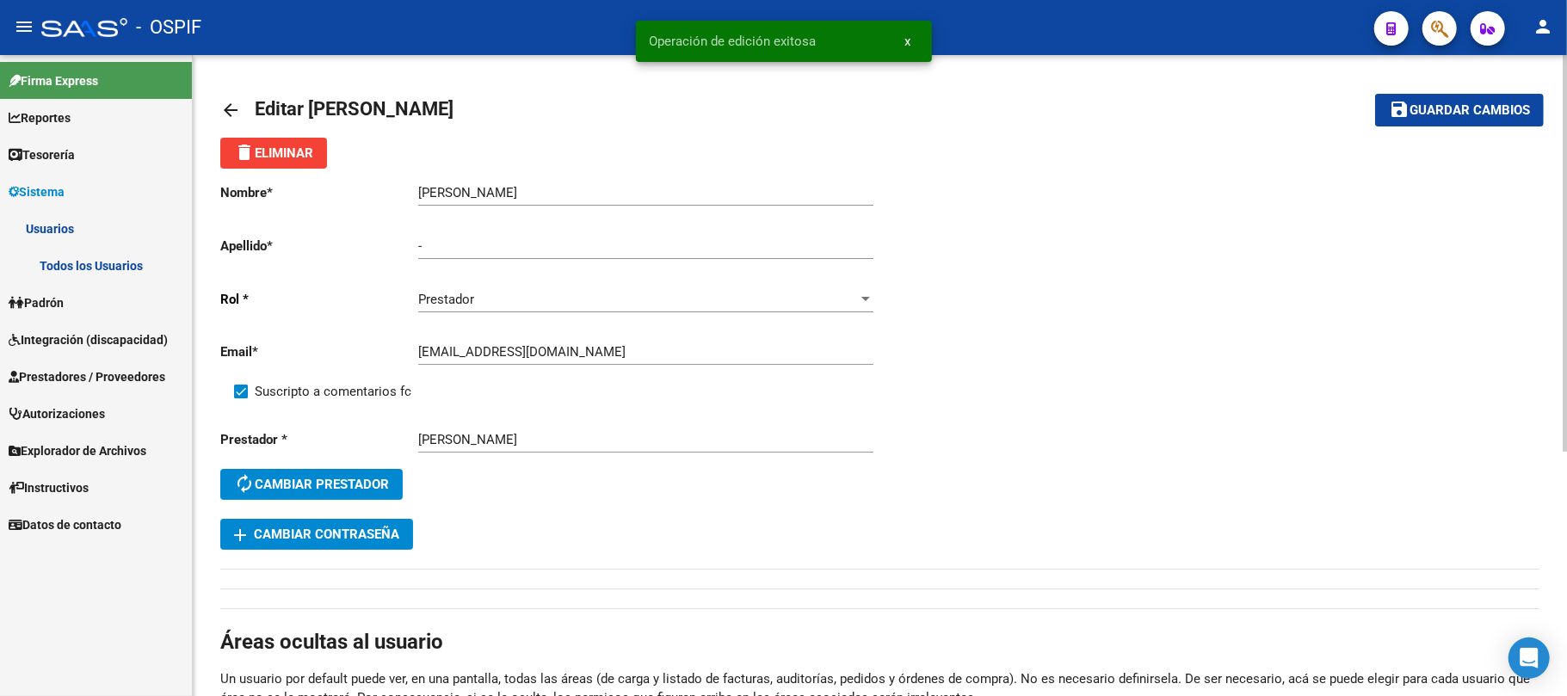
click at [345, 547] on button "add Cambiar Contraseña" at bounding box center [316, 534] width 193 height 31
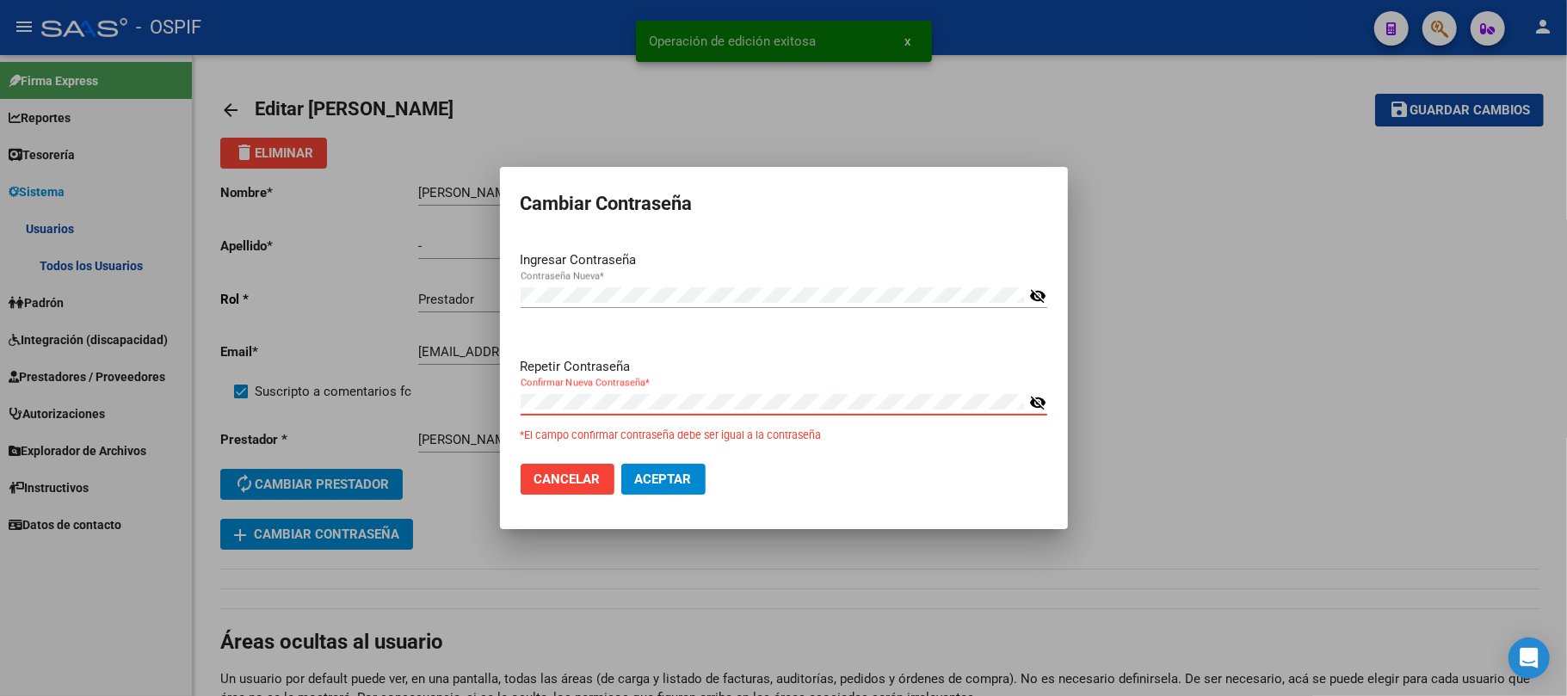
click at [621, 464] on button "Aceptar" at bounding box center [663, 479] width 84 height 31
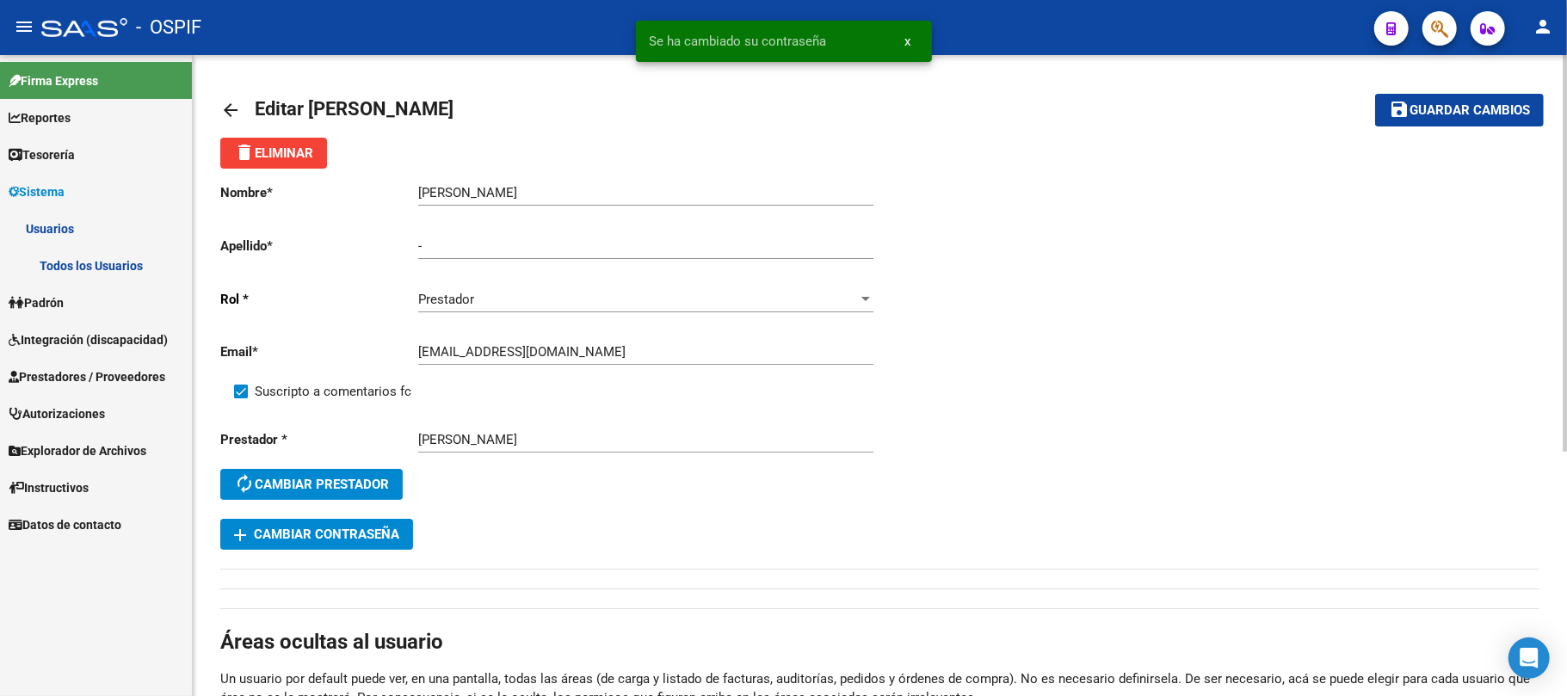
click at [1489, 126] on mat-toolbar-row "save Guardar cambios" at bounding box center [1405, 110] width 275 height 55
click at [1504, 117] on span "Guardar cambios" at bounding box center [1470, 110] width 120 height 15
click at [496, 349] on div "[EMAIL_ADDRESS][DOMAIN_NAME] Ingresar email" at bounding box center [645, 346] width 455 height 37
click at [496, 349] on input "[EMAIL_ADDRESS][DOMAIN_NAME]" at bounding box center [645, 351] width 455 height 15
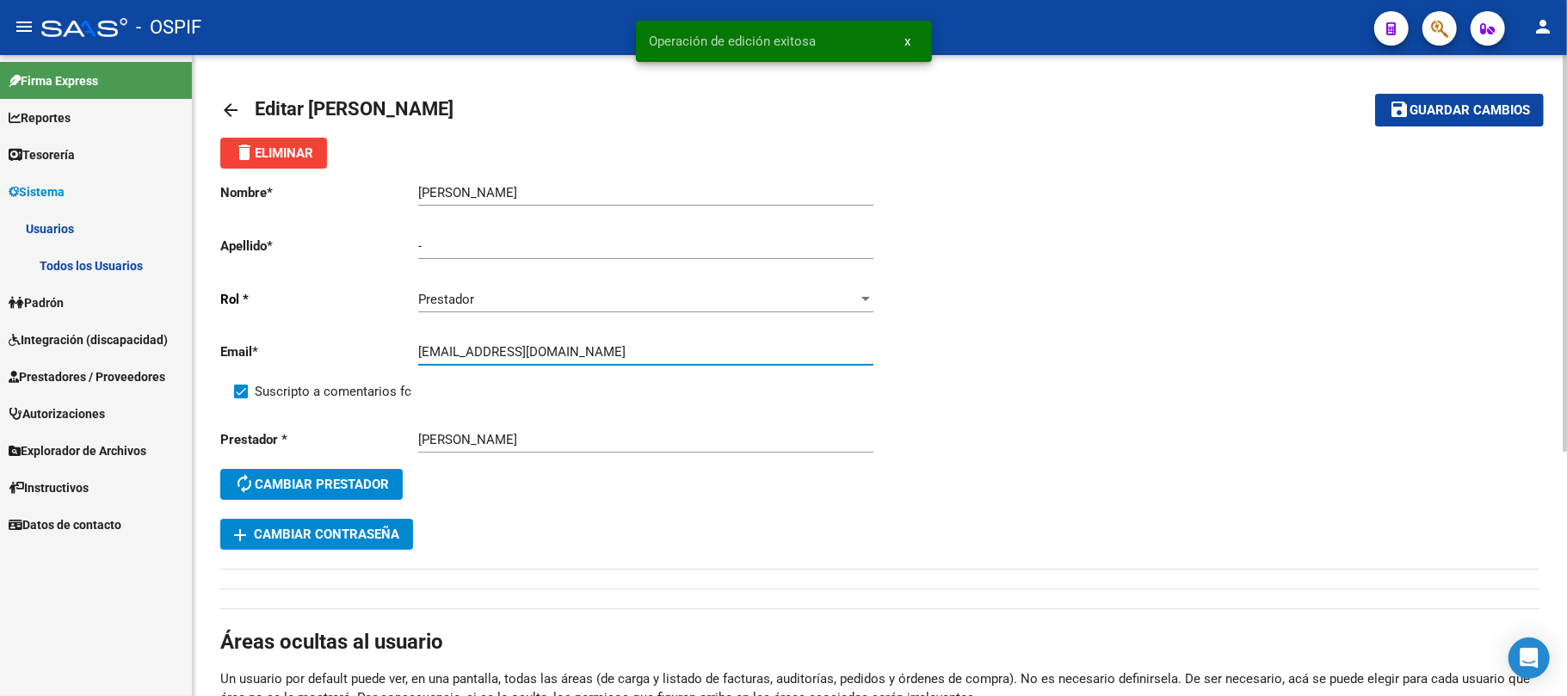
click at [496, 349] on input "[EMAIL_ADDRESS][DOMAIN_NAME]" at bounding box center [645, 351] width 455 height 15
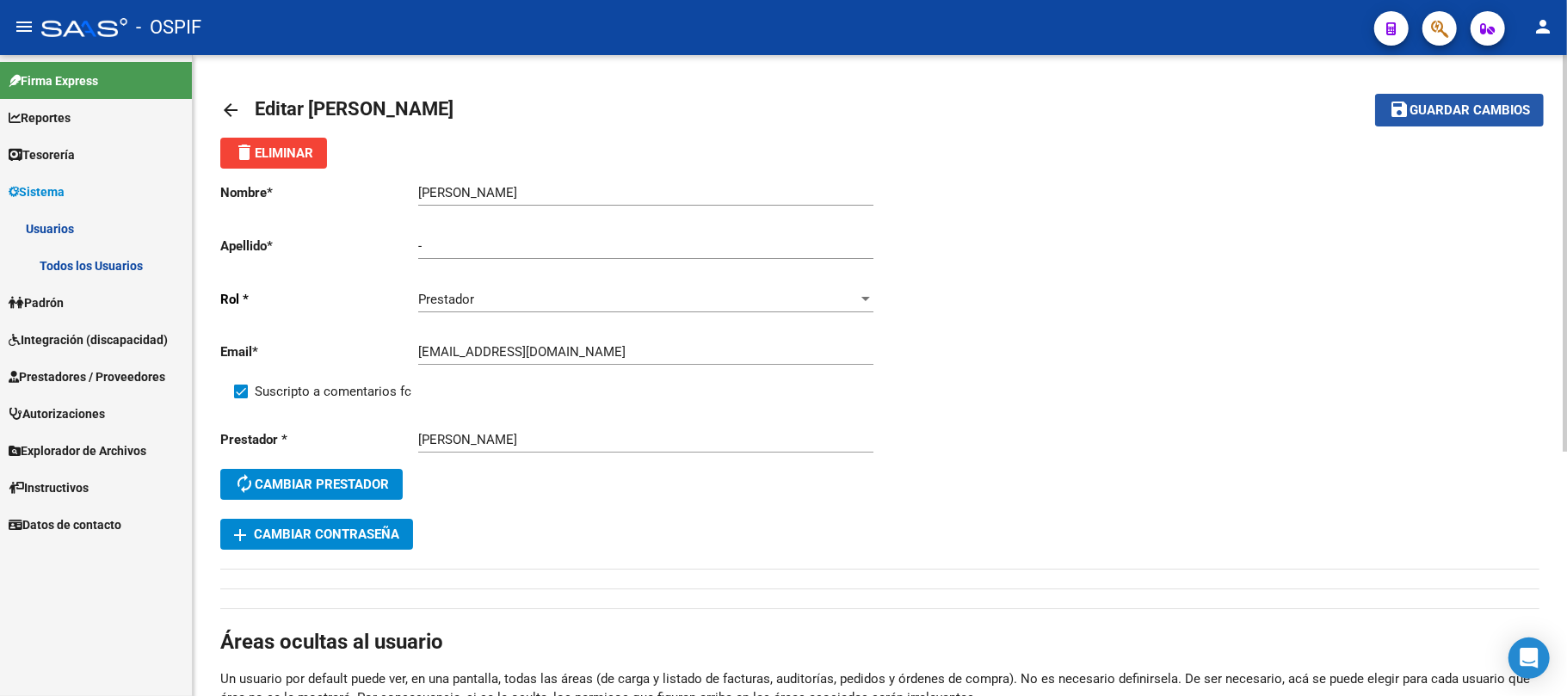
click at [1470, 104] on span "Guardar cambios" at bounding box center [1470, 110] width 120 height 15
click at [1437, 97] on button "save Guardar cambios" at bounding box center [1459, 110] width 169 height 32
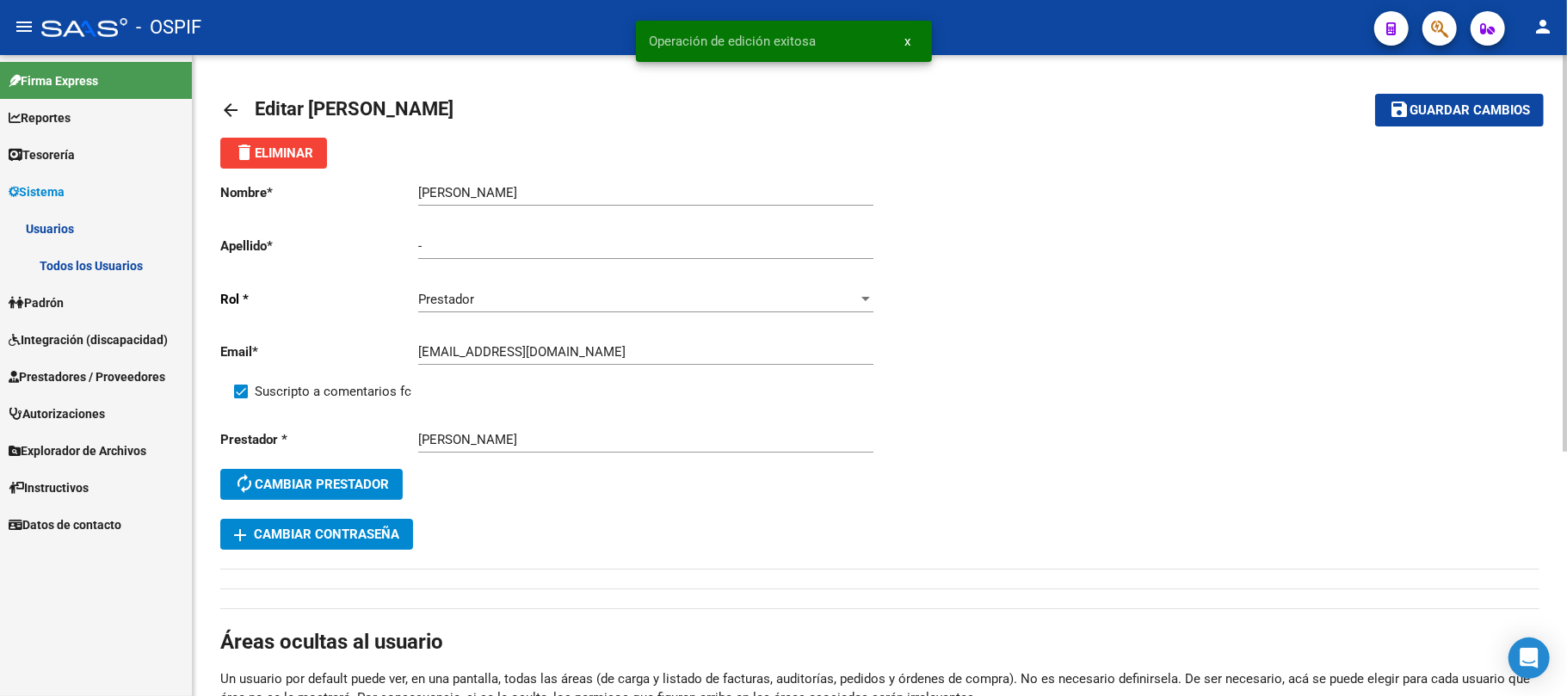
click at [1441, 128] on mat-toolbar-row "save Guardar cambios" at bounding box center [1405, 110] width 275 height 55
click at [59, 376] on span "Prestadores / Proveedores" at bounding box center [87, 376] width 157 height 19
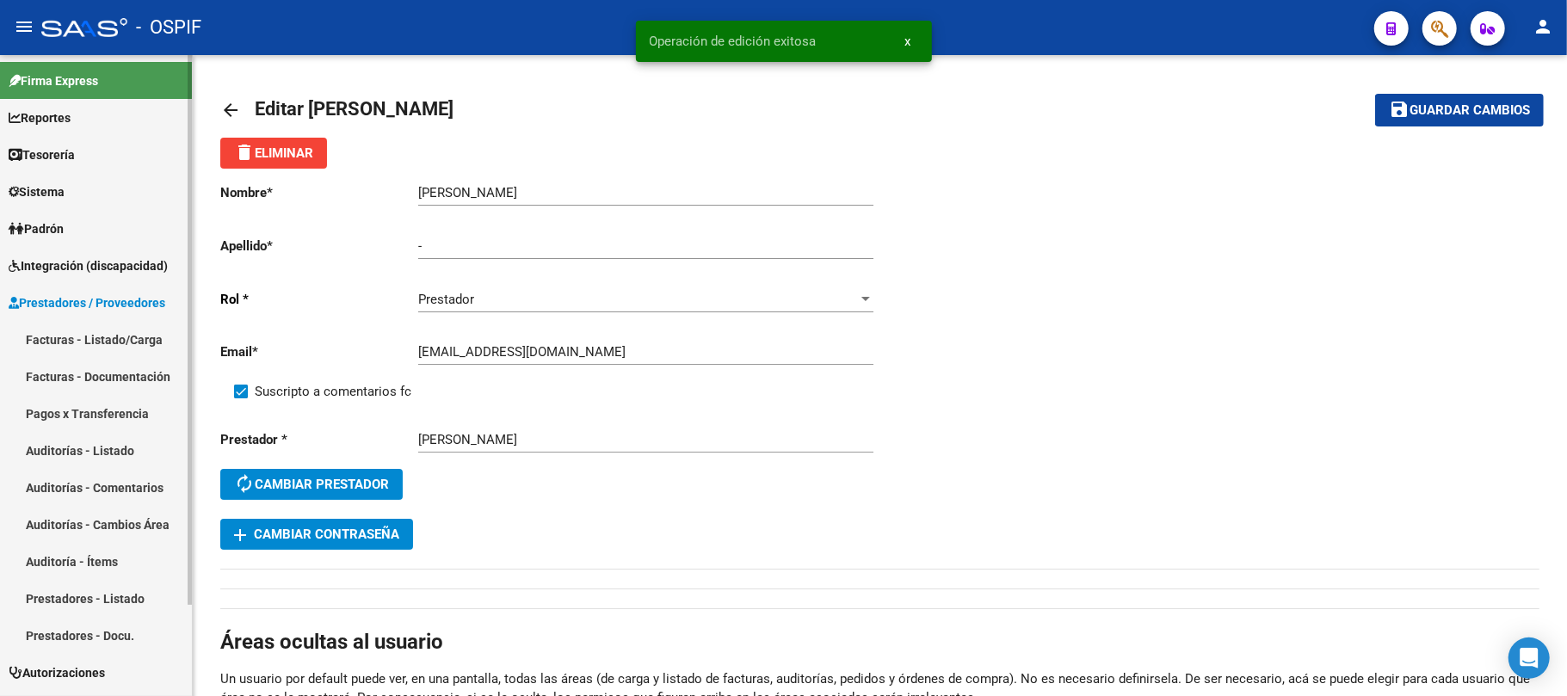
click at [59, 338] on link "Facturas - Listado/Carga" at bounding box center [96, 339] width 192 height 37
